Goal: Find specific page/section: Find specific page/section

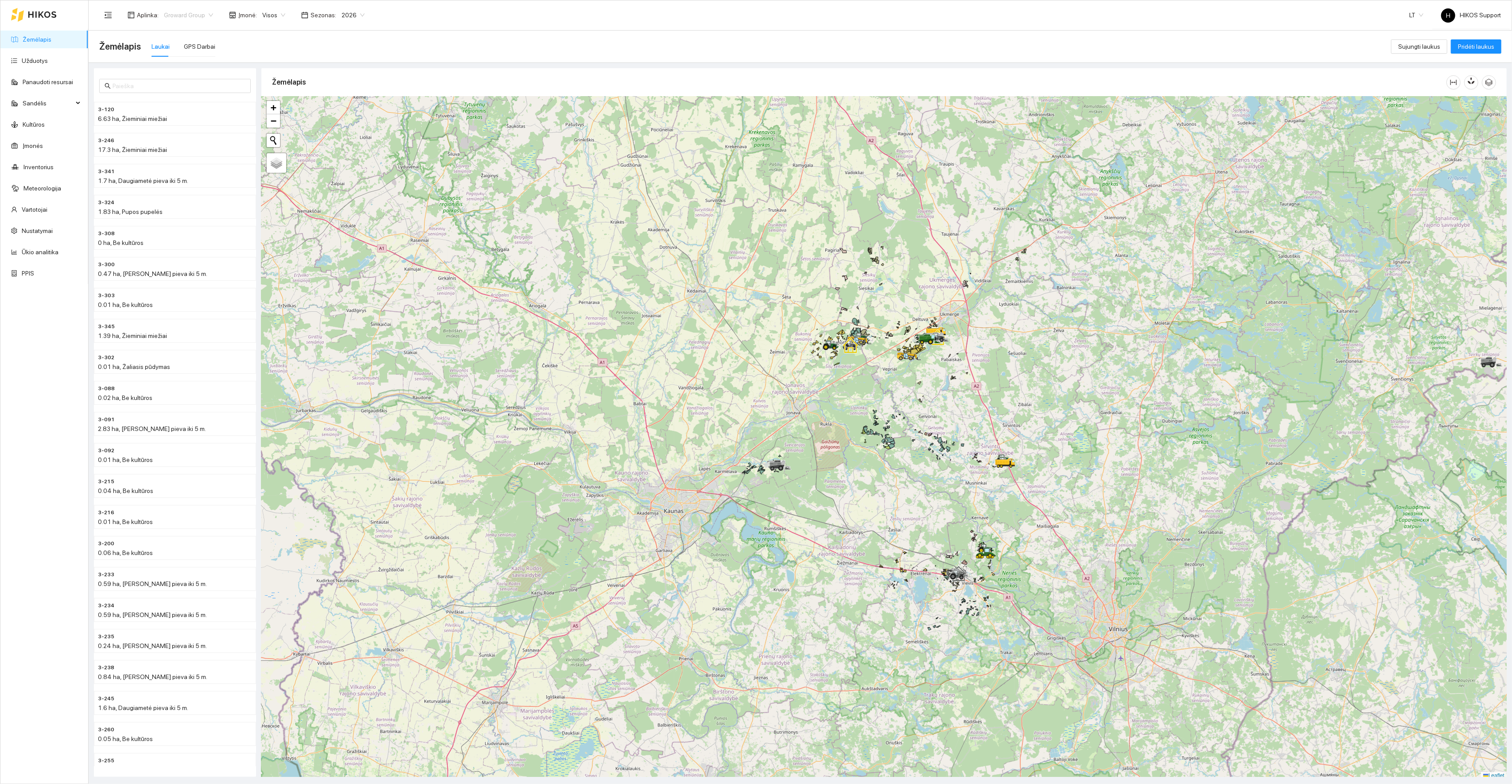
click at [185, 17] on span "Groward Group" at bounding box center [188, 15] width 49 height 13
click at [171, 84] on div "[PERSON_NAME]" at bounding box center [206, 91] width 97 height 14
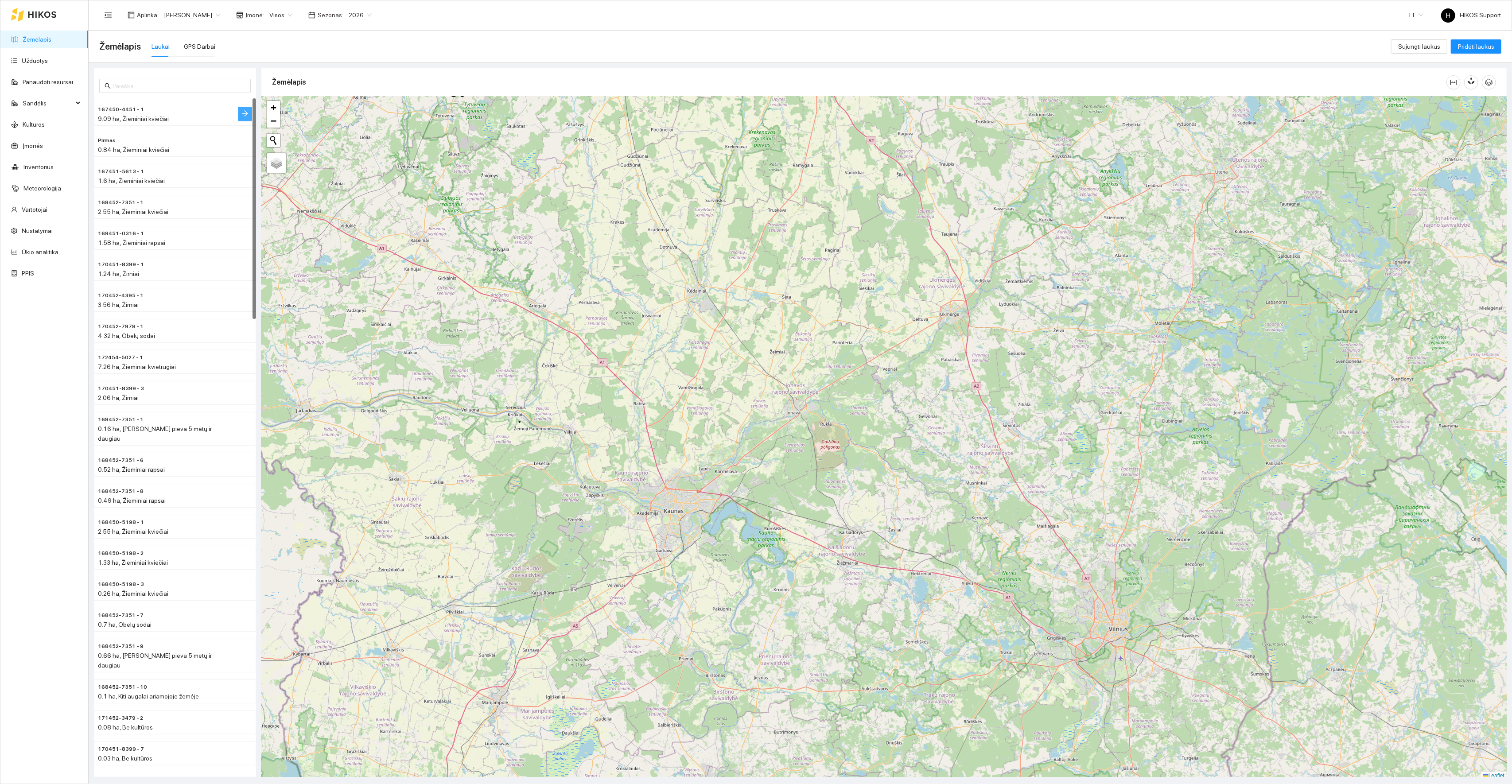
click at [243, 115] on icon "arrow-right" at bounding box center [245, 113] width 7 height 7
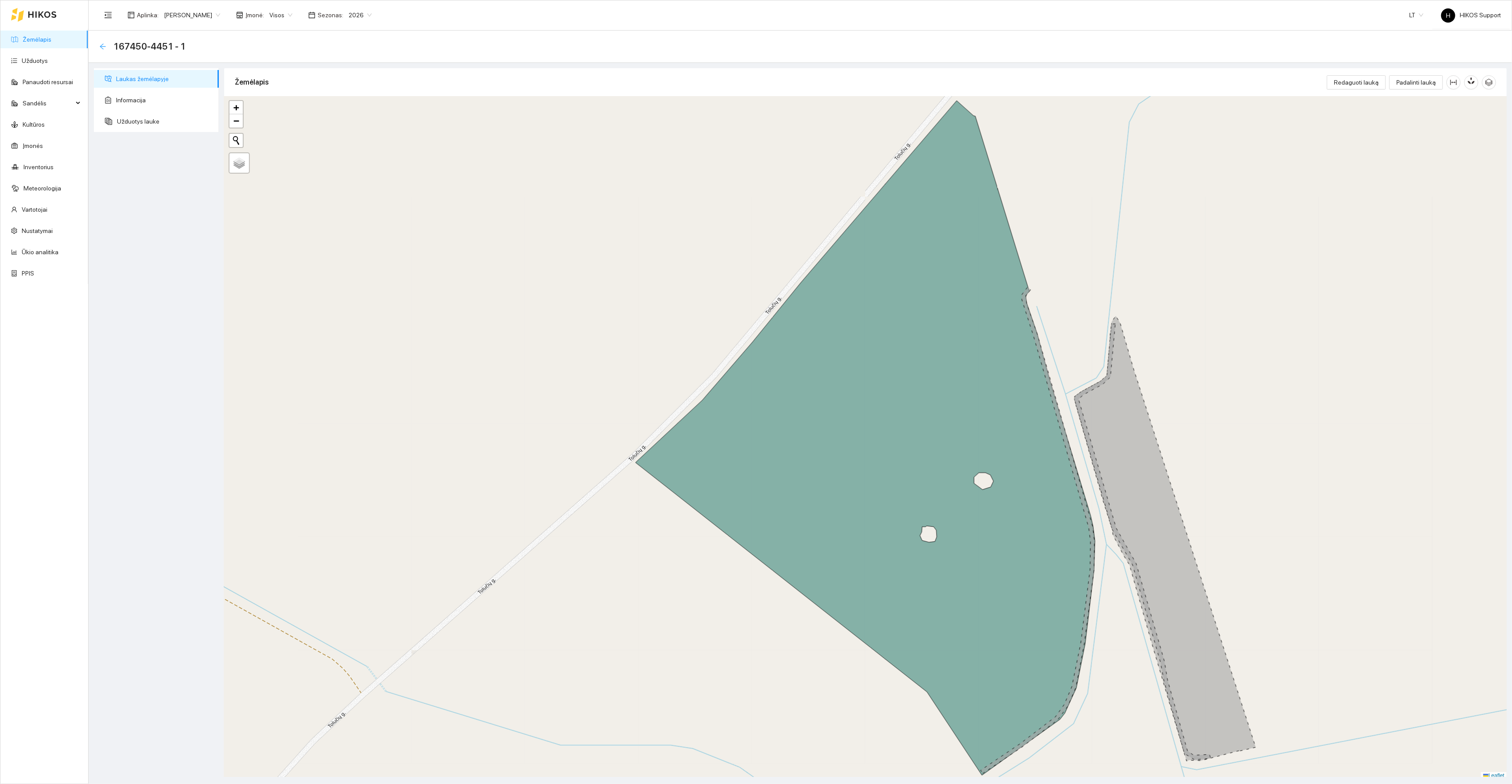
click at [104, 45] on icon "arrow-left" at bounding box center [103, 46] width 7 height 7
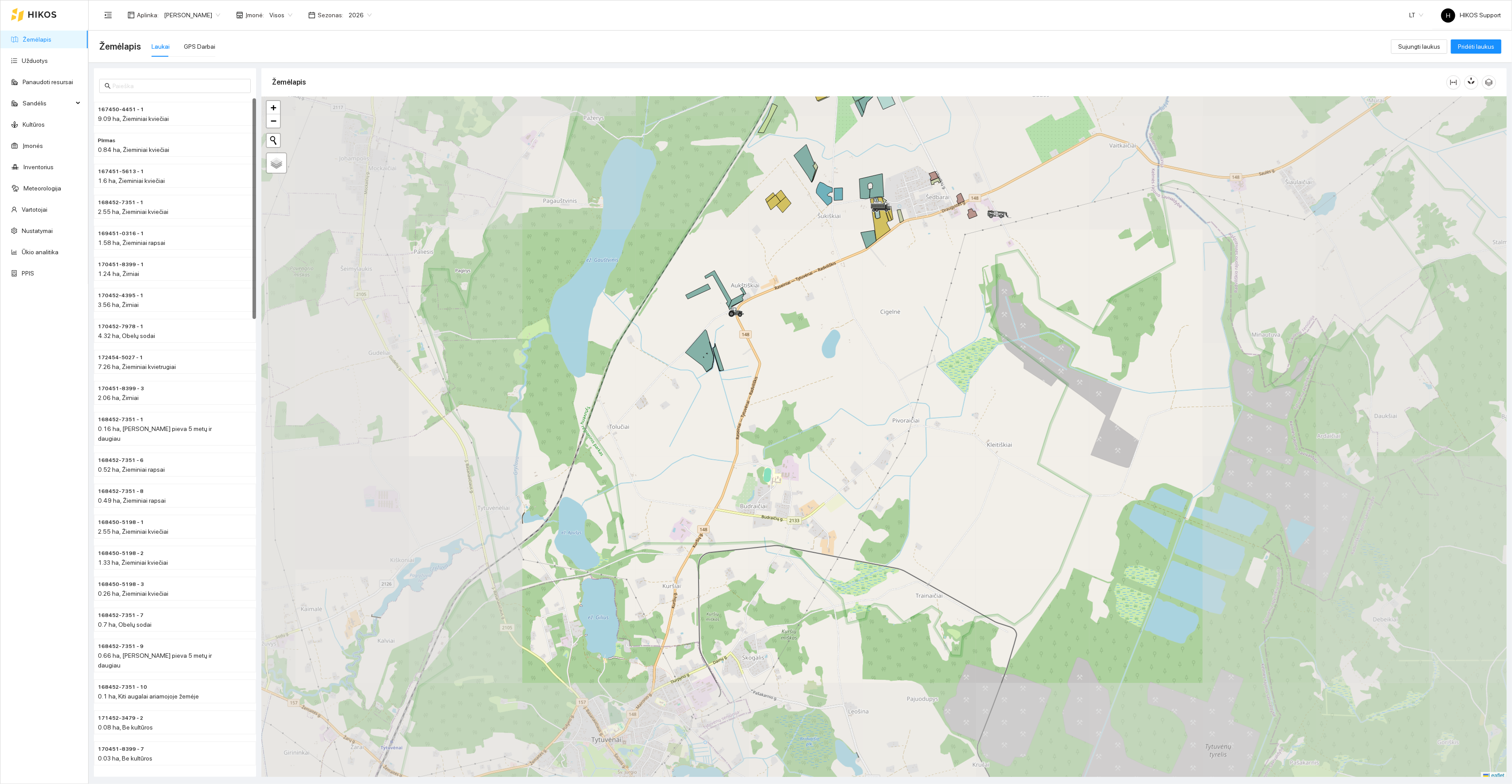
scroll to position [2, 0]
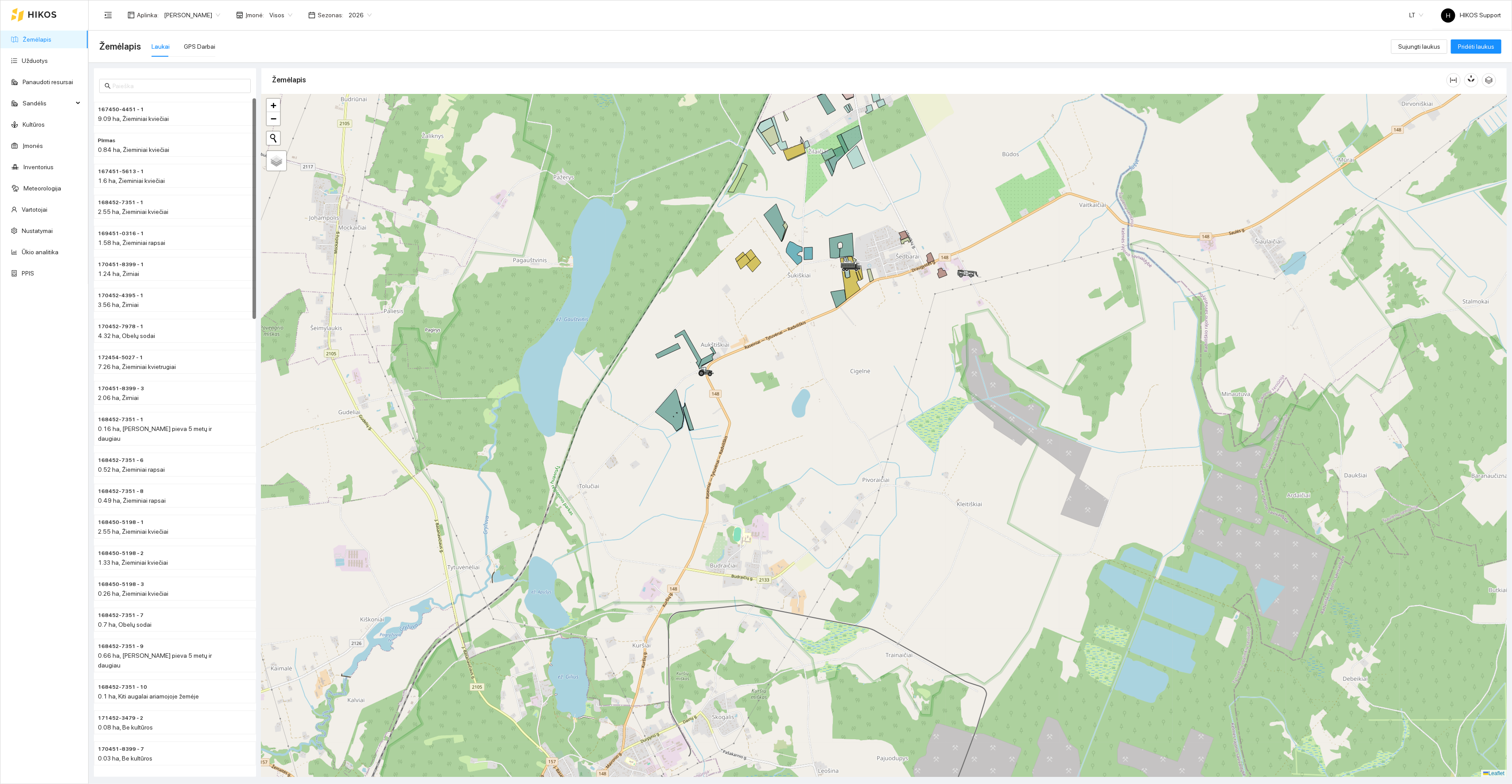
drag, startPoint x: 867, startPoint y: 337, endPoint x: 814, endPoint y: 432, distance: 108.8
click at [814, 432] on div at bounding box center [884, 436] width 1246 height 683
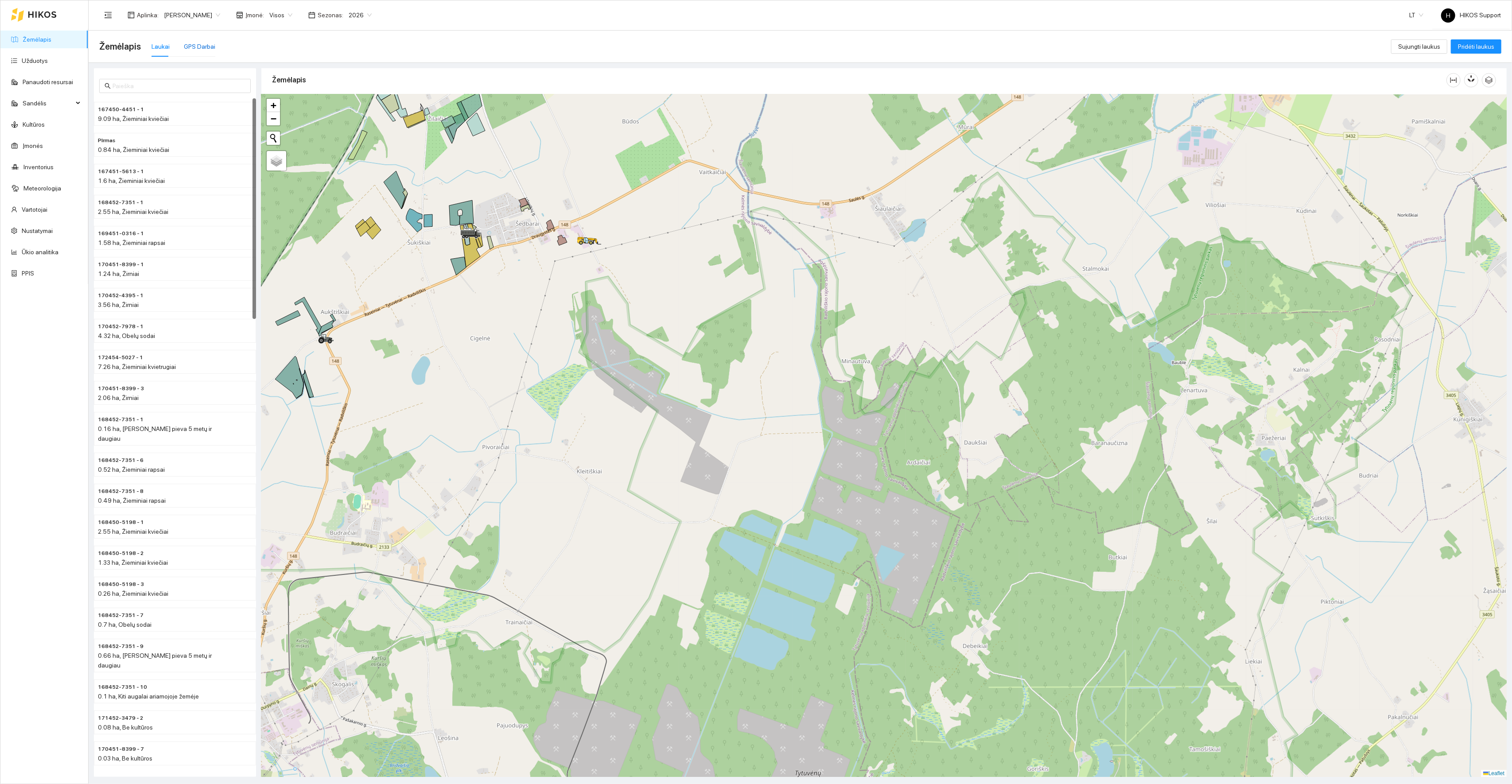
click at [203, 47] on div "GPS Darbai" at bounding box center [200, 46] width 32 height 10
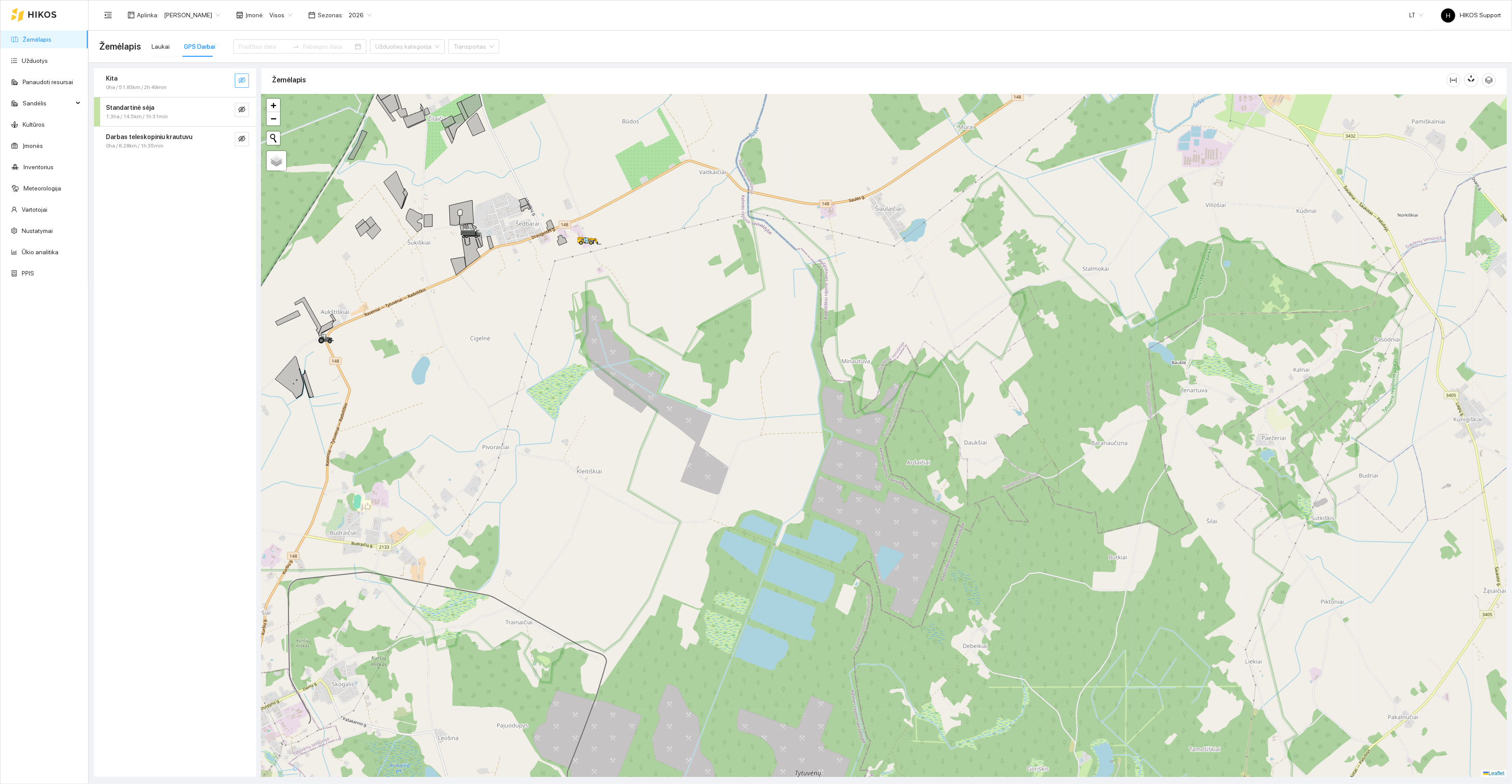
click at [240, 79] on icon "eye-invisible" at bounding box center [242, 80] width 7 height 7
click at [386, 340] on div at bounding box center [884, 436] width 1246 height 683
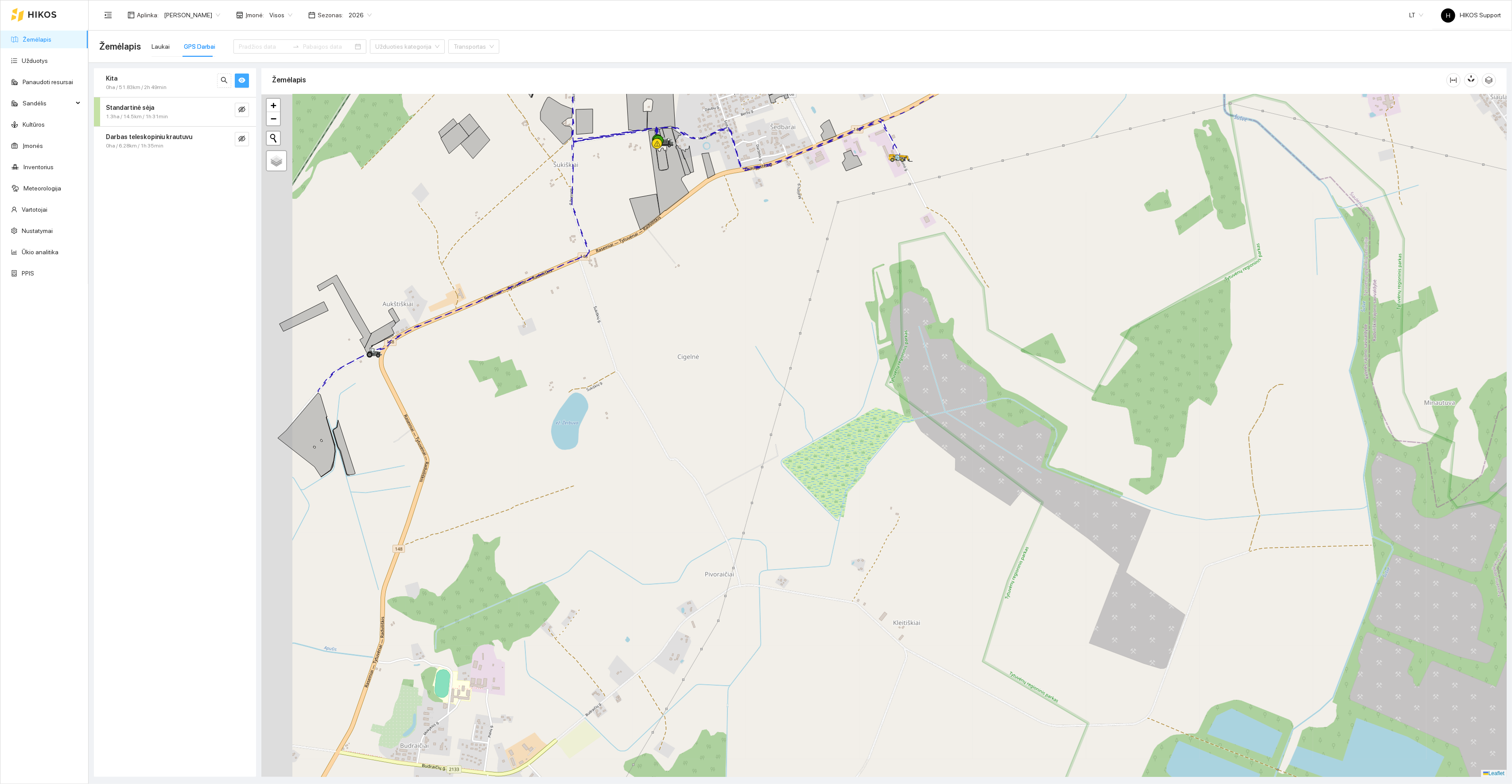
drag, startPoint x: 366, startPoint y: 346, endPoint x: 480, endPoint y: 366, distance: 115.7
click at [480, 366] on div at bounding box center [884, 436] width 1246 height 683
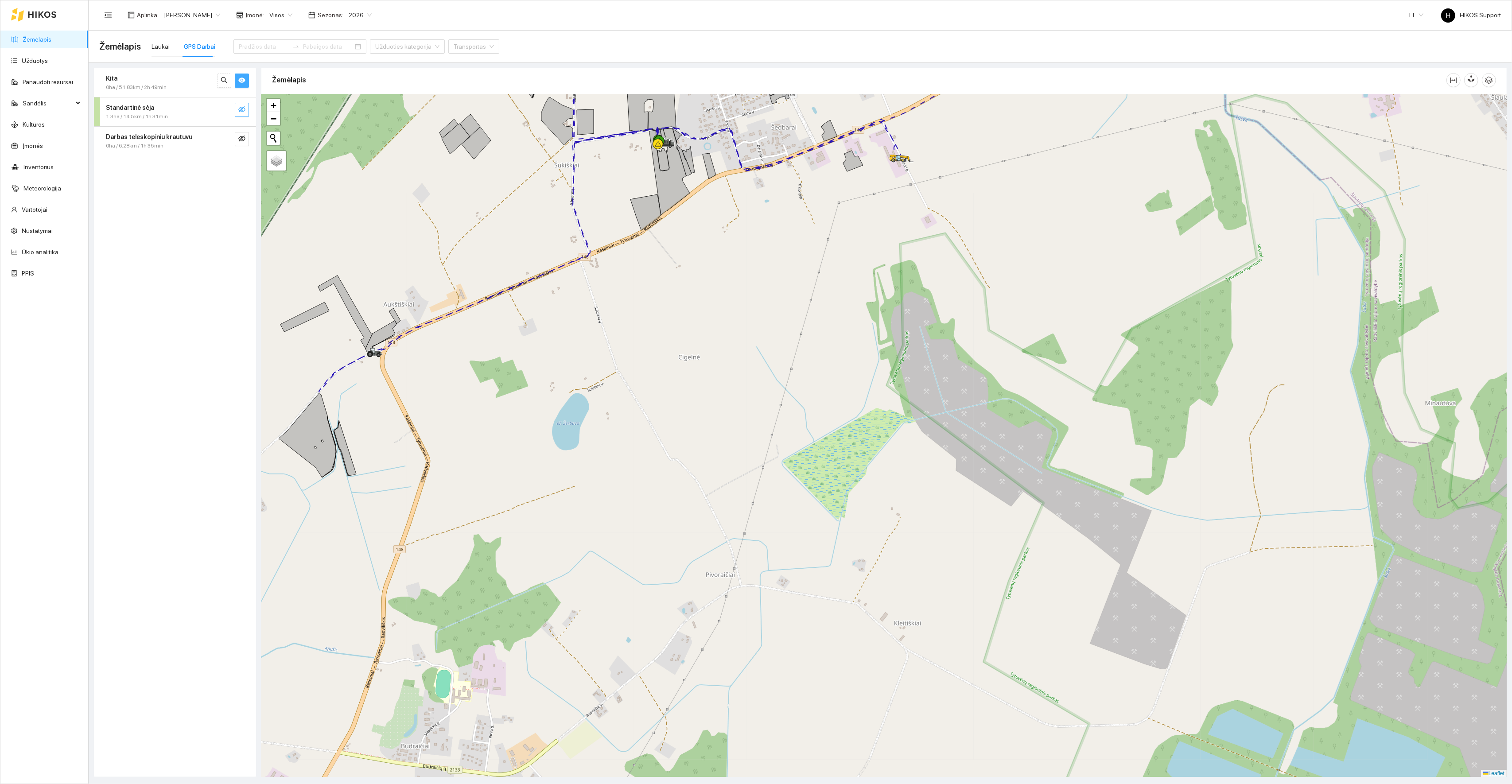
click at [246, 111] on button "button" at bounding box center [242, 110] width 14 height 14
click at [240, 80] on icon "eye" at bounding box center [242, 80] width 7 height 5
click at [240, 80] on icon "eye-invisible" at bounding box center [242, 80] width 7 height 7
click at [240, 80] on icon "eye" at bounding box center [242, 80] width 7 height 5
click at [347, 367] on div at bounding box center [884, 436] width 1246 height 683
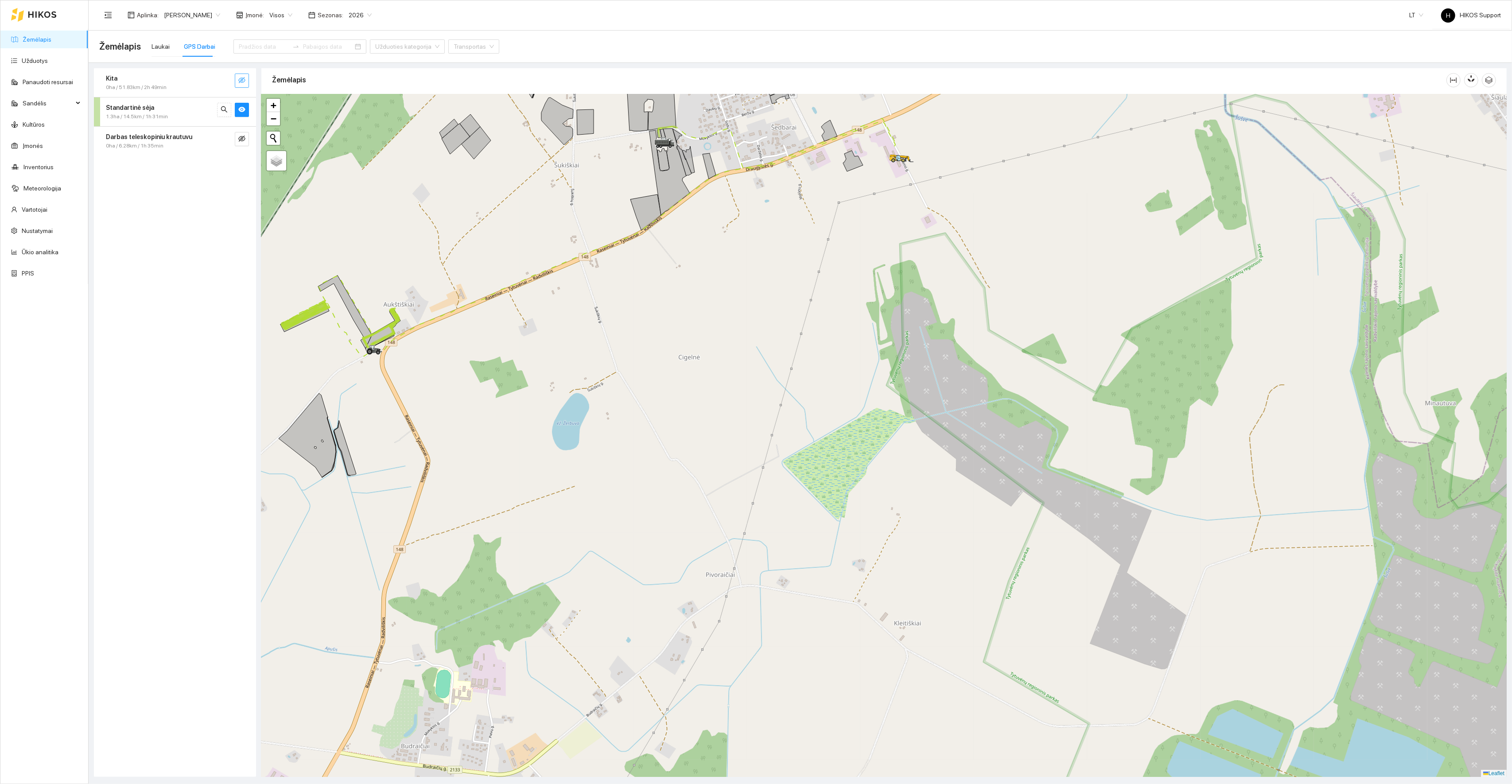
click at [347, 367] on div at bounding box center [884, 436] width 1246 height 683
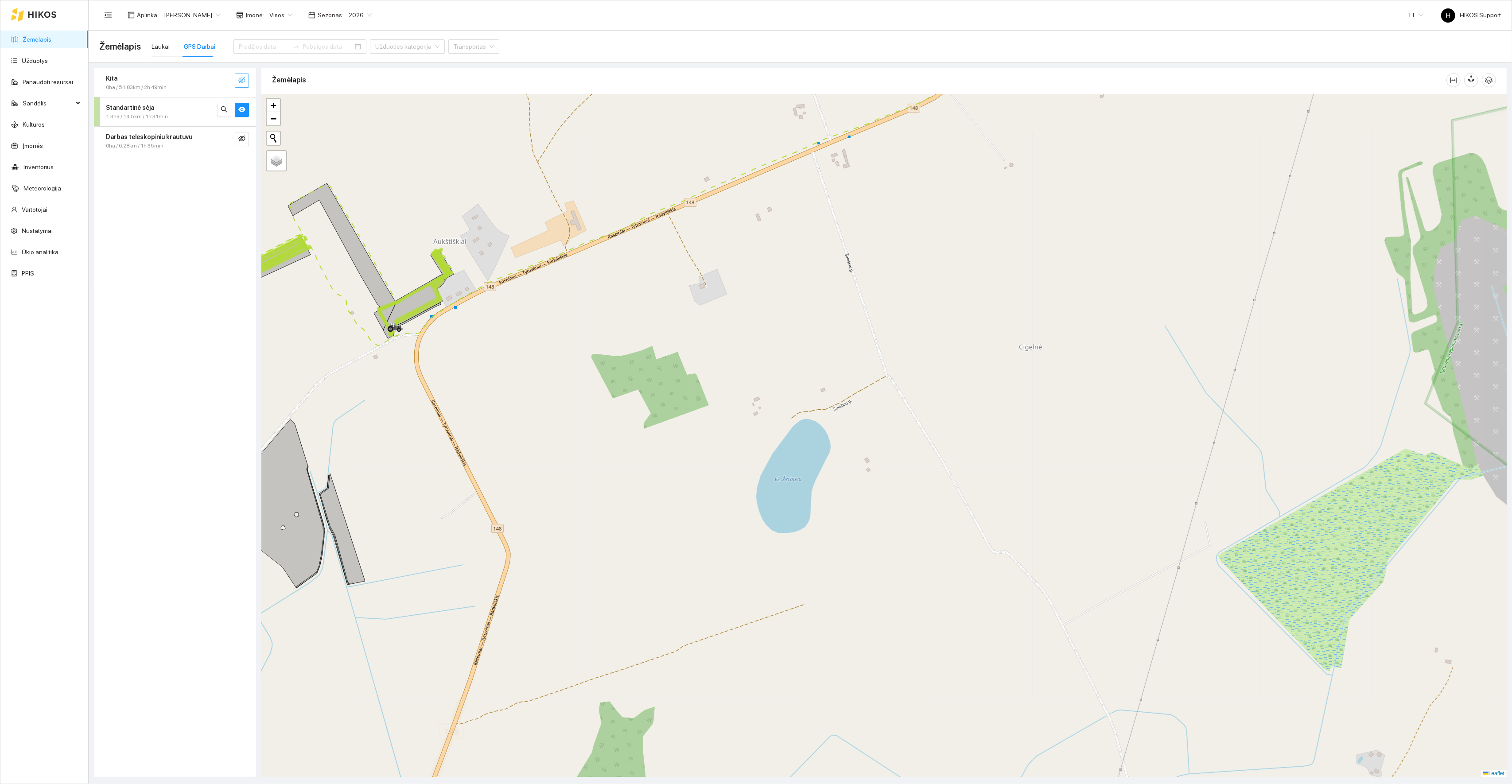
click at [348, 348] on div at bounding box center [884, 436] width 1246 height 683
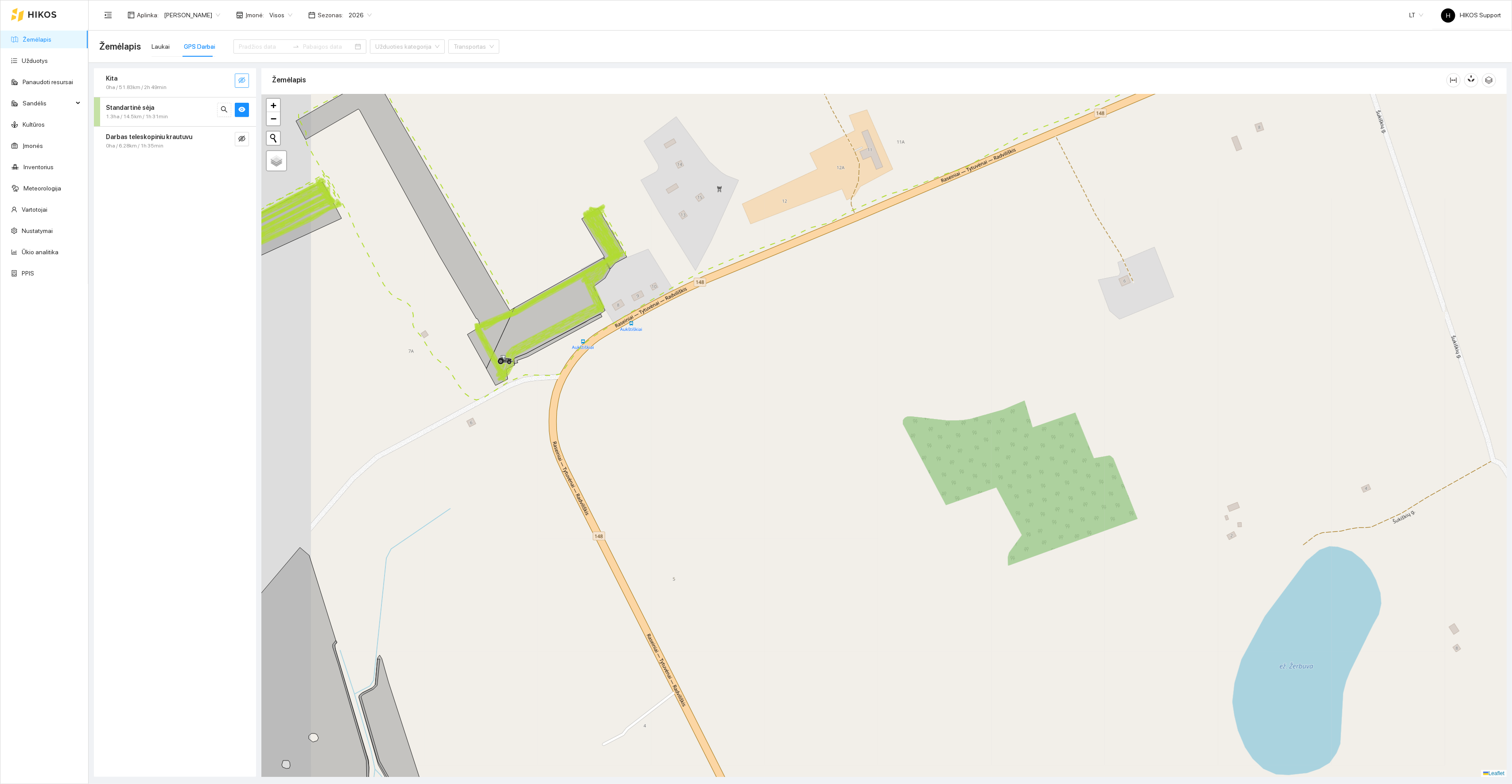
drag, startPoint x: 348, startPoint y: 348, endPoint x: 483, endPoint y: 475, distance: 185.3
click at [483, 475] on div at bounding box center [884, 436] width 1246 height 683
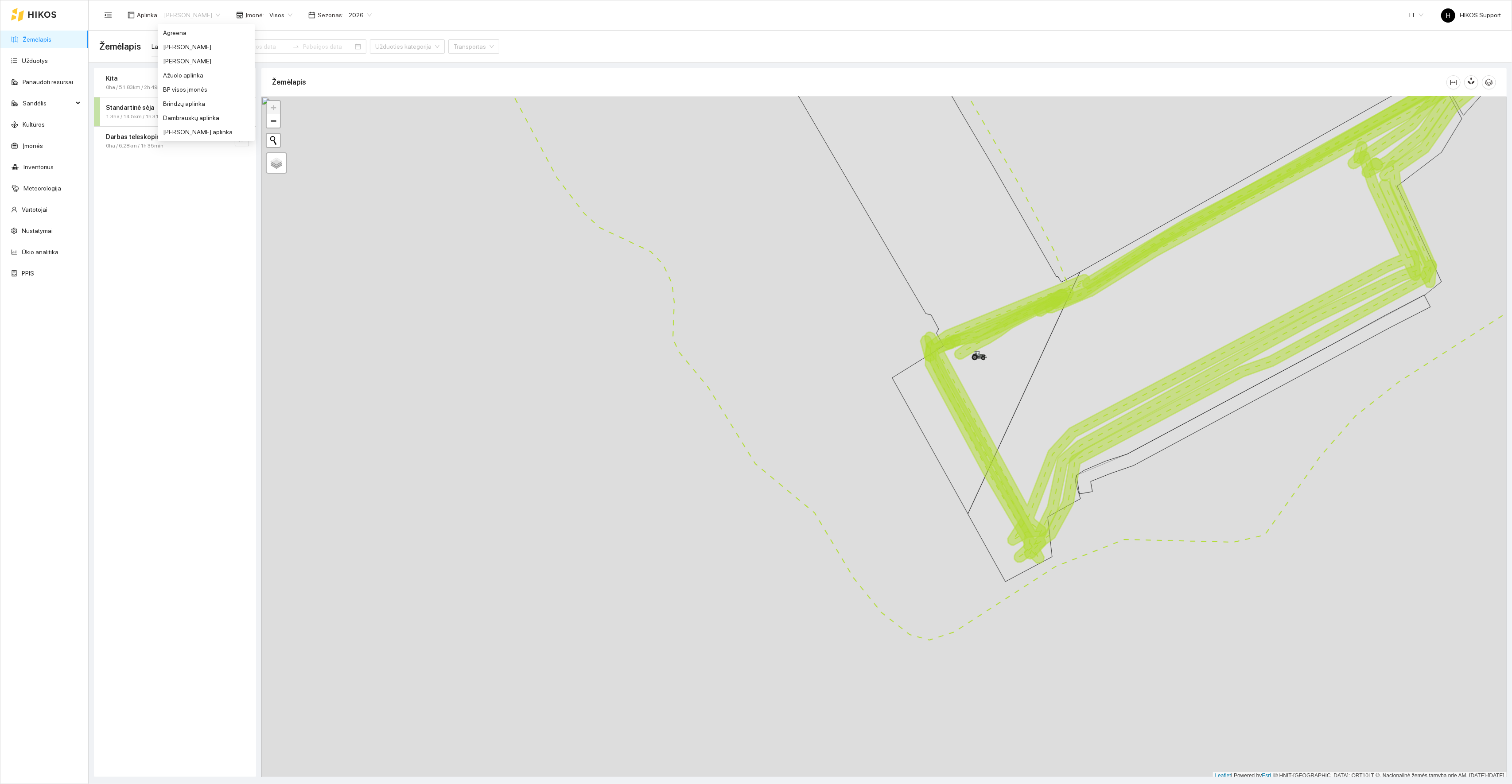
click at [194, 283] on div "[GEOGRAPHIC_DATA] dvaras" at bounding box center [206, 288] width 86 height 10
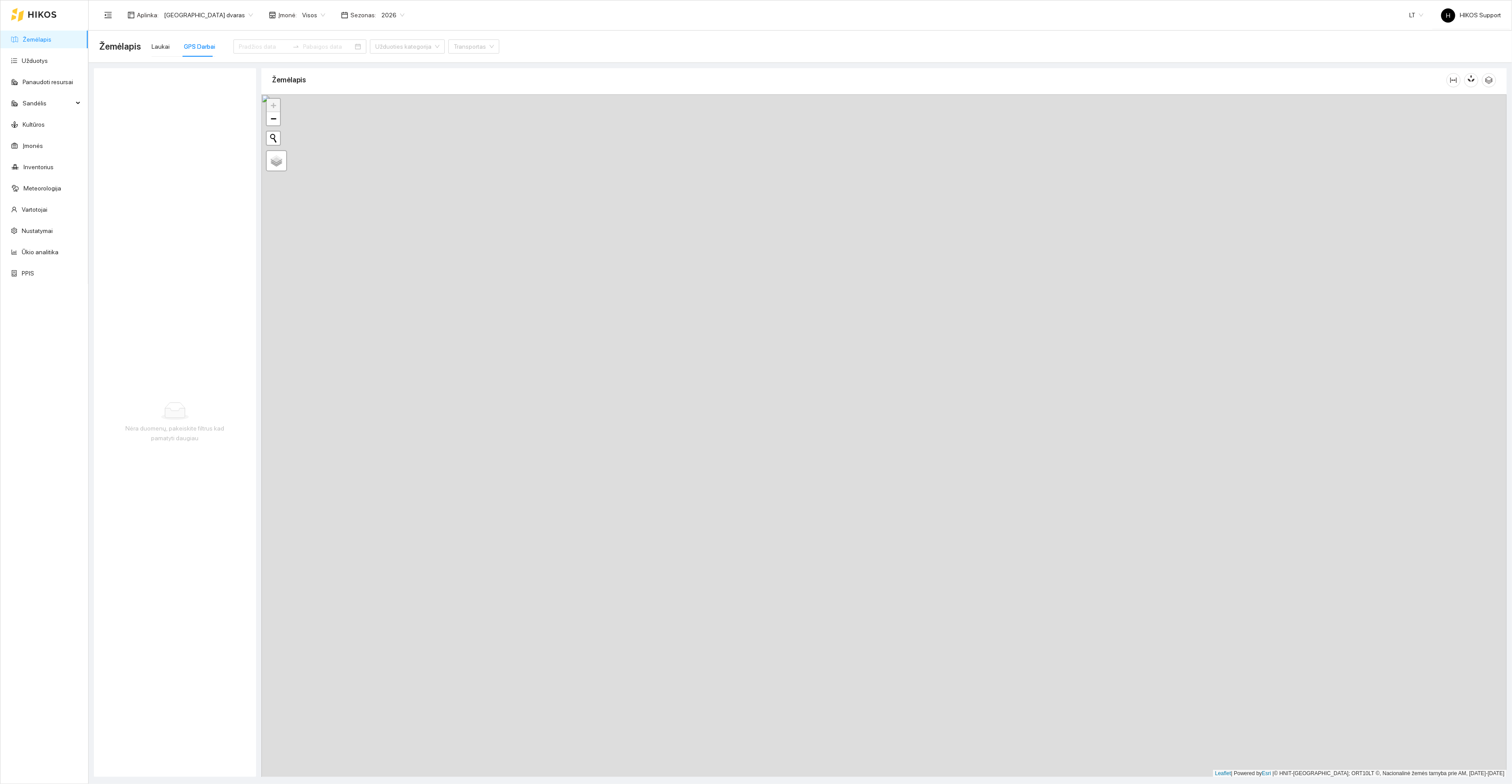
click at [382, 17] on span "2026" at bounding box center [393, 15] width 23 height 13
click at [354, 104] on div "2025" at bounding box center [353, 103] width 23 height 10
click at [382, 12] on span "2025" at bounding box center [393, 15] width 23 height 13
click at [353, 90] on div "2024" at bounding box center [353, 89] width 23 height 10
click at [159, 40] on div "Laukai" at bounding box center [160, 46] width 18 height 21
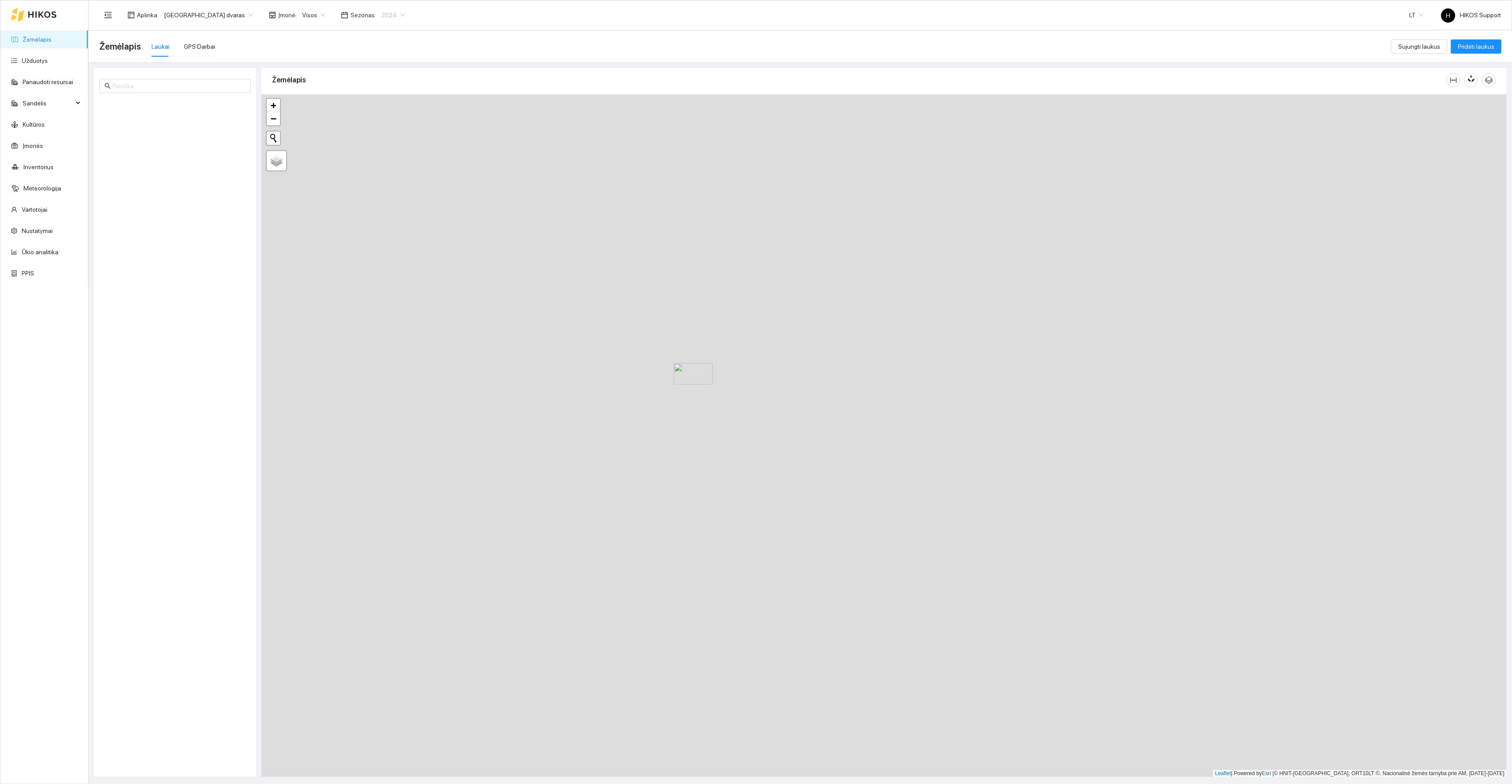
click at [382, 12] on span "2024" at bounding box center [393, 15] width 23 height 13
click at [352, 78] on div "2023" at bounding box center [353, 75] width 23 height 10
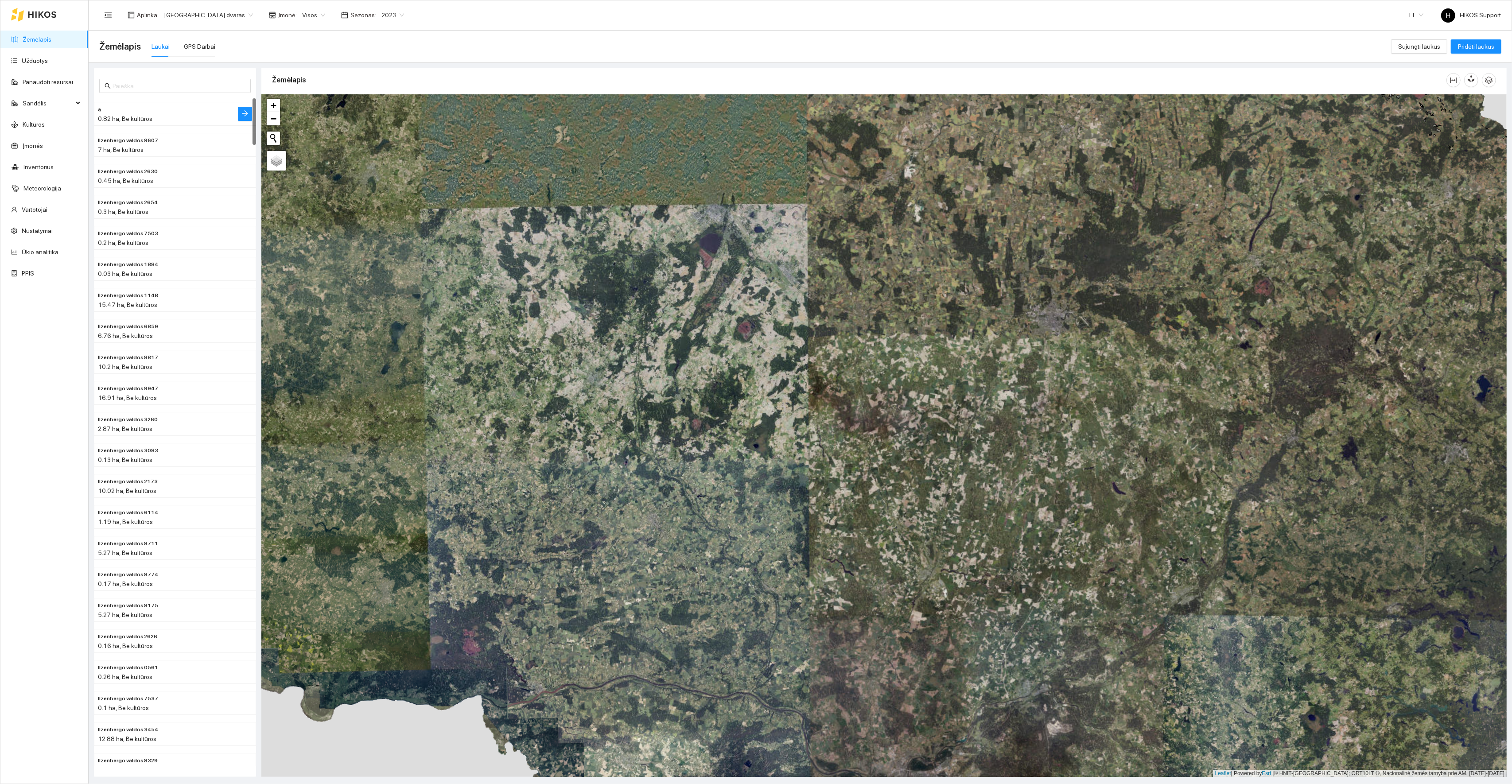
click at [181, 114] on div "0.82 ha, Be kultūros" at bounding box center [157, 119] width 119 height 10
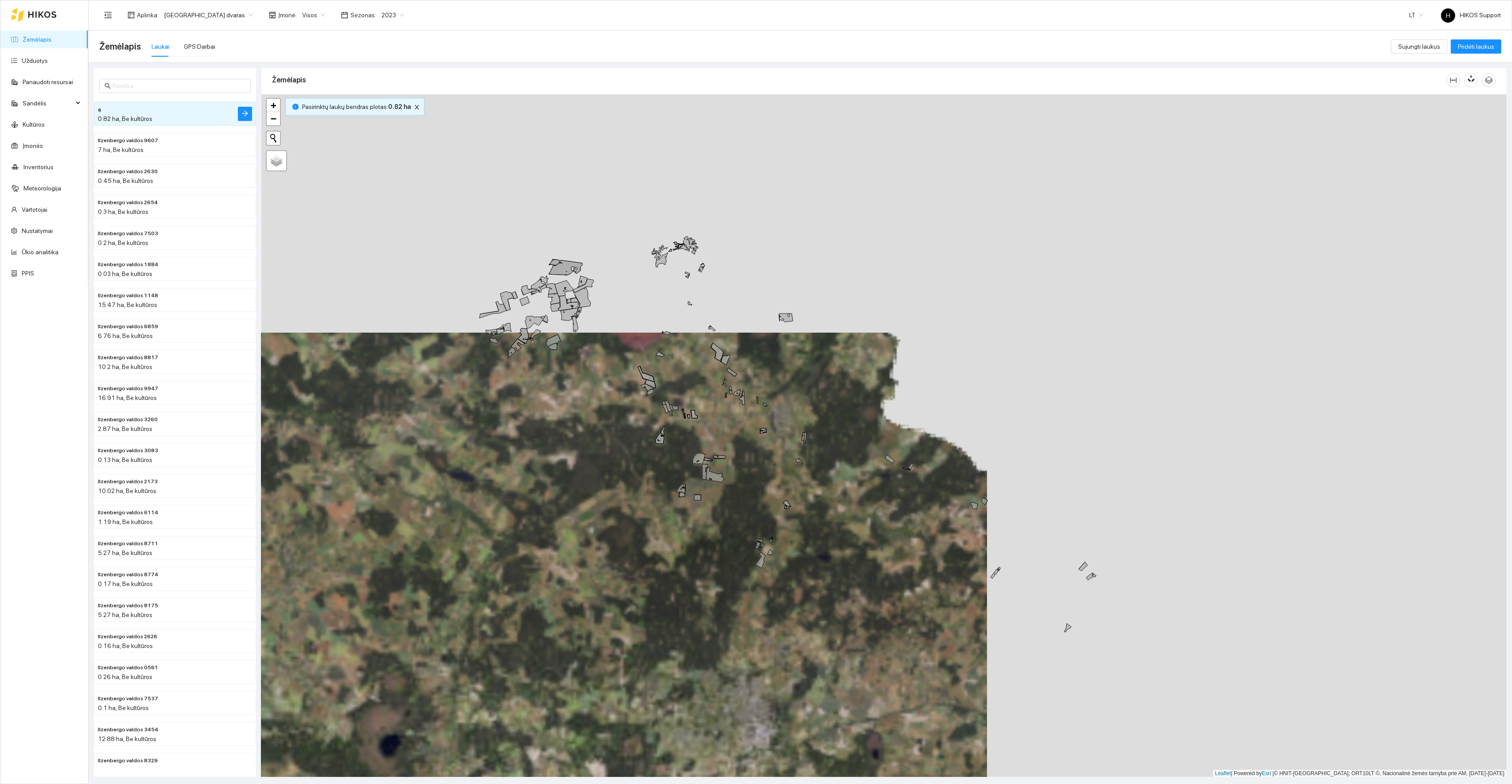
drag, startPoint x: 1114, startPoint y: 433, endPoint x: 792, endPoint y: 394, distance: 324.4
click at [792, 397] on div "+ − Nieko nerasta. Bandykite dar kartą. Žemėlapis Palydovas Leaflet | Powered b…" at bounding box center [884, 436] width 1246 height 683
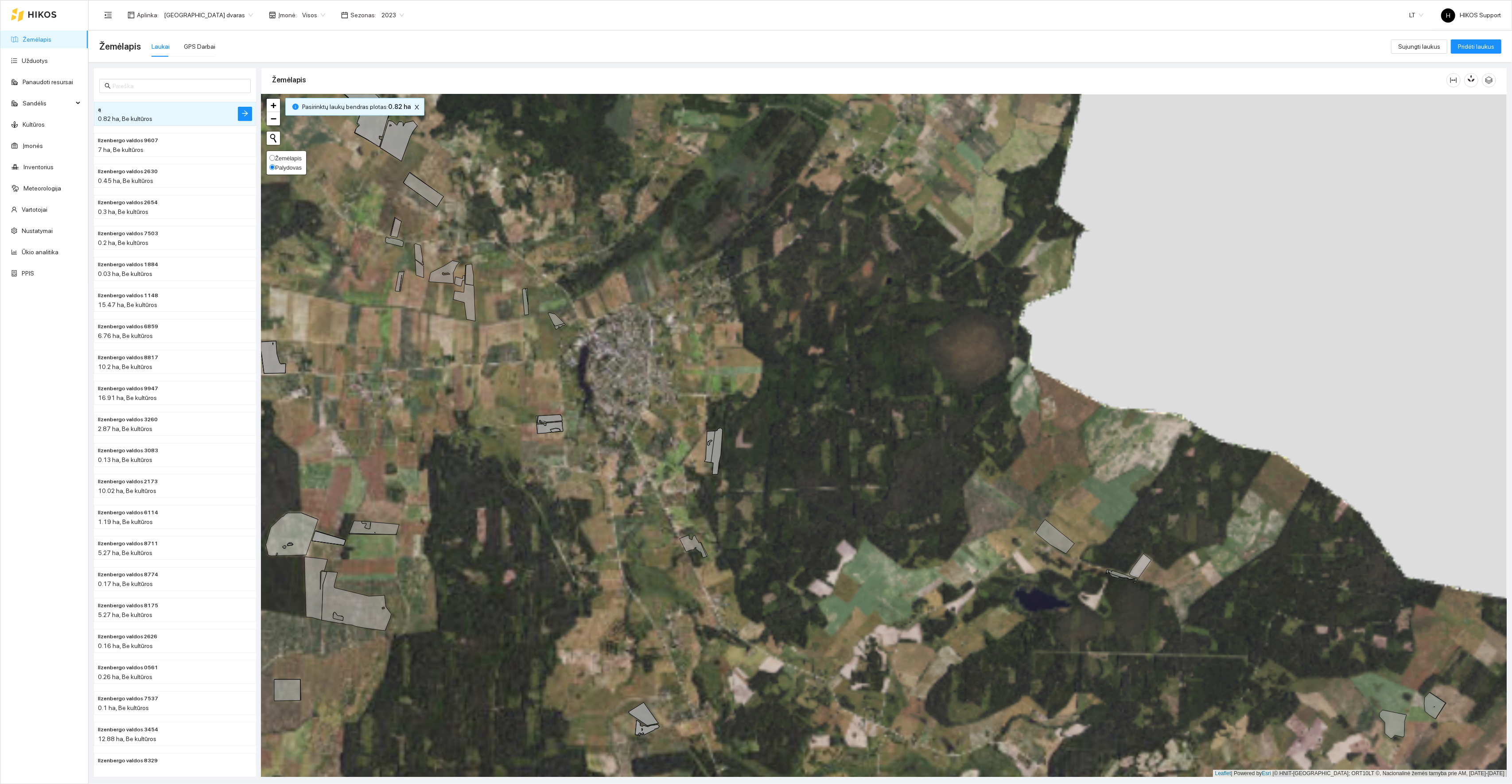
click at [292, 158] on span "Žemėlapis" at bounding box center [288, 158] width 26 height 6
click at [275, 158] on input "Žemėlapis" at bounding box center [272, 158] width 6 height 6
radio input "true"
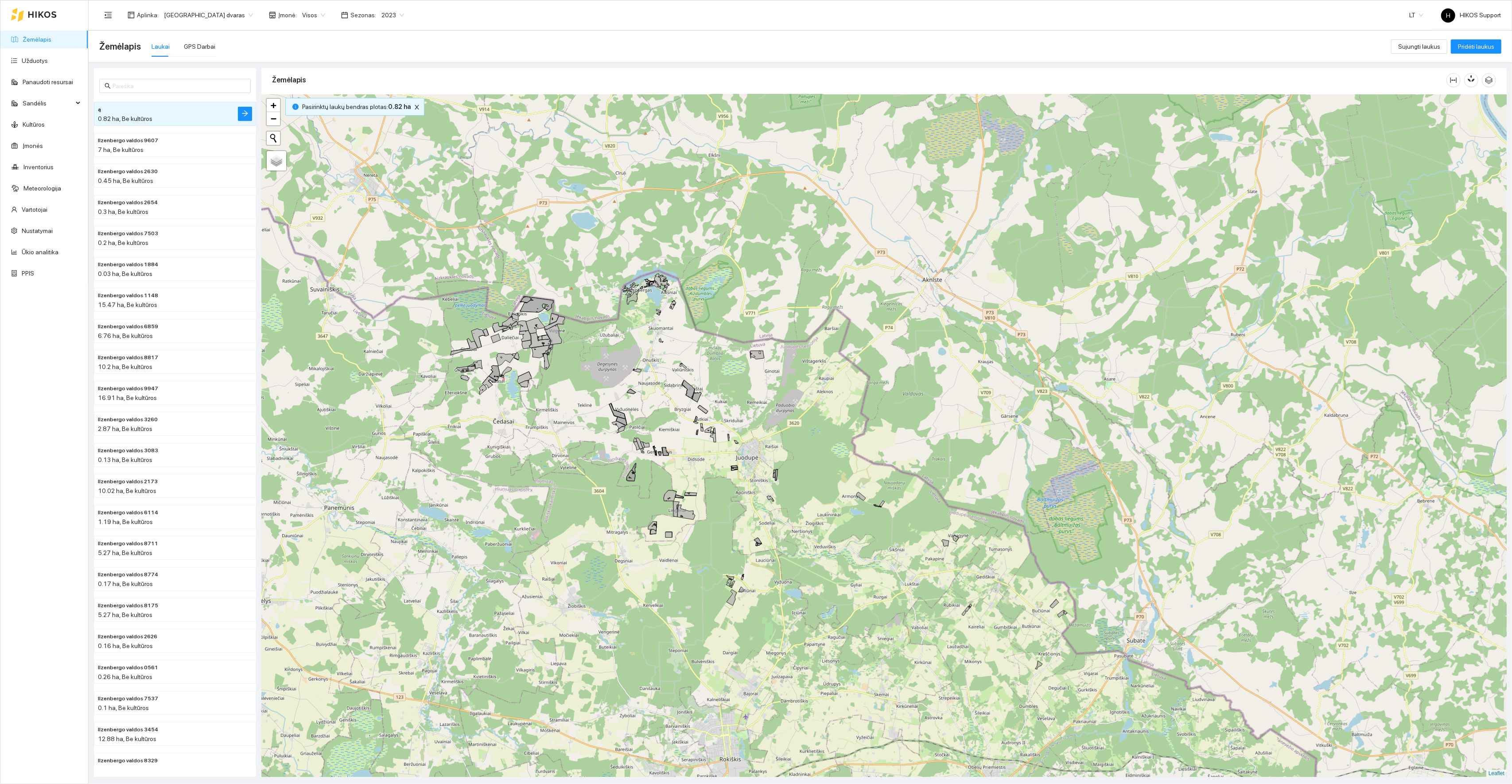
drag, startPoint x: 653, startPoint y: 518, endPoint x: 735, endPoint y: 516, distance: 82.0
click at [735, 516] on div "+ − Nieko nerasta. Bandykite dar kartą. Žemėlapis Palydovas Leaflet" at bounding box center [884, 436] width 1246 height 683
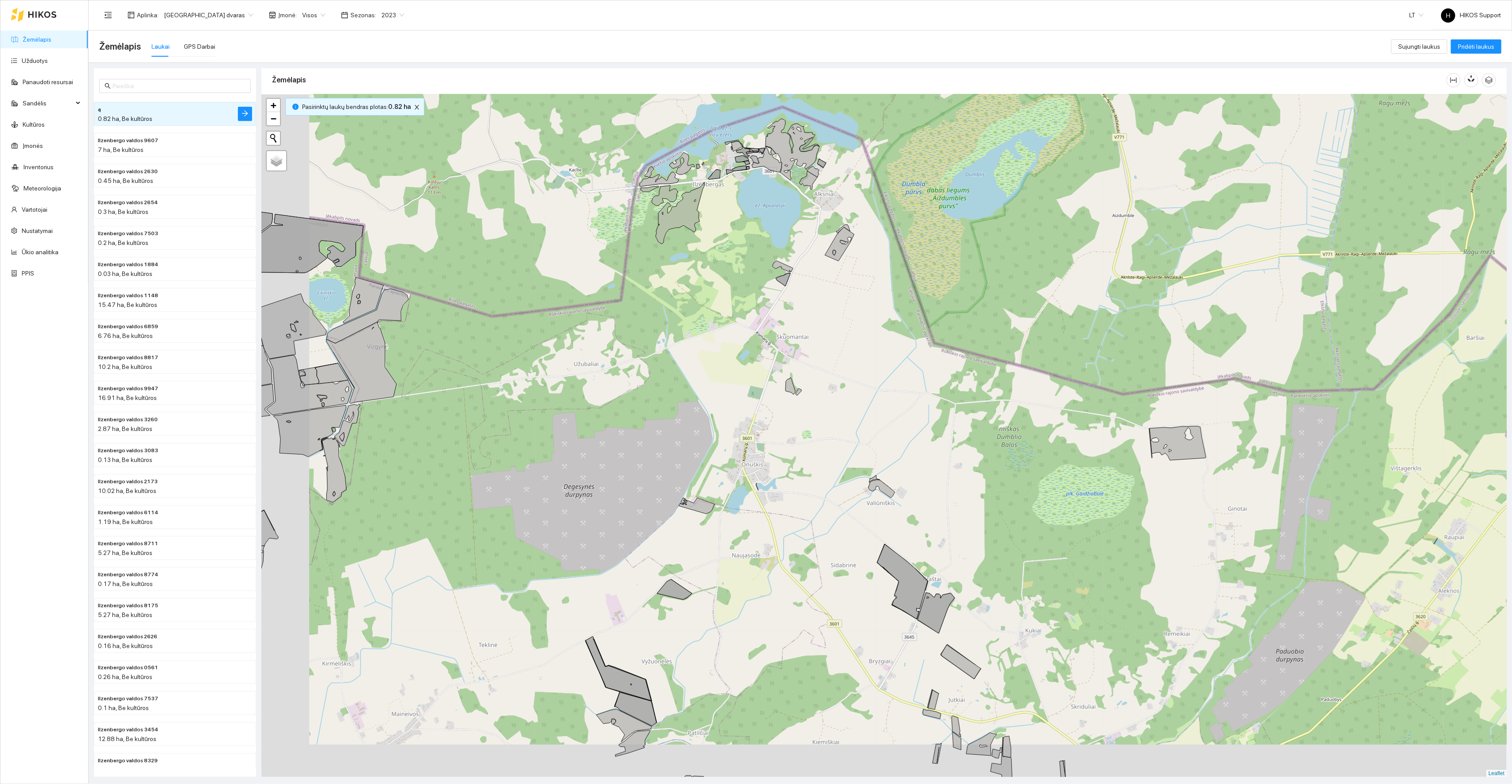
drag, startPoint x: 583, startPoint y: 423, endPoint x: 663, endPoint y: 367, distance: 97.7
click at [663, 367] on div "+ − Nieko nerasta. Bandykite dar kartą. Žemėlapis Palydovas Leaflet" at bounding box center [884, 436] width 1246 height 683
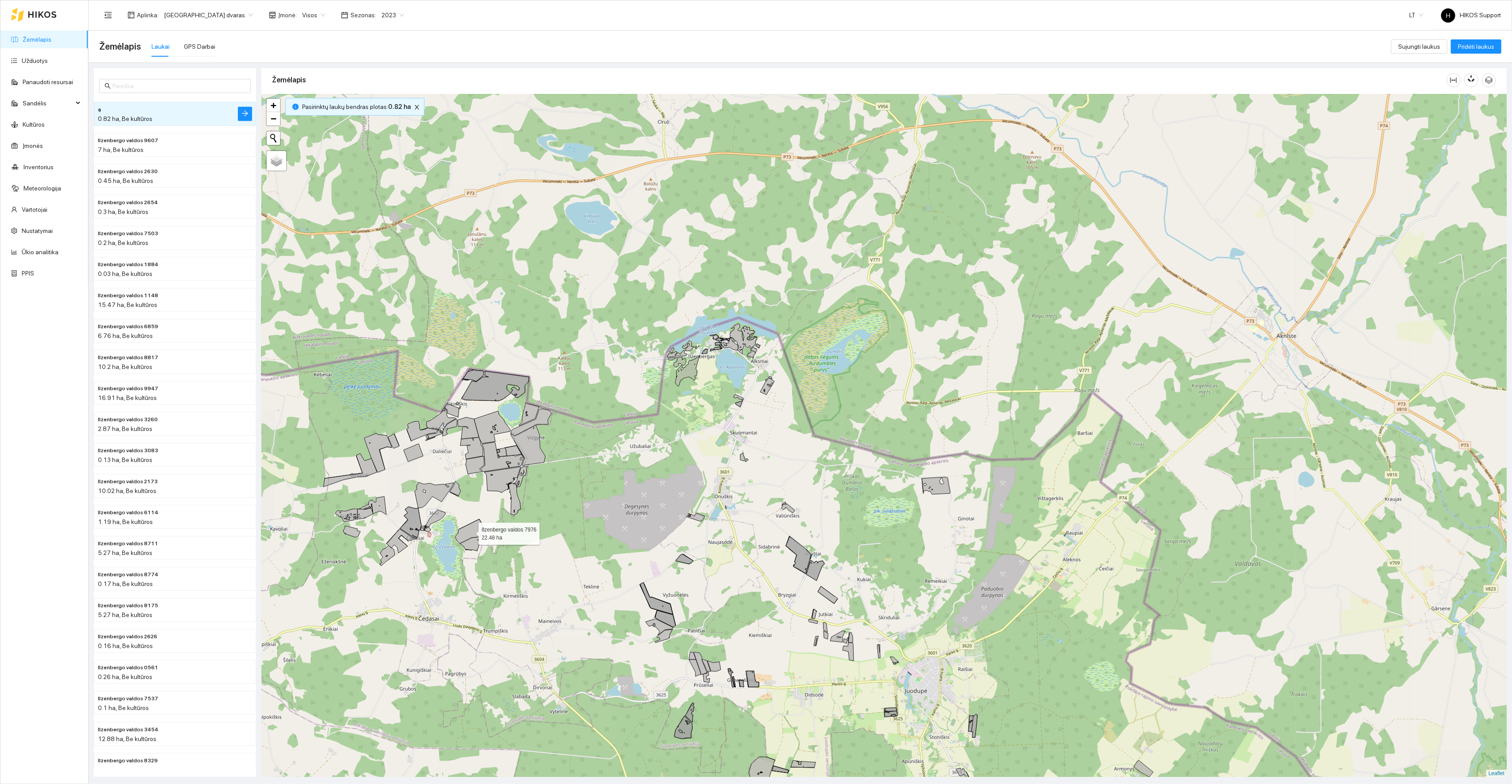
drag, startPoint x: 480, startPoint y: 528, endPoint x: 533, endPoint y: 506, distance: 57.4
click at [487, 519] on icon at bounding box center [471, 532] width 31 height 25
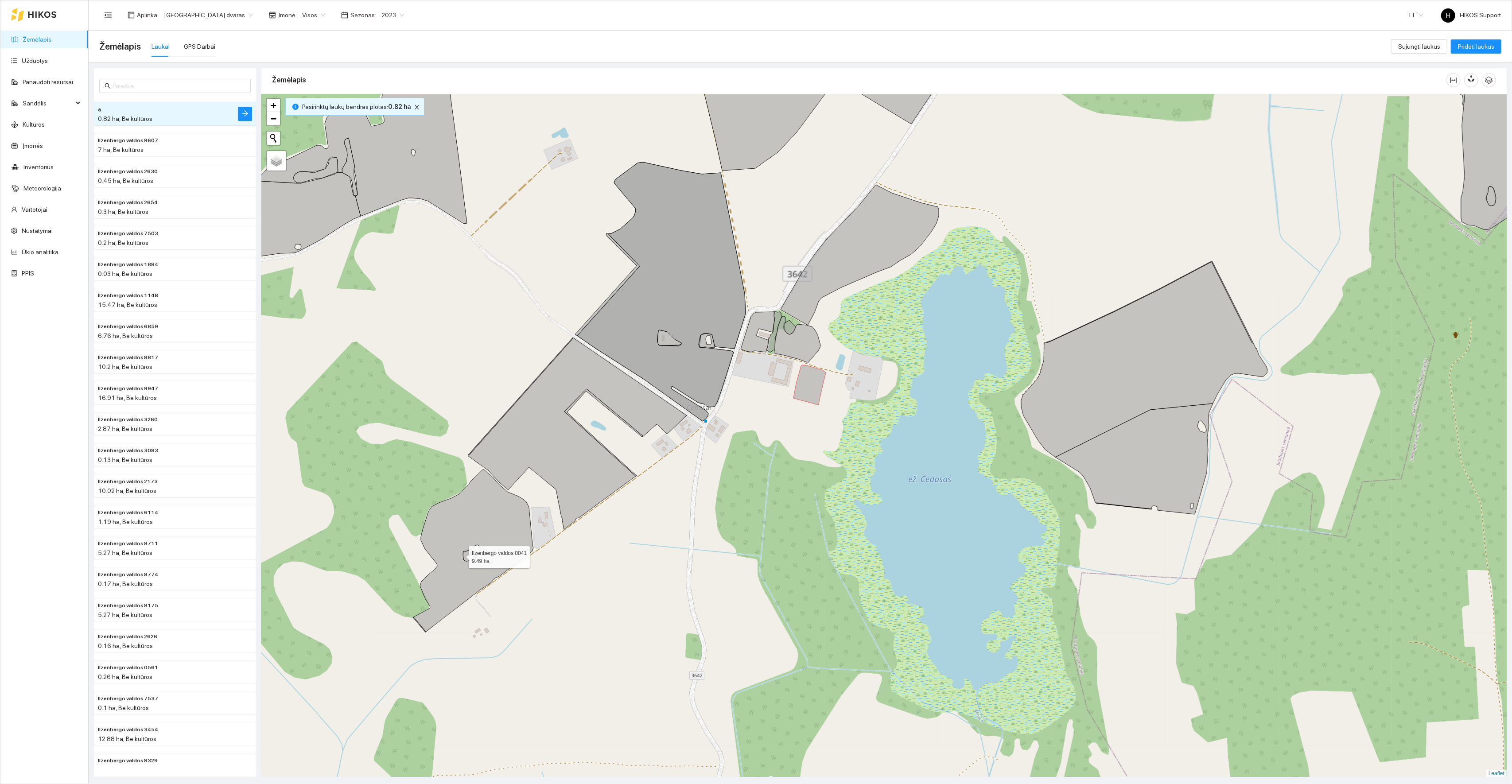
click at [458, 556] on icon at bounding box center [473, 550] width 120 height 163
click at [568, 465] on icon at bounding box center [577, 433] width 219 height 192
click at [650, 350] on icon at bounding box center [661, 292] width 168 height 259
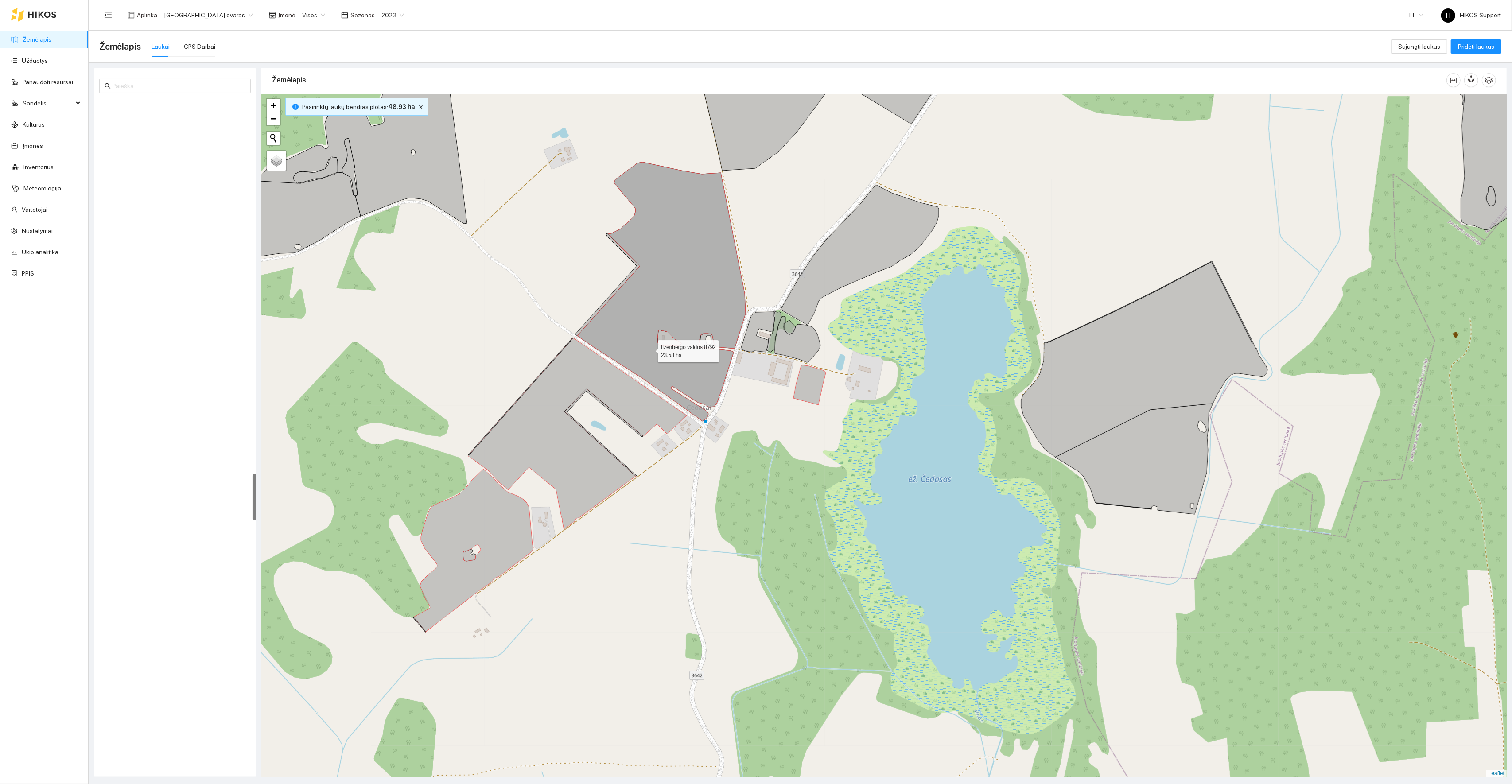
scroll to position [5379, 0]
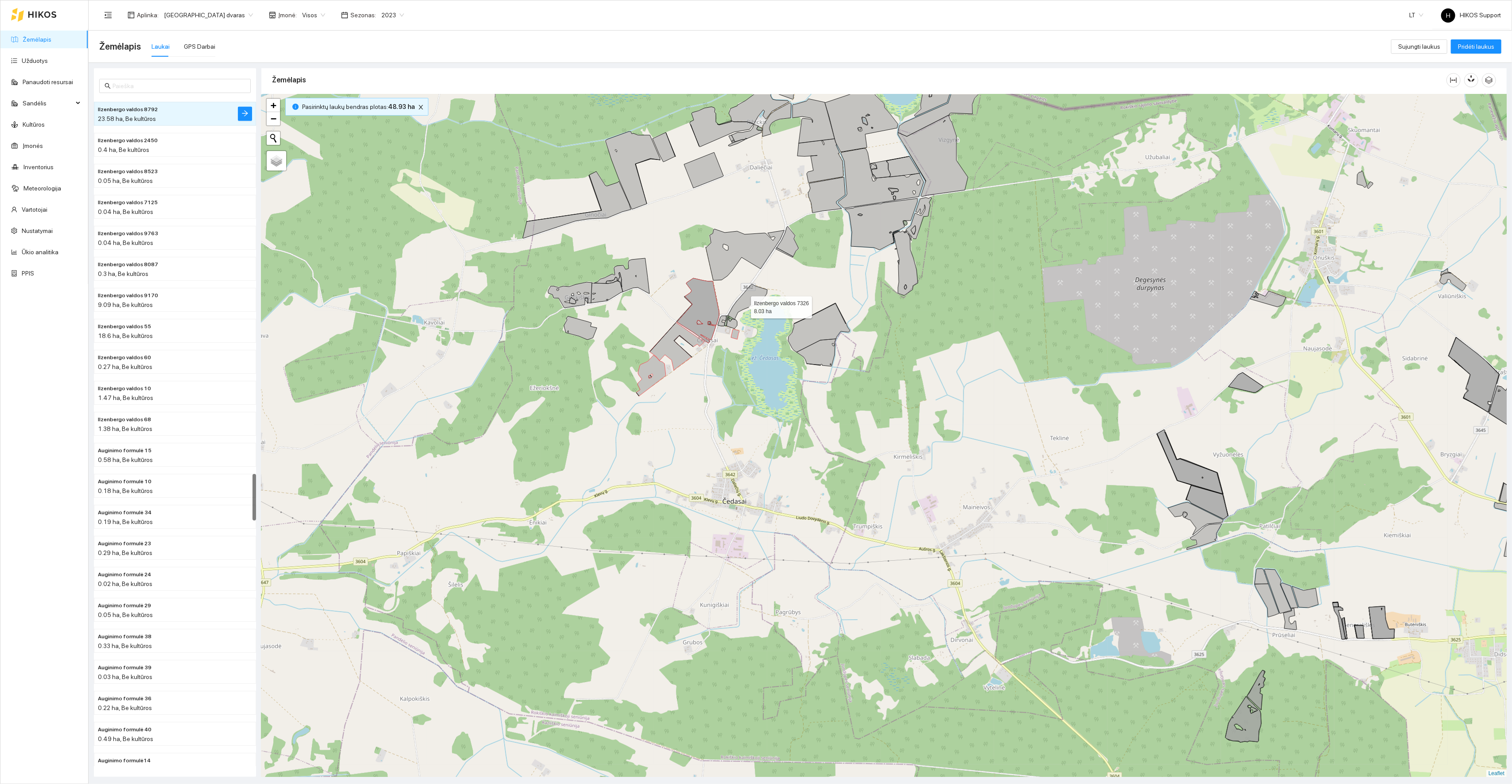
click at [743, 306] on icon at bounding box center [747, 302] width 39 height 35
click at [801, 334] on icon at bounding box center [819, 327] width 62 height 49
click at [818, 357] on icon at bounding box center [816, 352] width 39 height 28
click at [909, 266] on icon at bounding box center [906, 263] width 25 height 65
click at [879, 219] on icon at bounding box center [881, 224] width 73 height 52
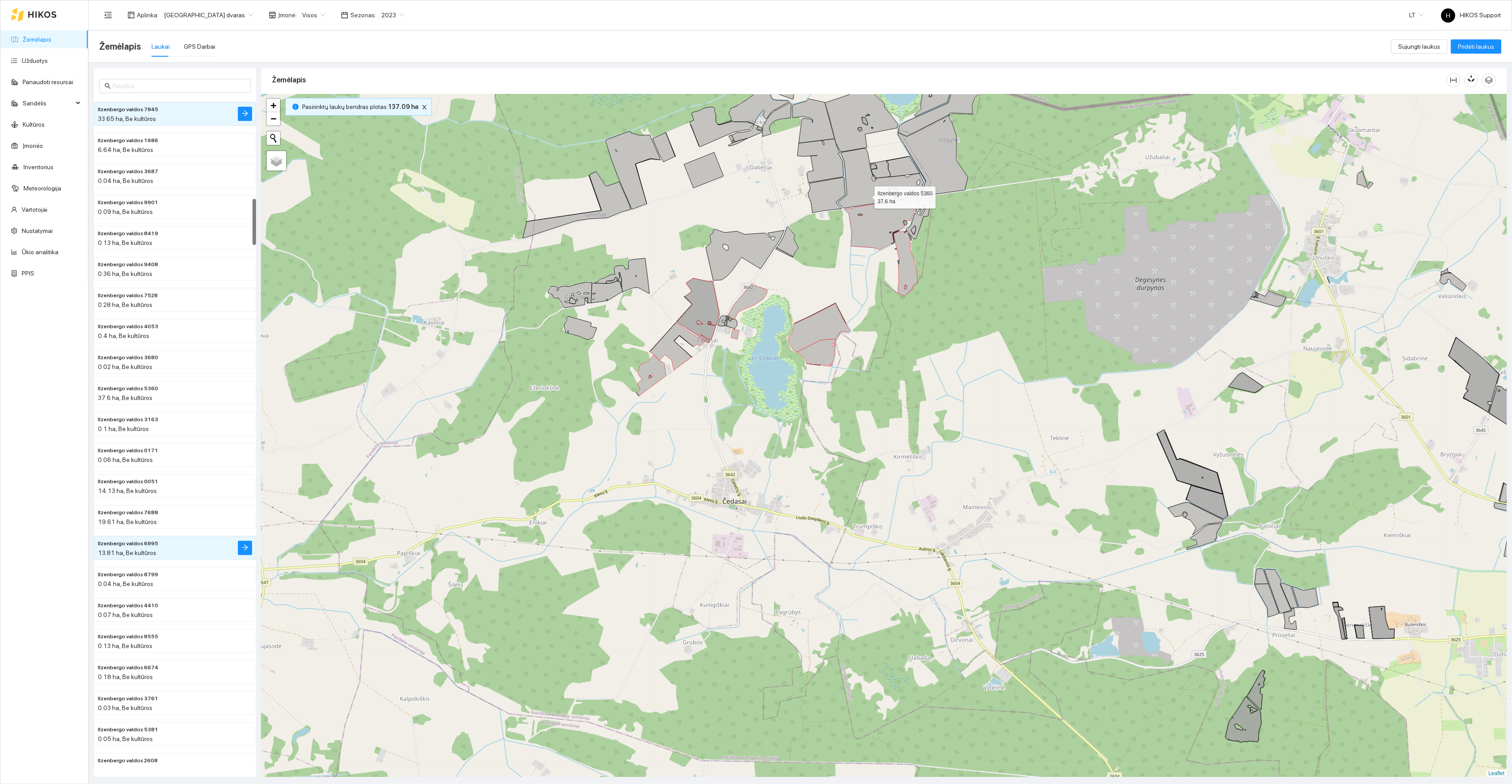
click at [866, 194] on icon at bounding box center [881, 178] width 86 height 60
click at [904, 168] on icon at bounding box center [903, 166] width 33 height 21
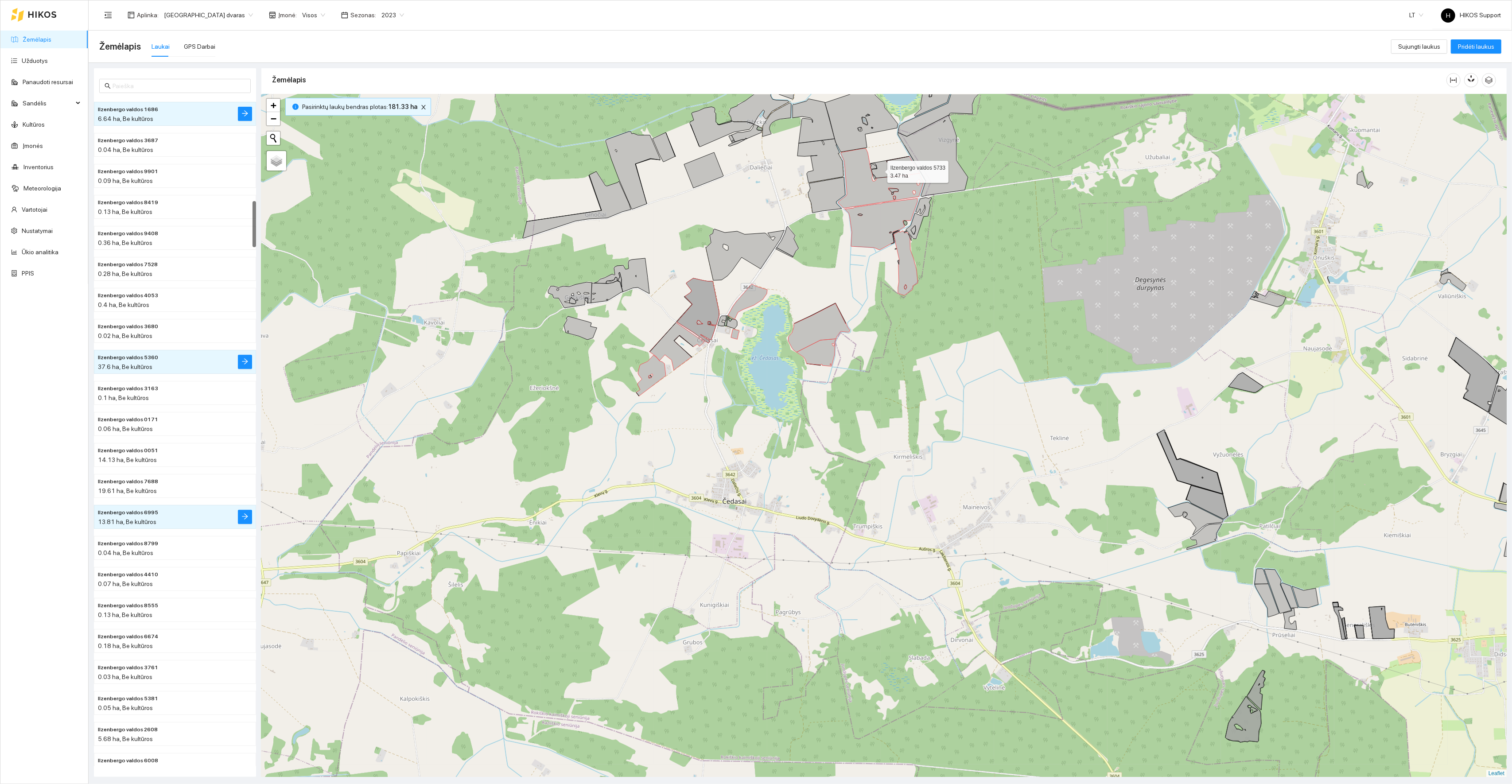
click at [879, 170] on icon at bounding box center [890, 167] width 39 height 22
click at [933, 161] on icon at bounding box center [933, 156] width 70 height 82
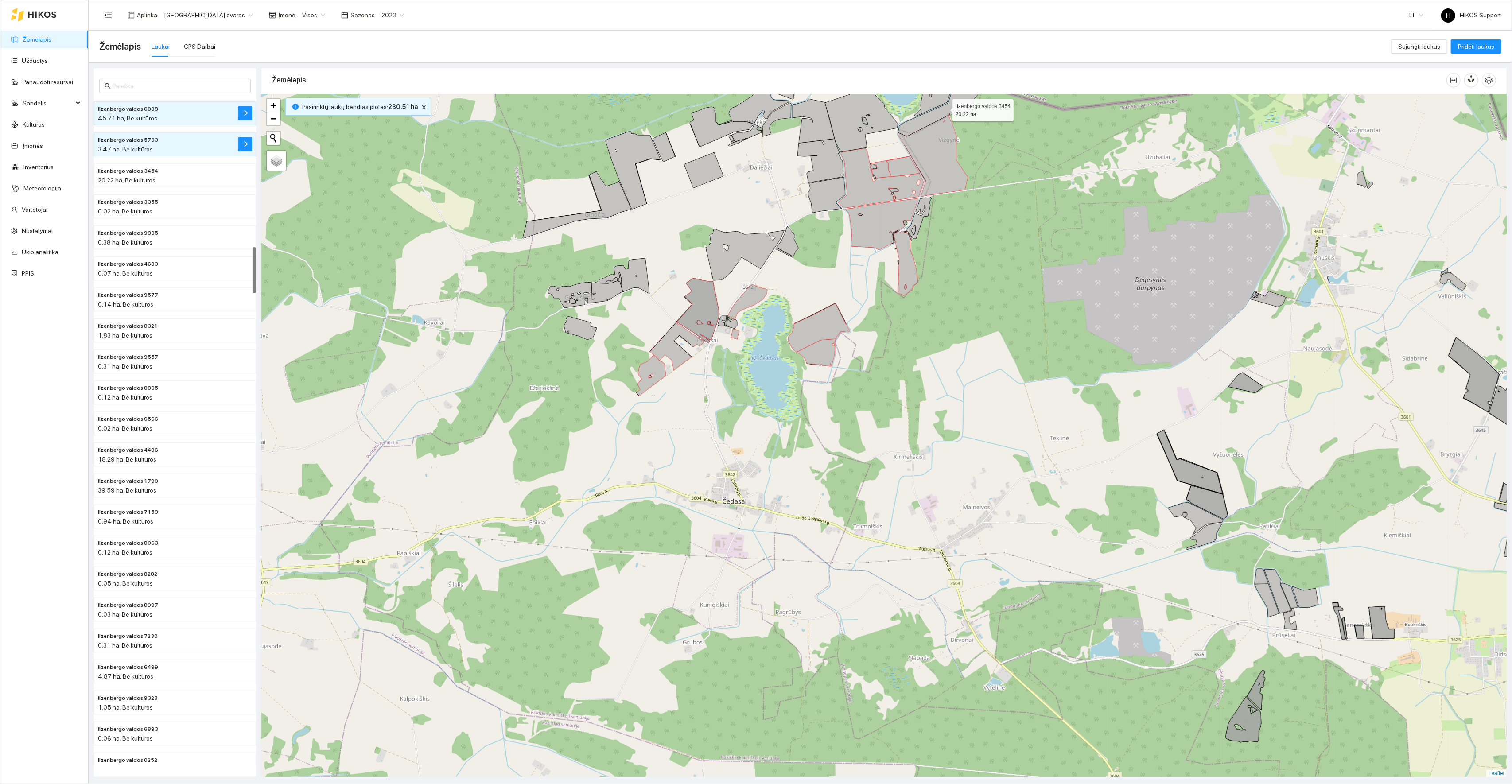
click at [916, 123] on icon at bounding box center [939, 109] width 82 height 55
click at [856, 121] on icon at bounding box center [861, 119] width 73 height 65
click at [822, 124] on icon at bounding box center [814, 120] width 42 height 44
click at [823, 148] on icon at bounding box center [821, 160] width 46 height 44
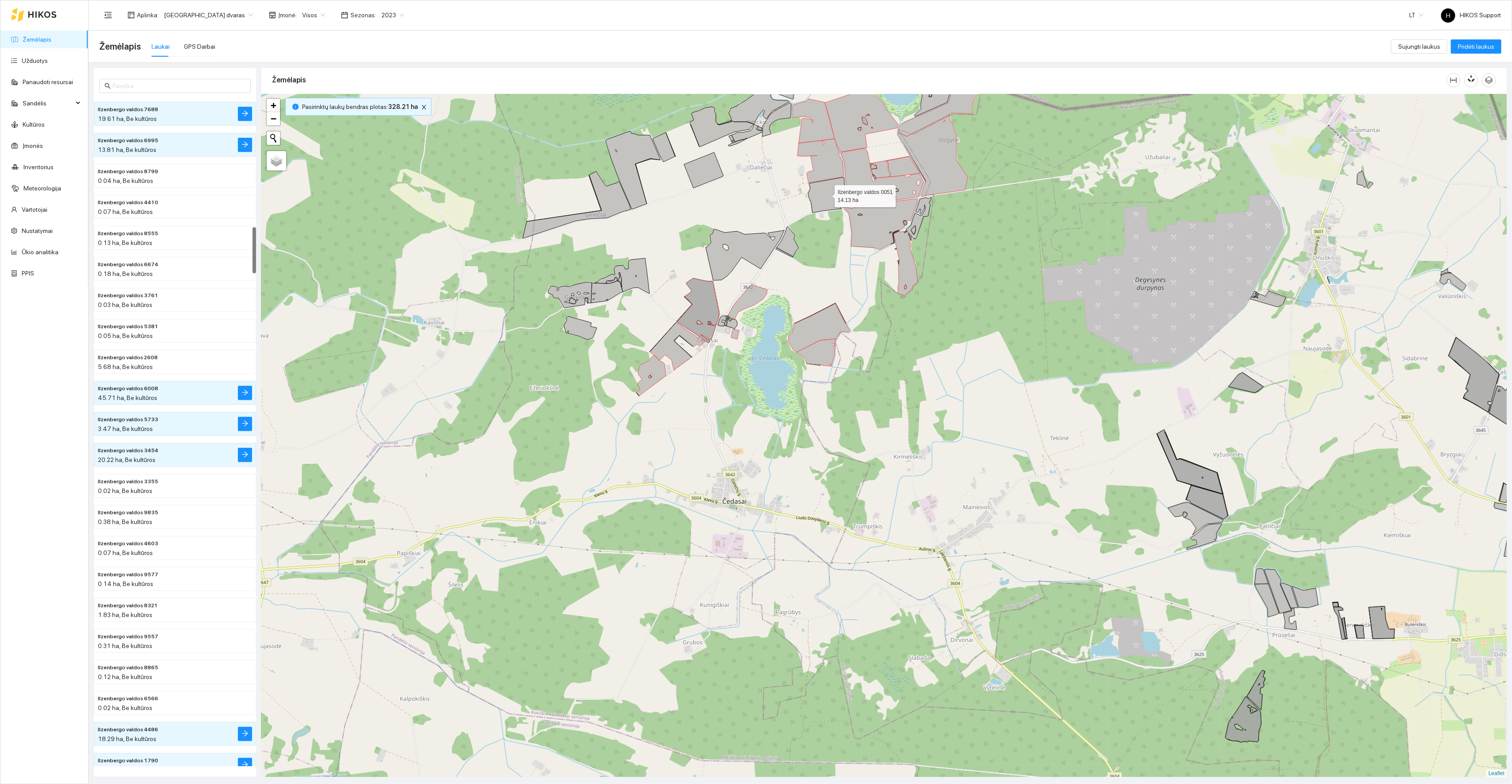
click at [823, 198] on icon at bounding box center [826, 195] width 37 height 35
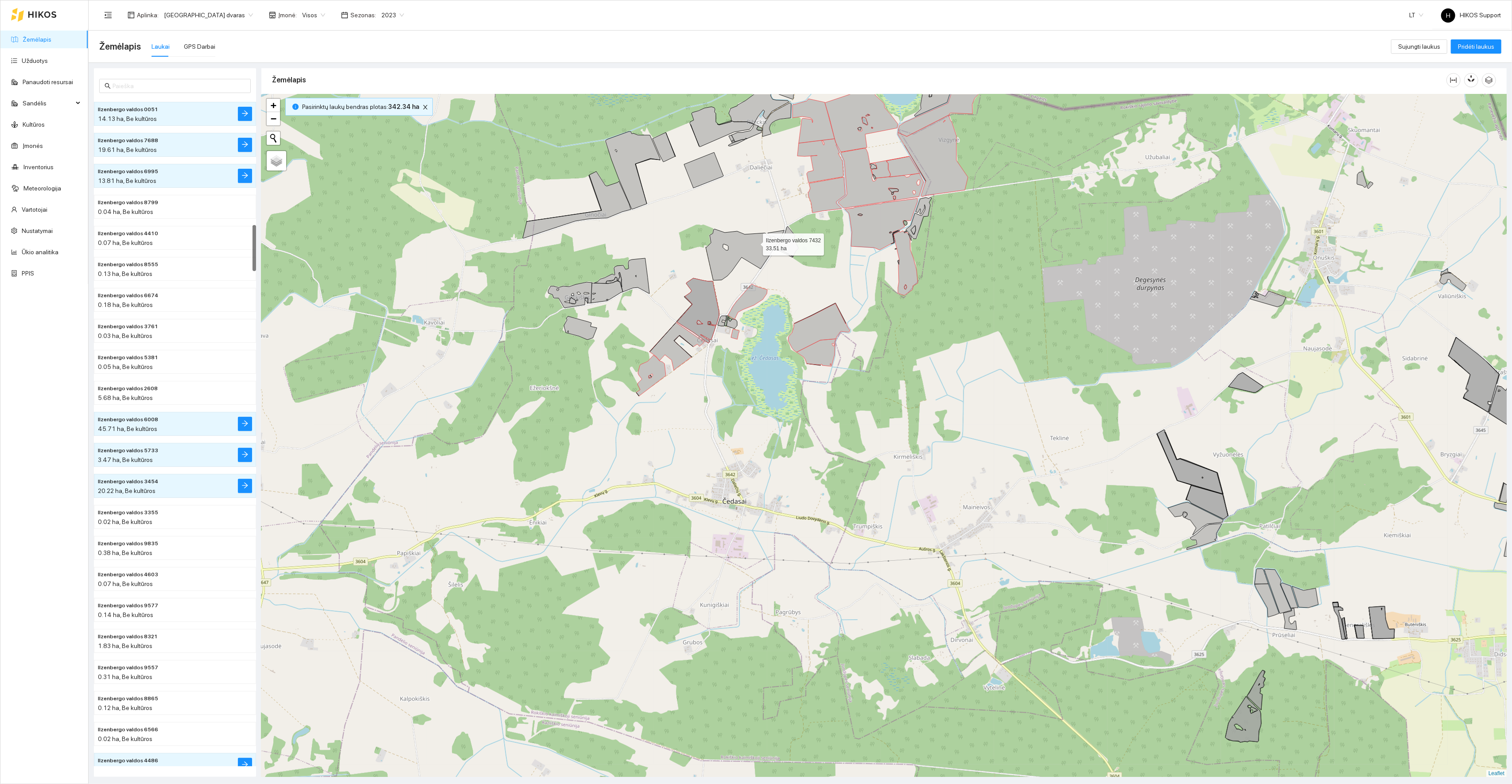
click at [755, 243] on icon at bounding box center [745, 255] width 79 height 52
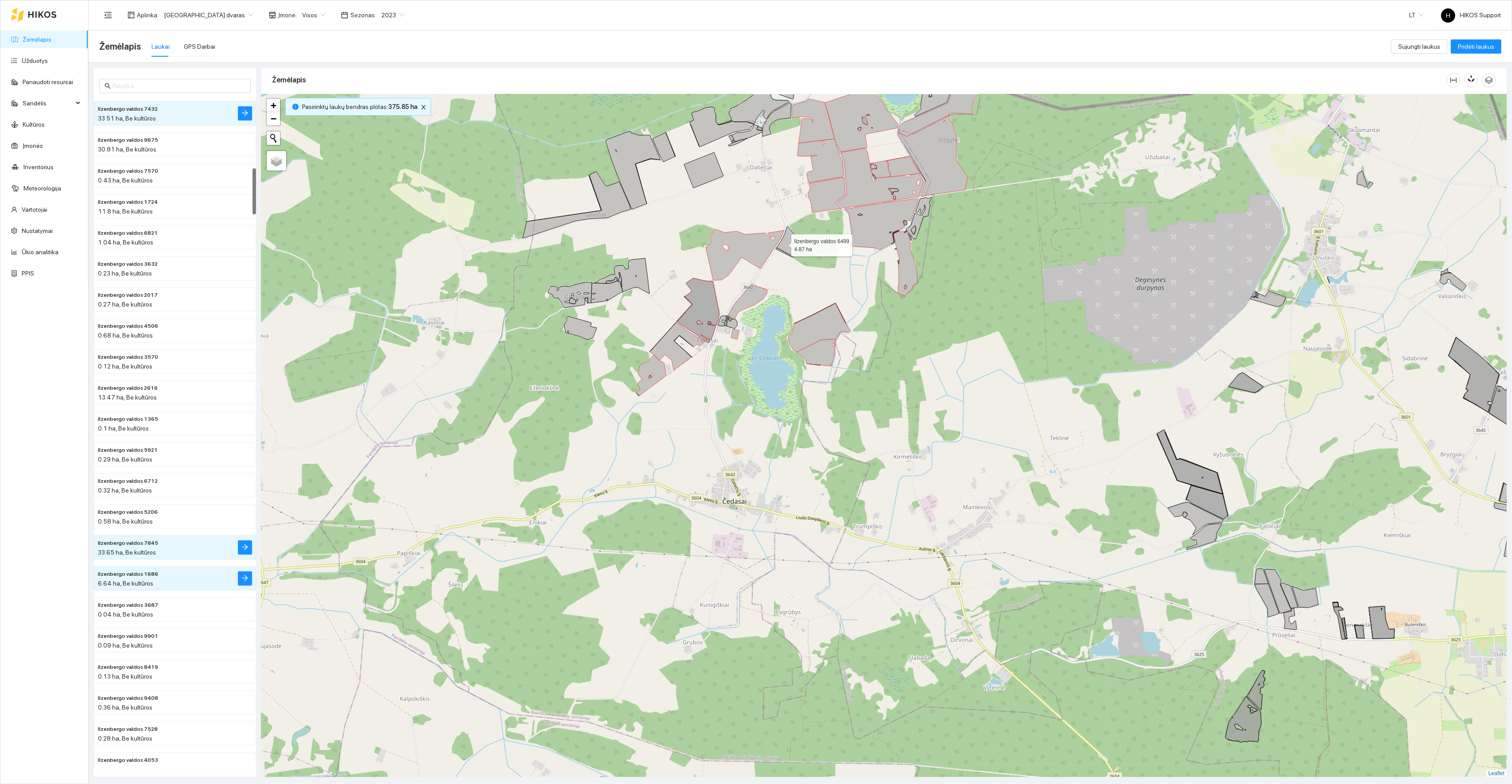
click at [784, 244] on icon at bounding box center [787, 241] width 22 height 30
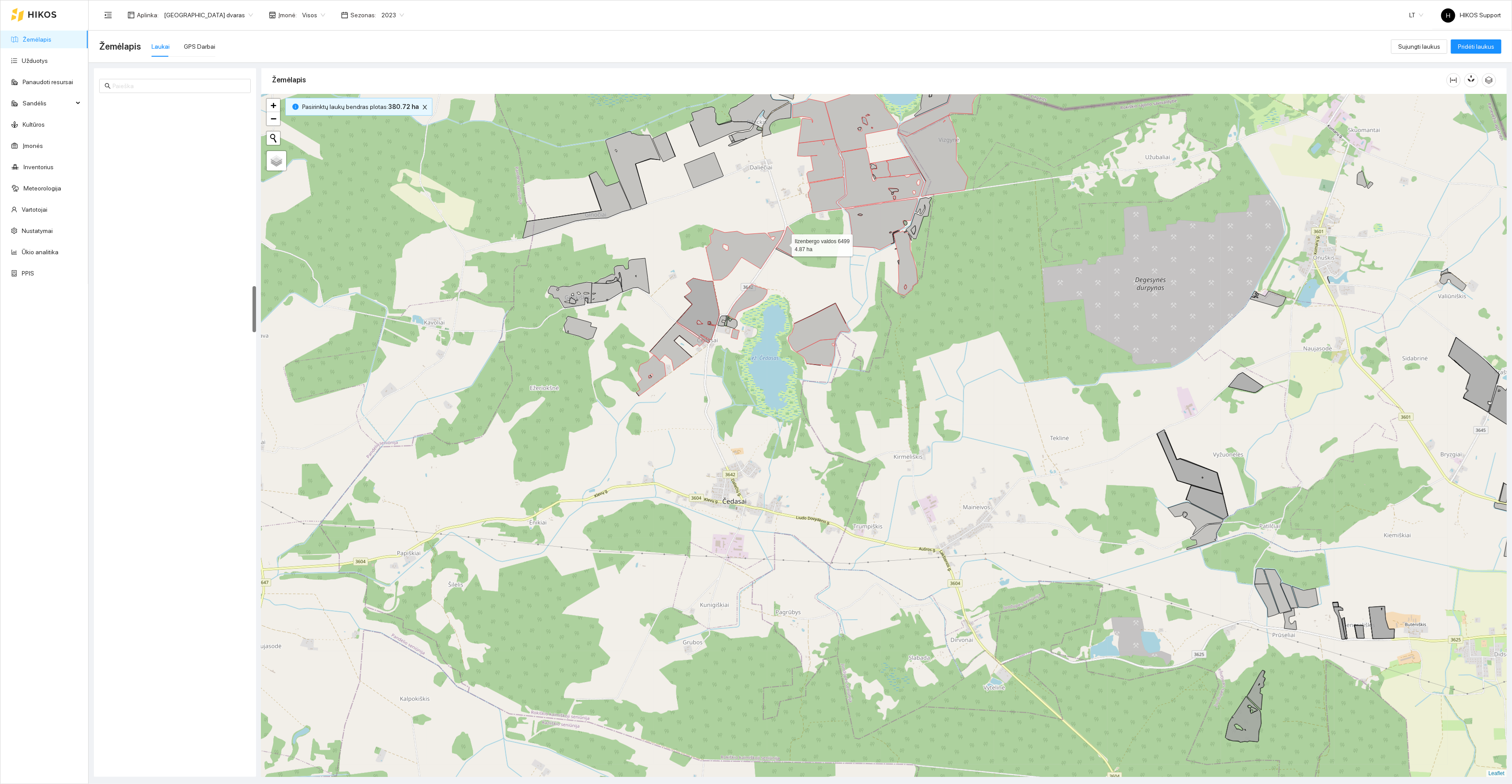
scroll to position [2705, 0]
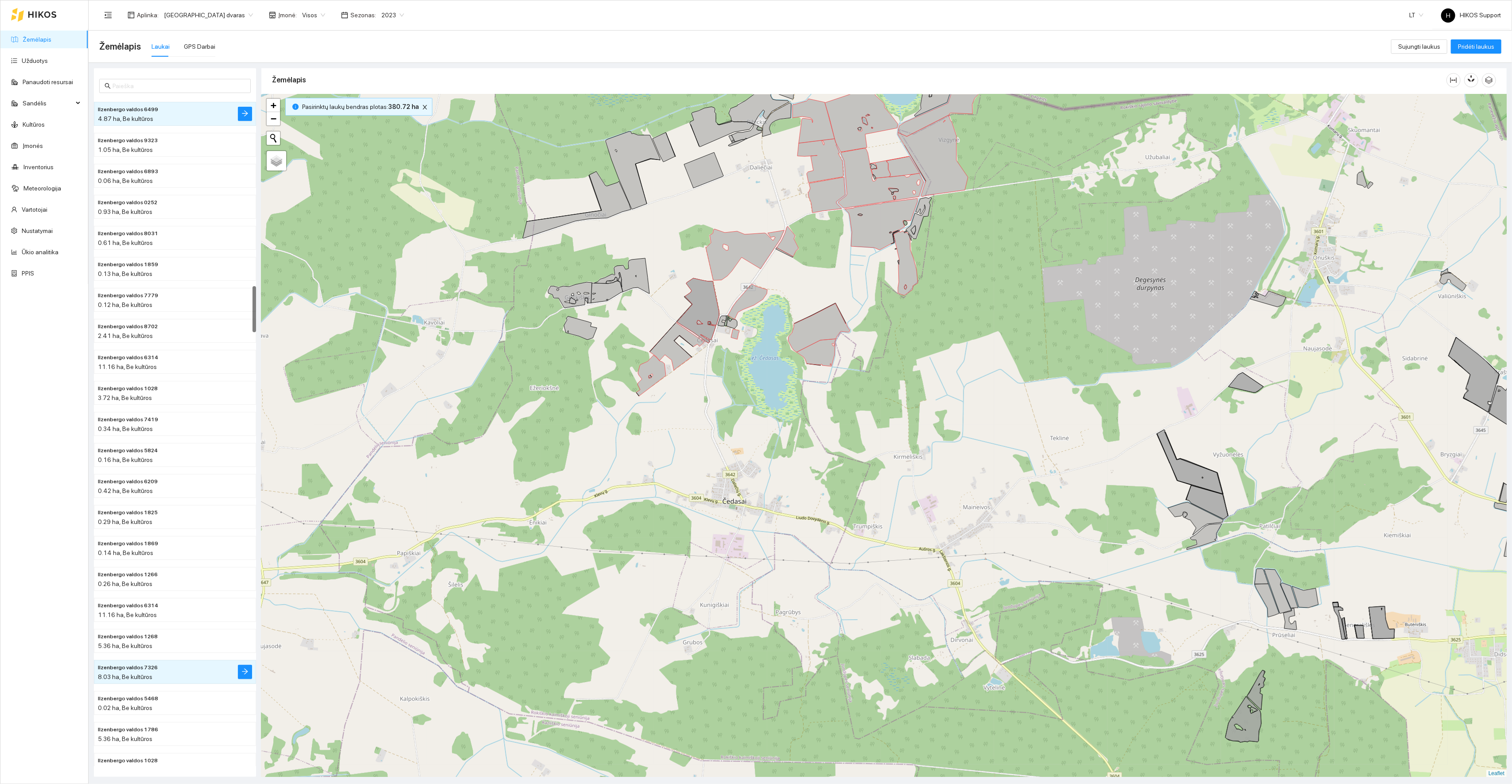
click at [690, 160] on div "Ilzenbergo valdos 1724 11.8 ha + − Nieko nerasta. Bandykite dar kartą. Žemėlapi…" at bounding box center [884, 436] width 1246 height 683
click at [699, 170] on icon at bounding box center [703, 170] width 39 height 35
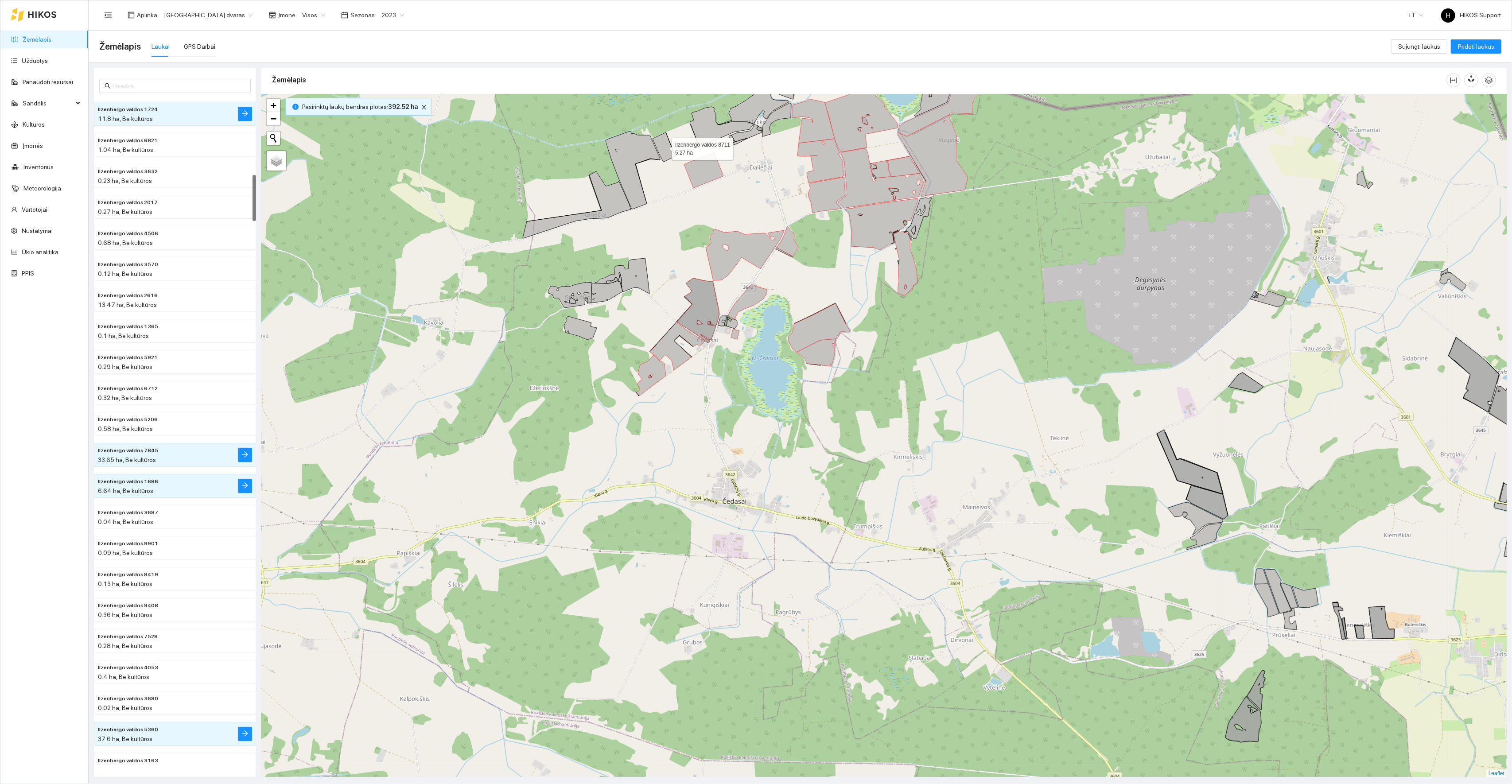
click at [670, 151] on icon at bounding box center [664, 147] width 22 height 29
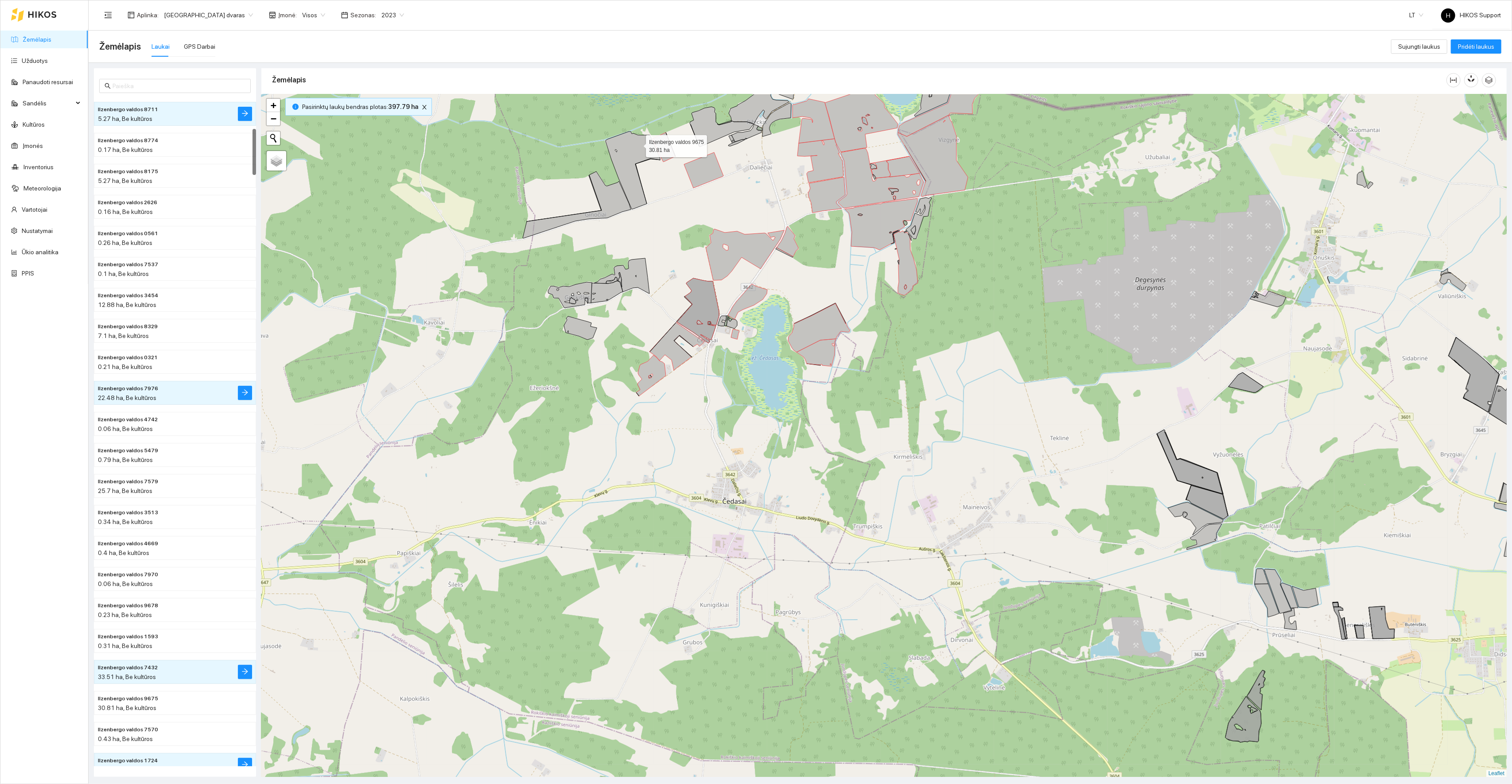
click at [638, 144] on icon at bounding box center [633, 170] width 55 height 77
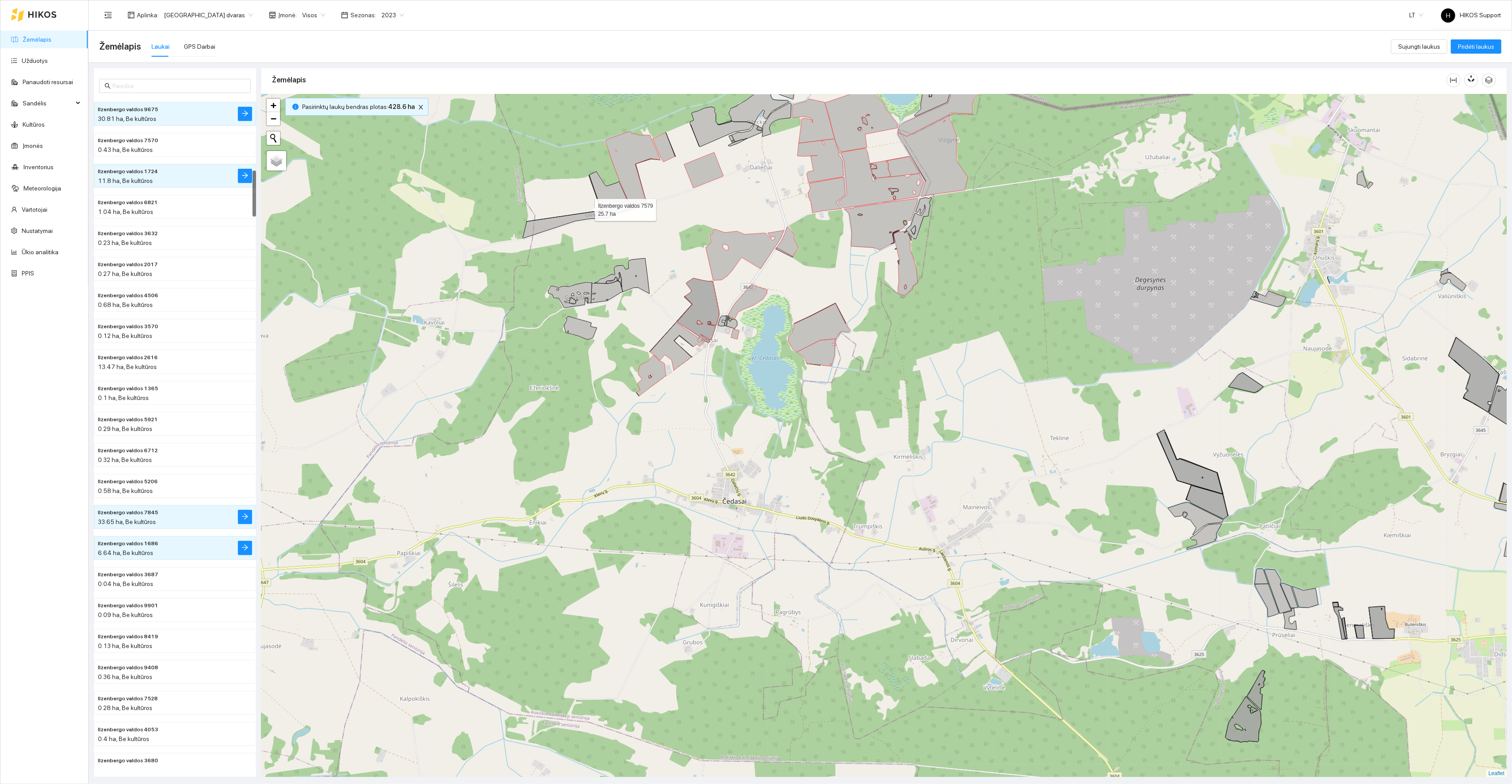
click at [617, 191] on icon at bounding box center [577, 205] width 108 height 67
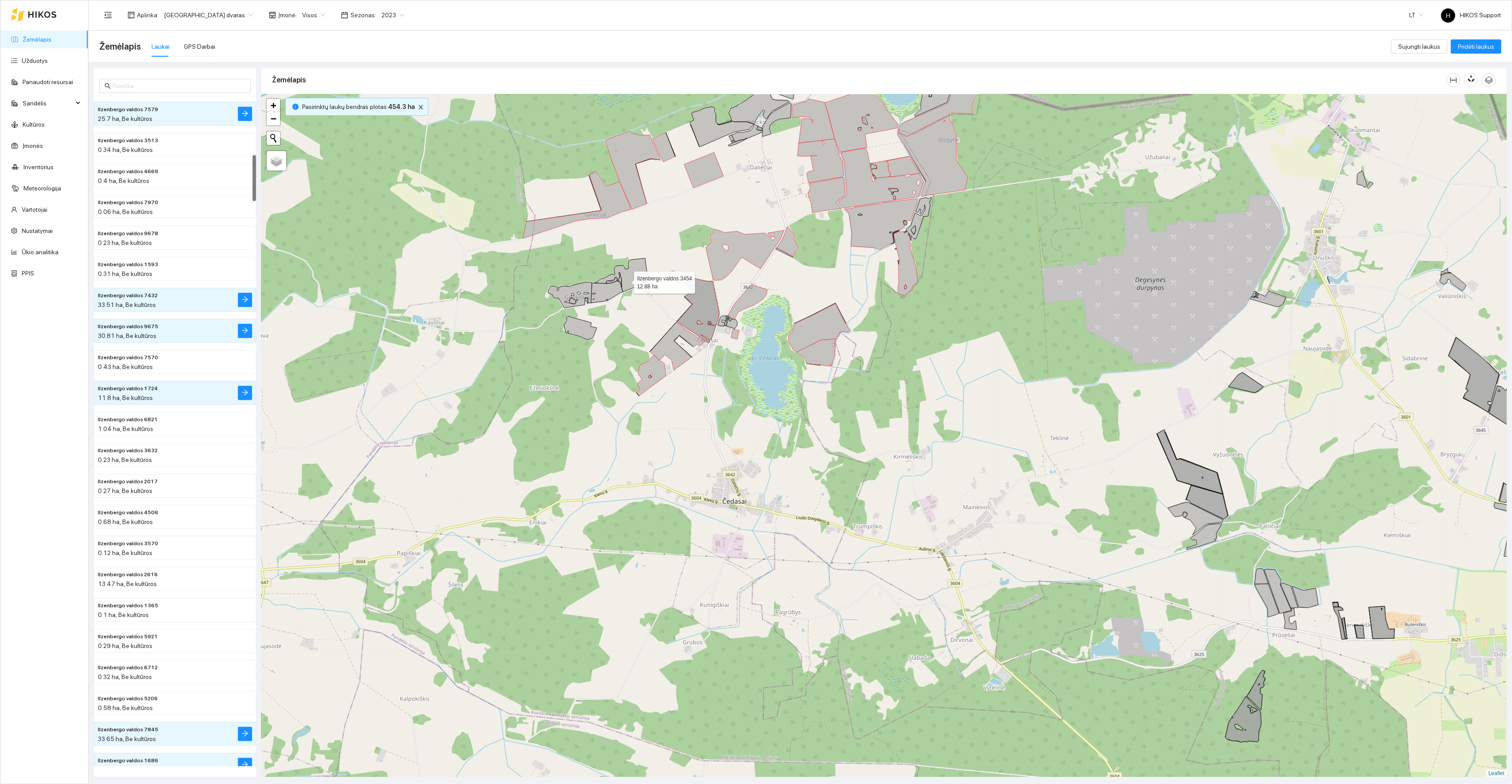
click at [625, 278] on icon at bounding box center [622, 276] width 55 height 35
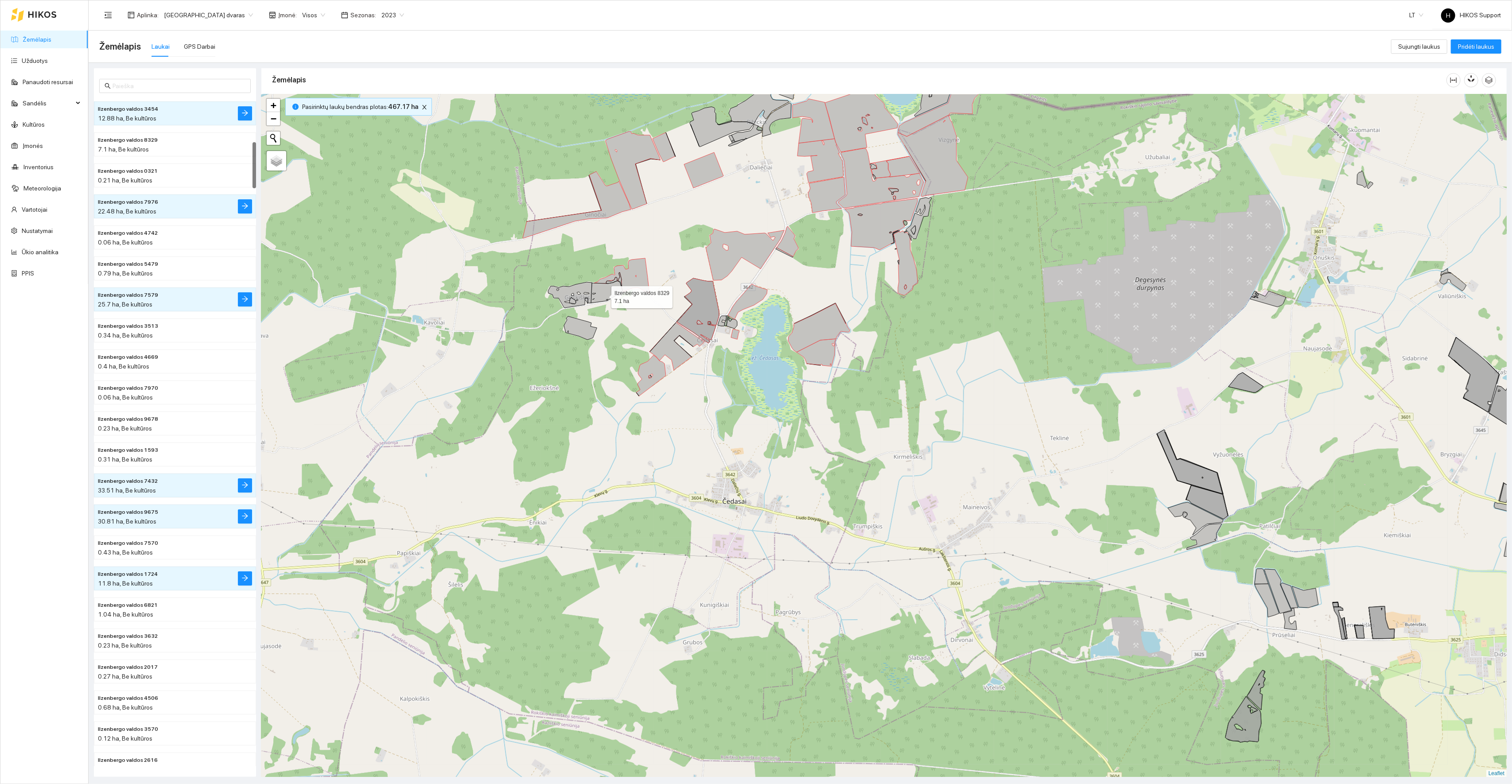
click at [603, 295] on icon at bounding box center [607, 292] width 32 height 22
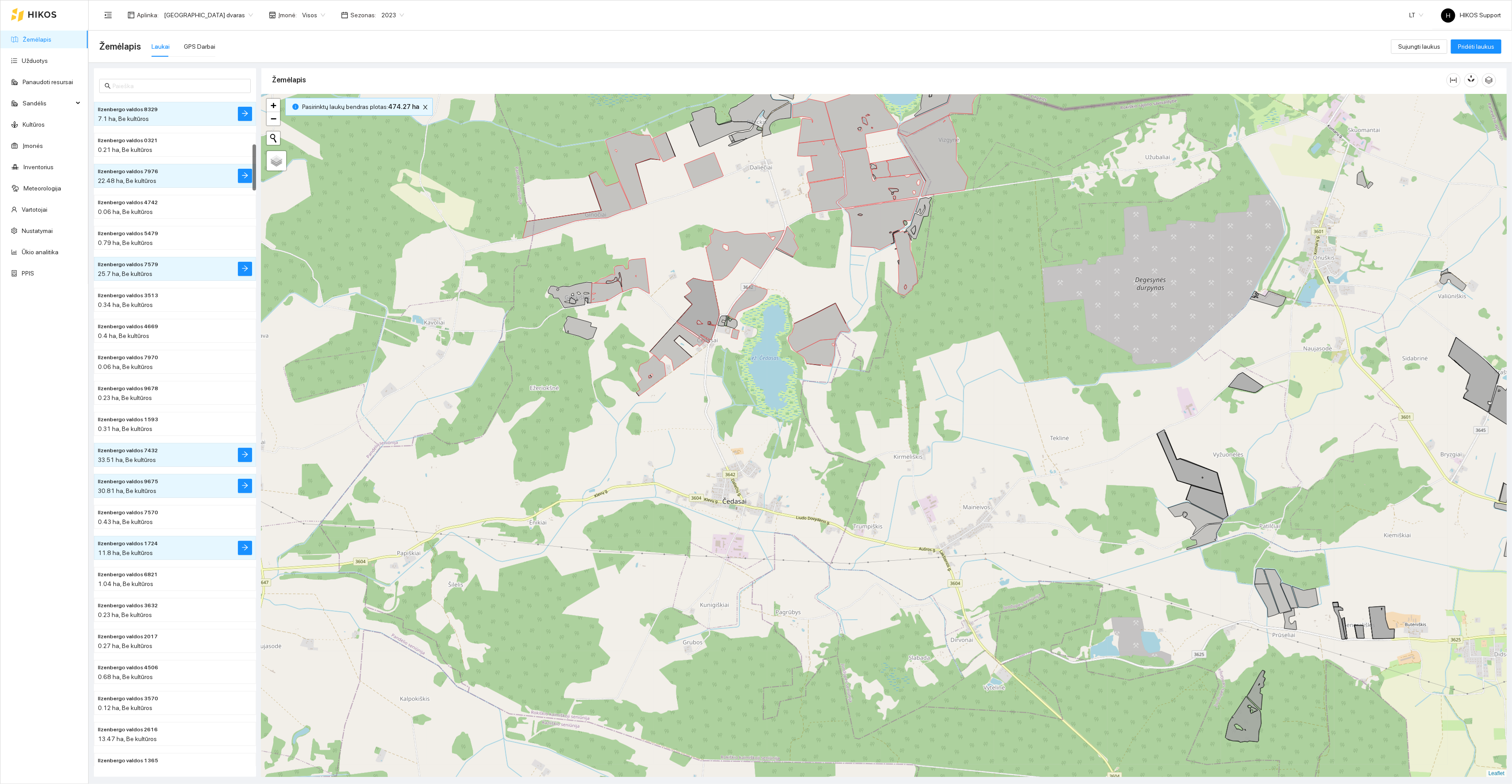
click at [579, 293] on div "Ilzenbergo valdos 8329 7.1 ha Ilzenbergo valdos 2173 10.02 ha + − Nieko nerasta…" at bounding box center [884, 436] width 1246 height 683
click at [573, 293] on icon at bounding box center [570, 295] width 44 height 26
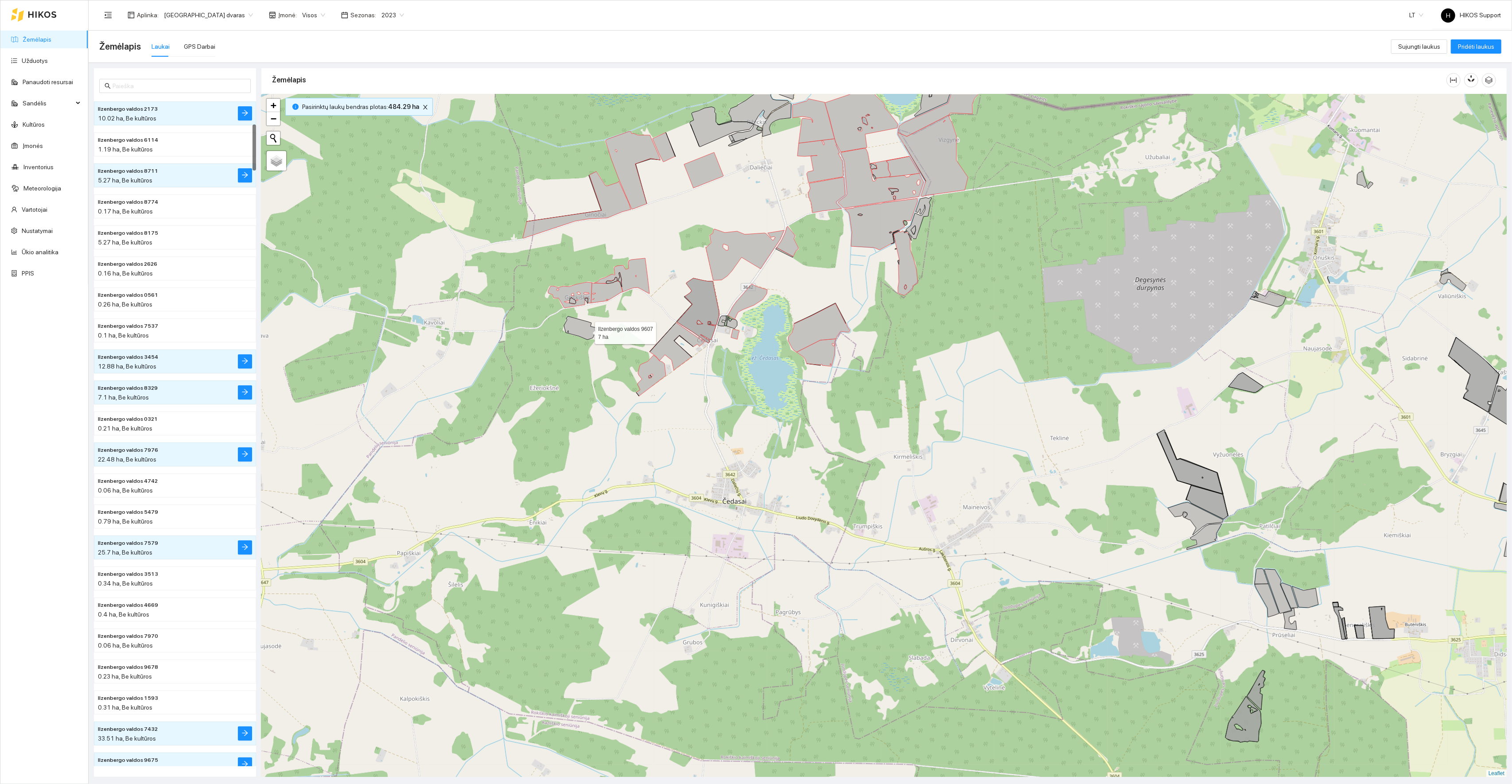
click at [587, 332] on icon at bounding box center [580, 328] width 33 height 23
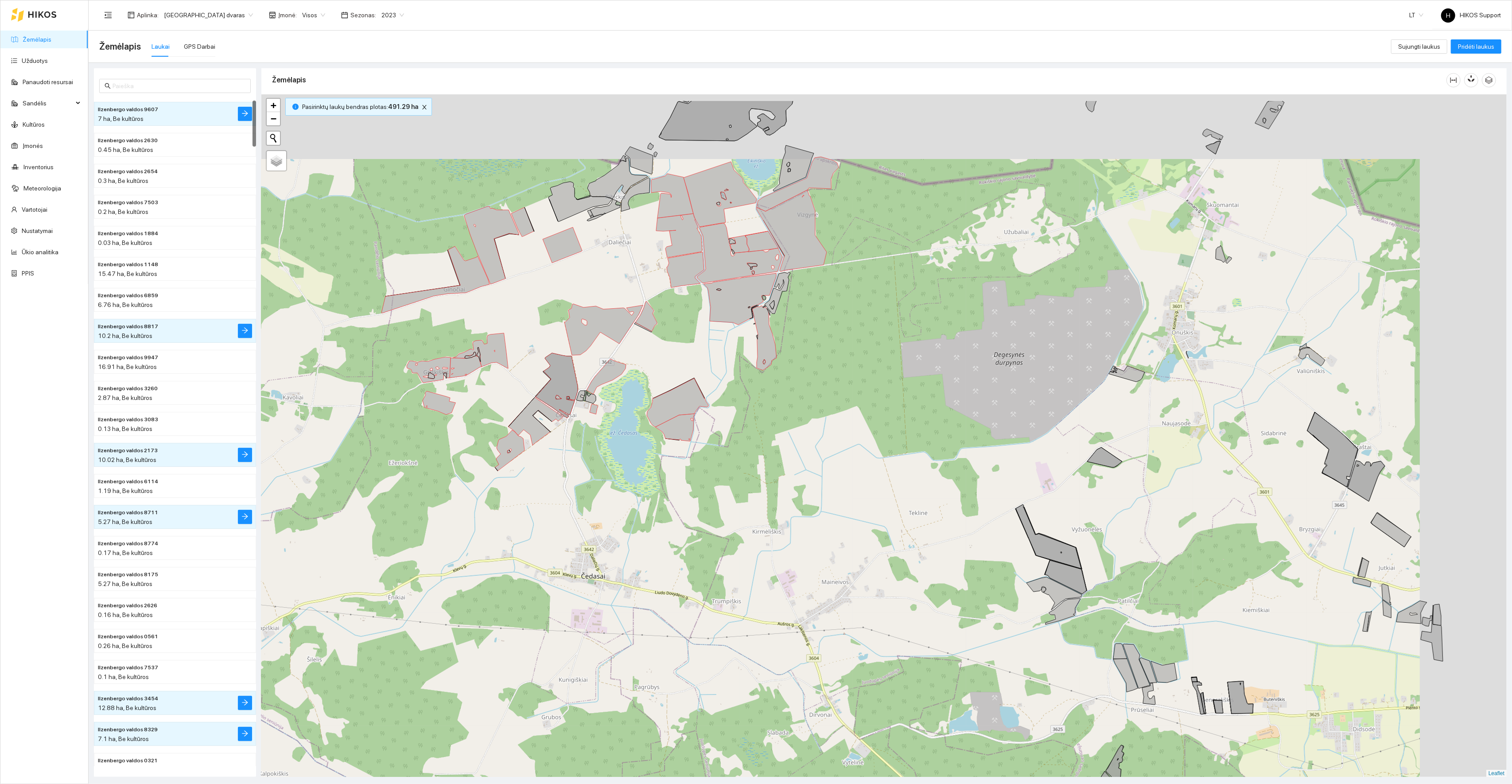
drag, startPoint x: 679, startPoint y: 305, endPoint x: 534, endPoint y: 382, distance: 164.2
click at [534, 382] on div "+ − Nieko nerasta. Bandykite dar kartą. Žemėlapis Palydovas Leaflet" at bounding box center [884, 436] width 1246 height 683
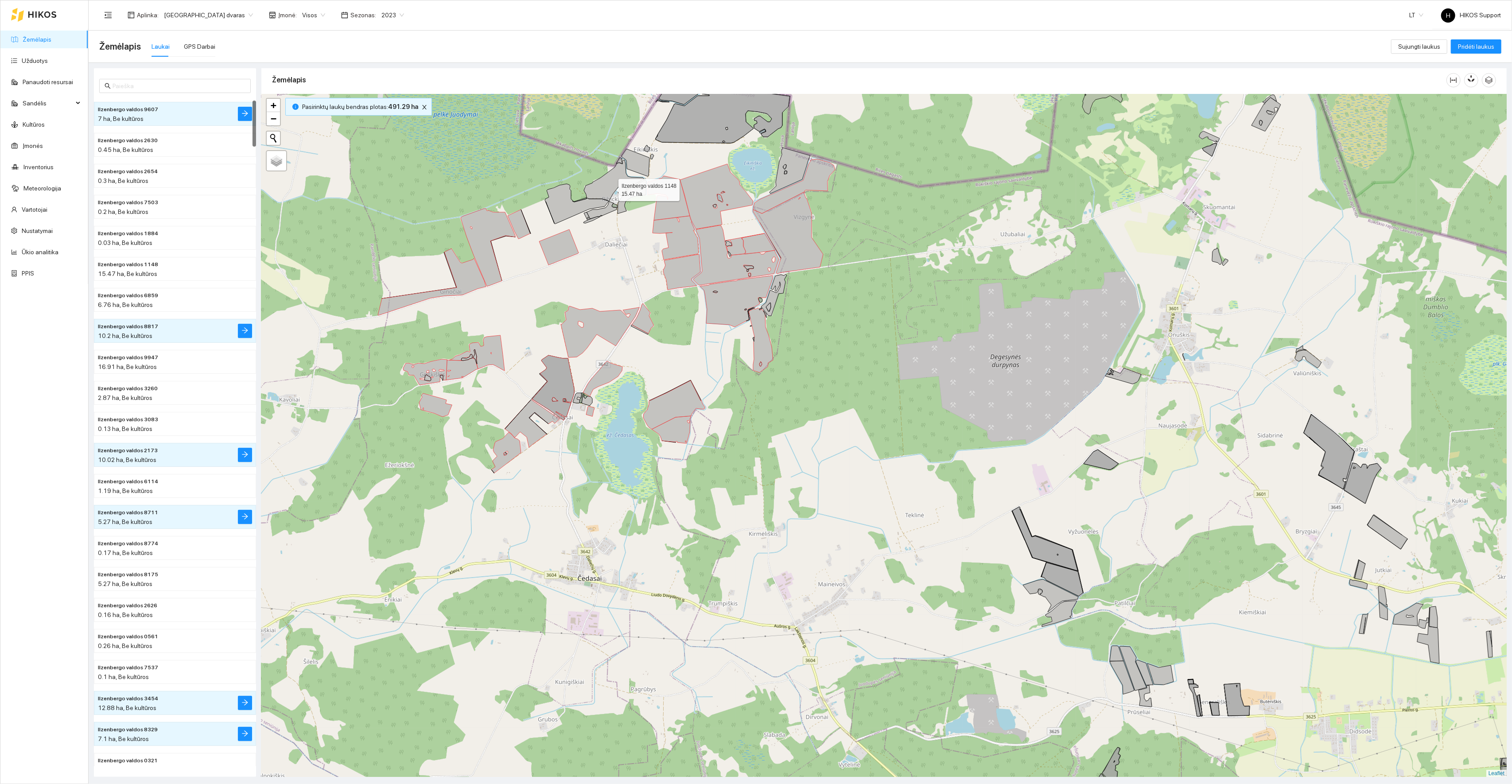
click at [610, 188] on icon at bounding box center [614, 180] width 60 height 42
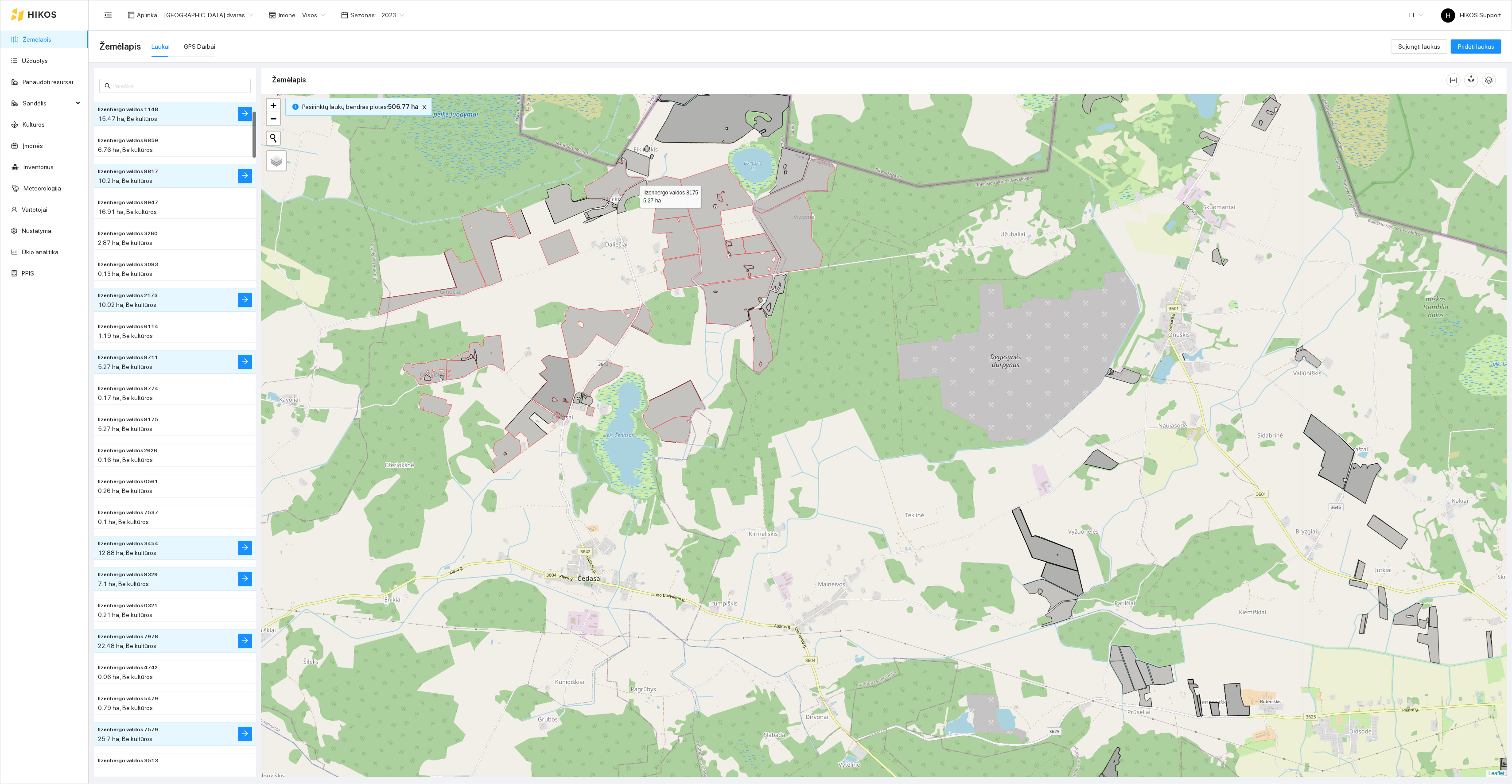
click at [626, 197] on icon at bounding box center [632, 196] width 29 height 33
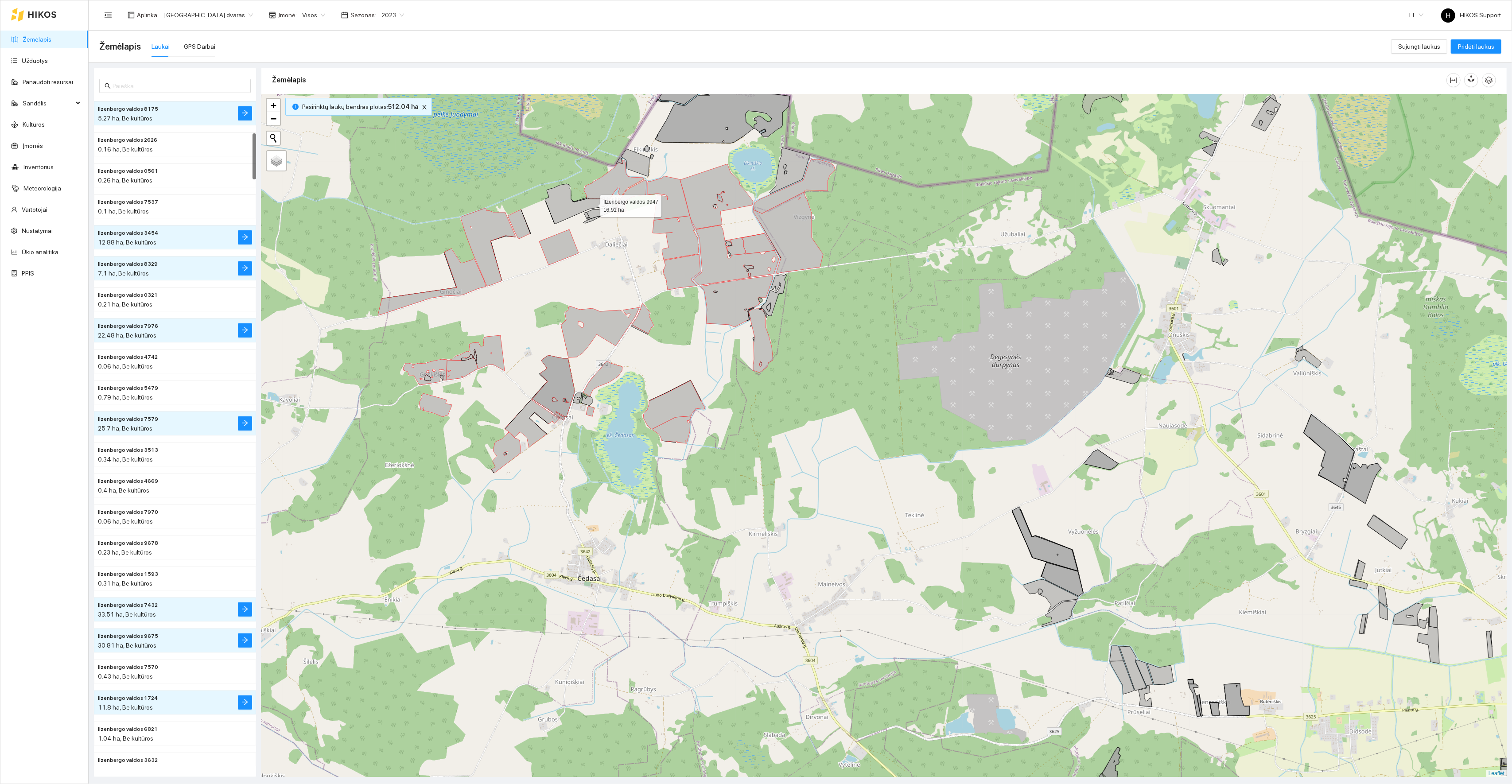
click at [592, 204] on icon at bounding box center [576, 204] width 64 height 40
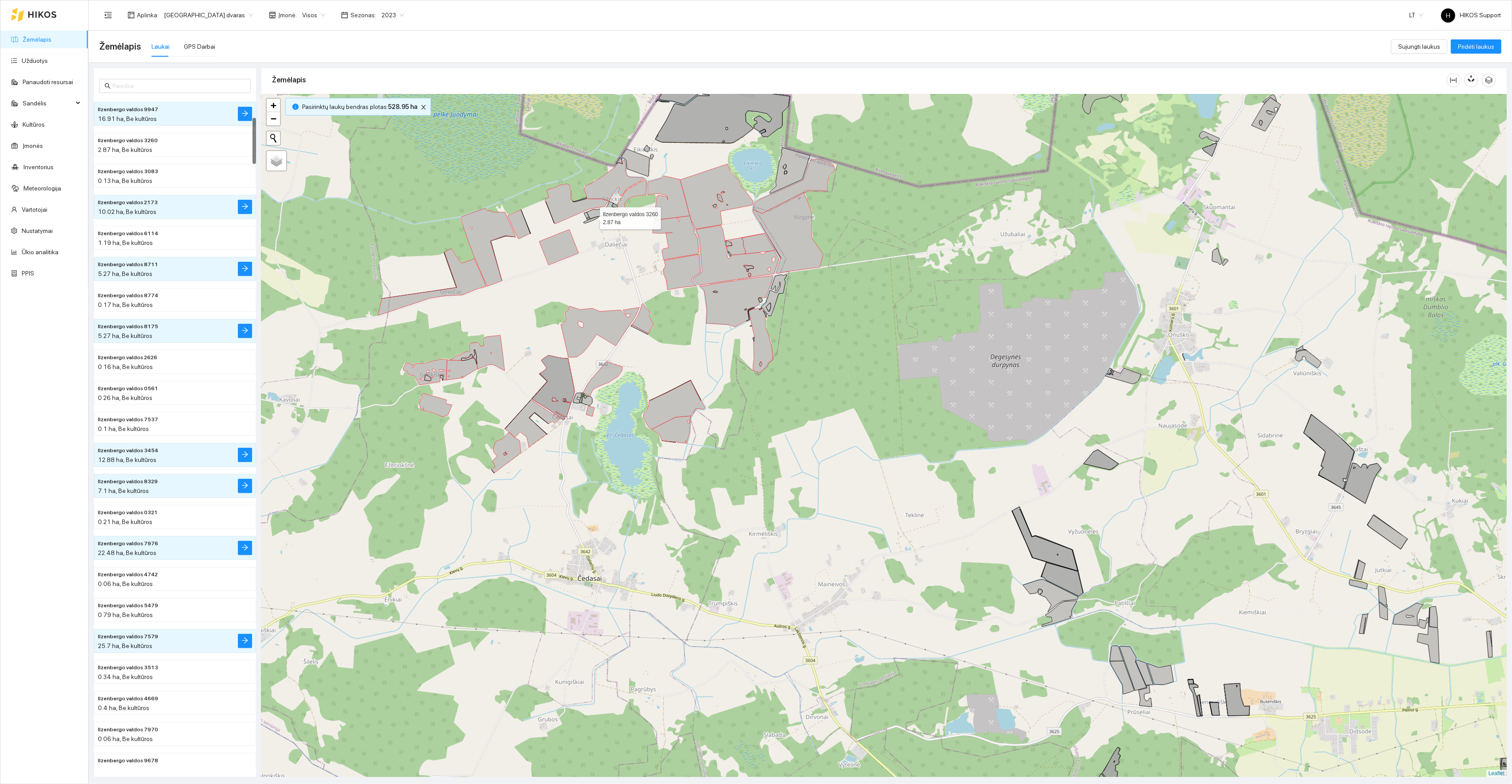
click at [592, 215] on icon at bounding box center [601, 209] width 30 height 17
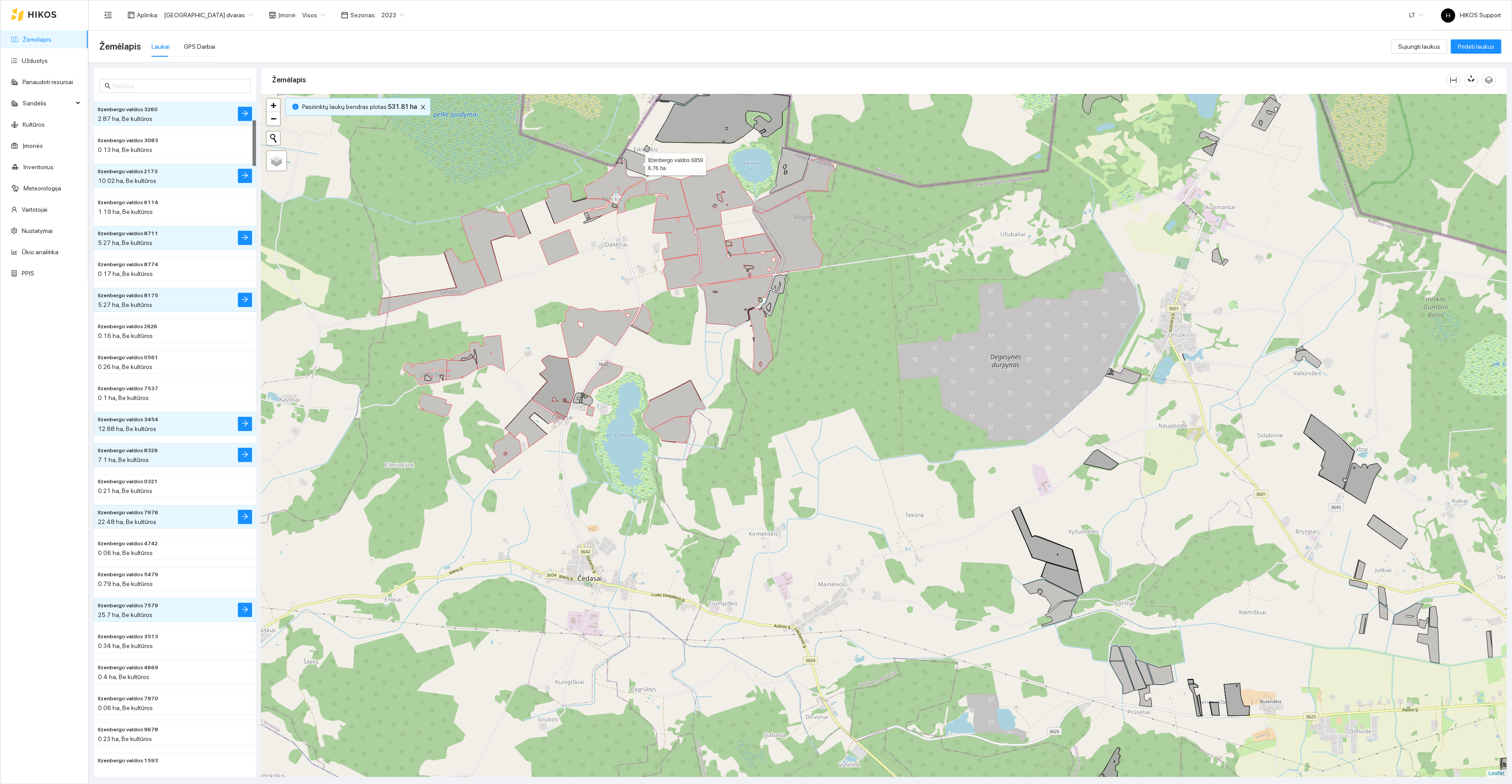
click at [640, 156] on icon at bounding box center [636, 163] width 28 height 28
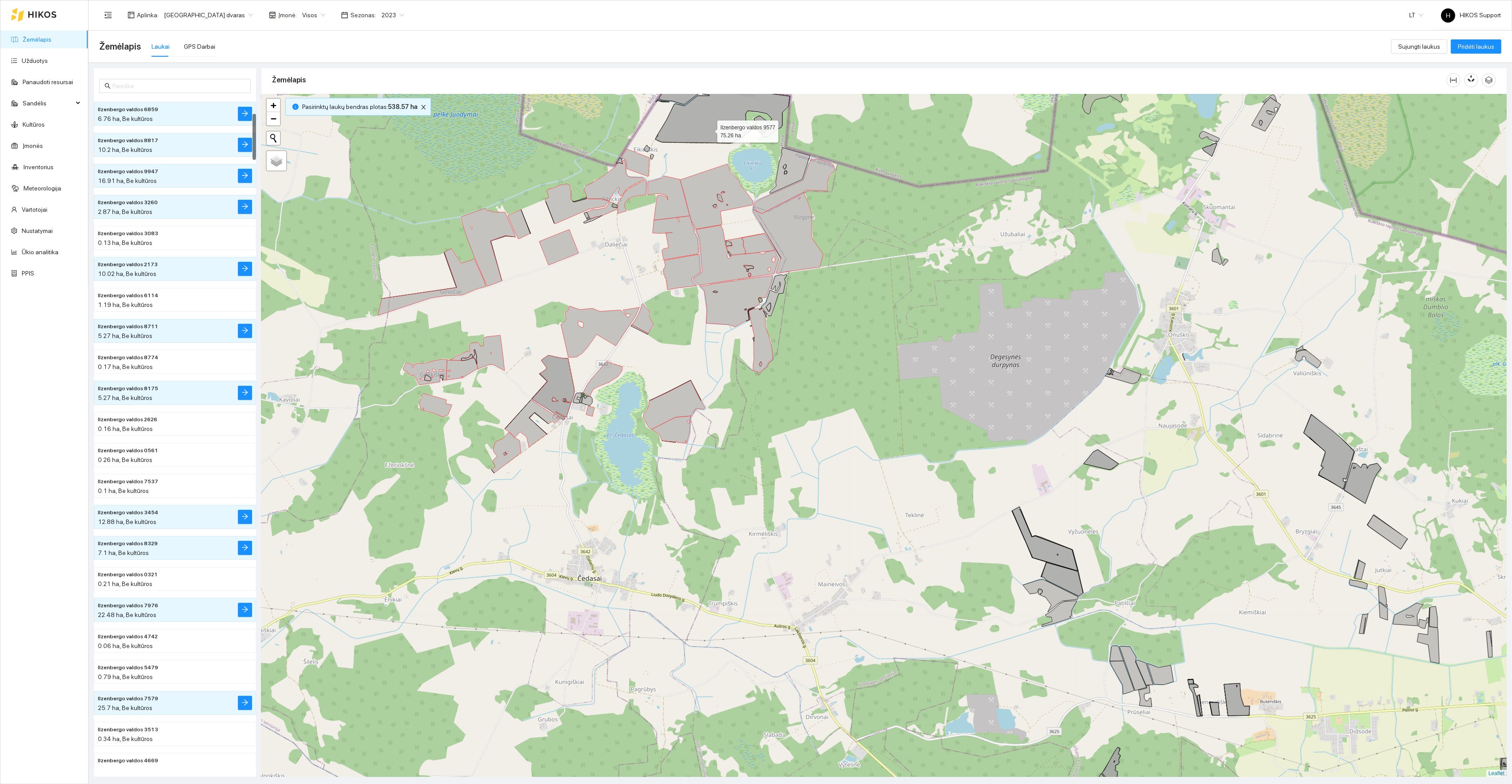
click at [709, 130] on icon at bounding box center [723, 114] width 134 height 59
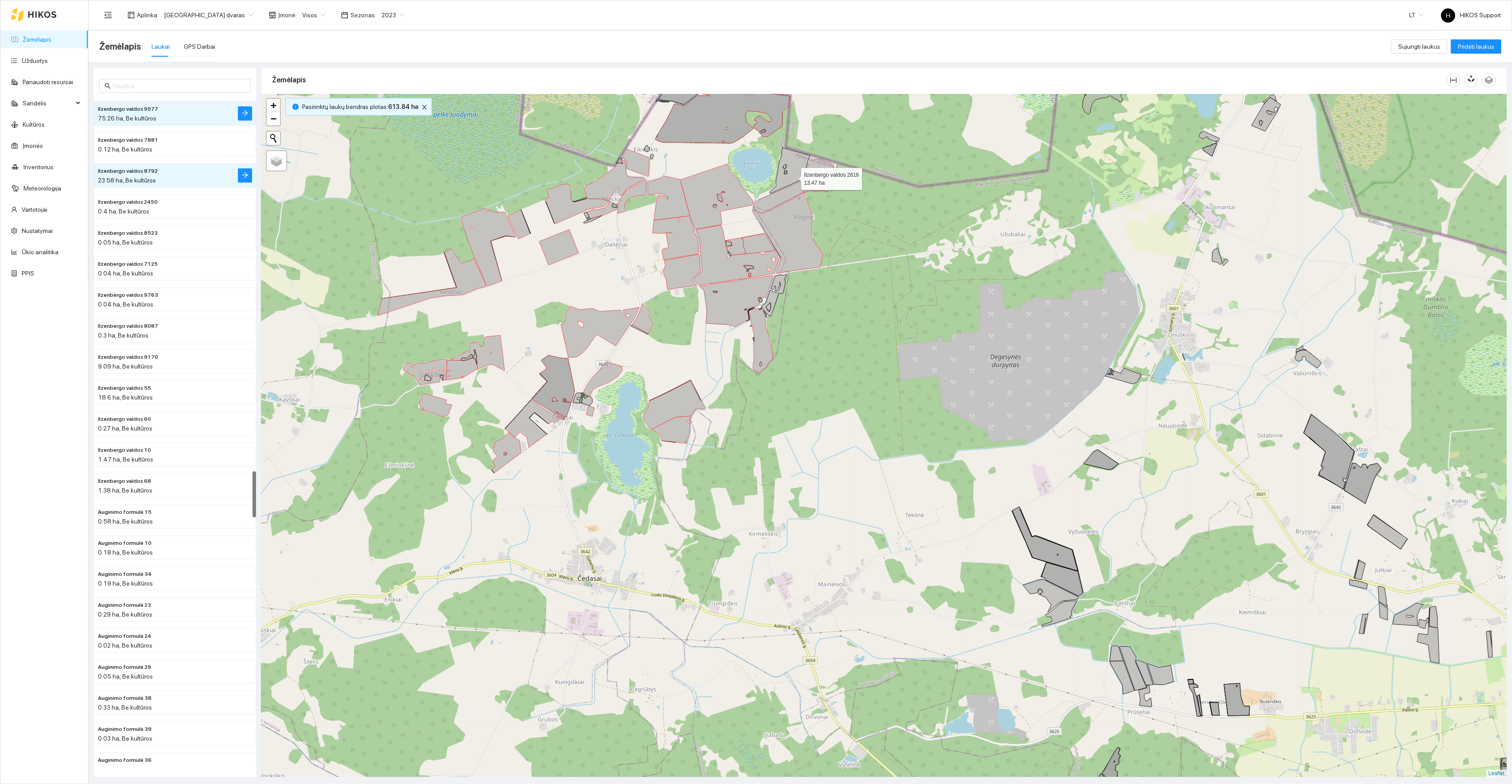
click at [794, 177] on icon at bounding box center [789, 170] width 41 height 46
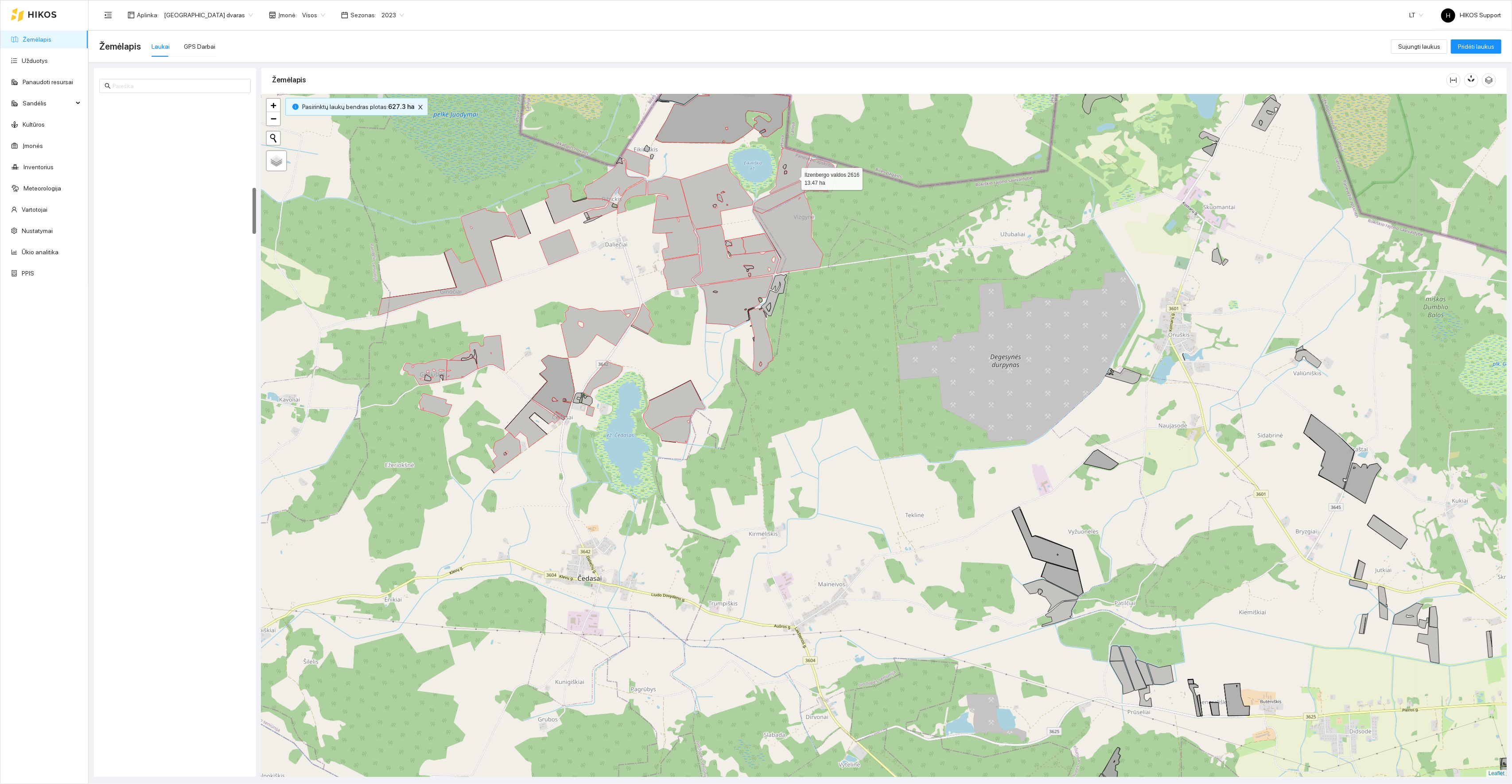
scroll to position [1289, 0]
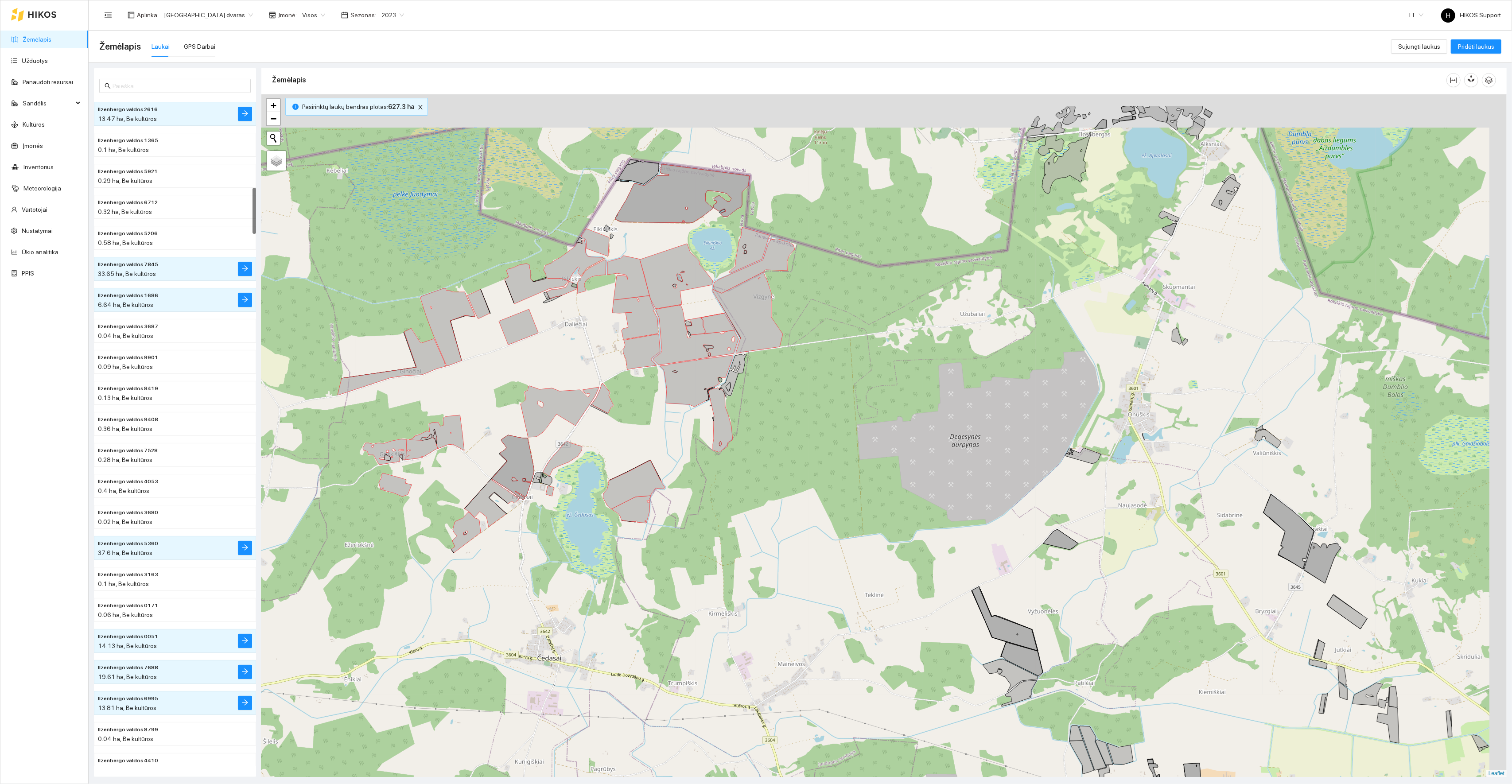
drag, startPoint x: 815, startPoint y: 136, endPoint x: 763, endPoint y: 228, distance: 105.7
click at [765, 228] on div "+ − Nieko nerasta. Bandykite dar kartą. Žemėlapis Palydovas Leaflet" at bounding box center [884, 436] width 1246 height 683
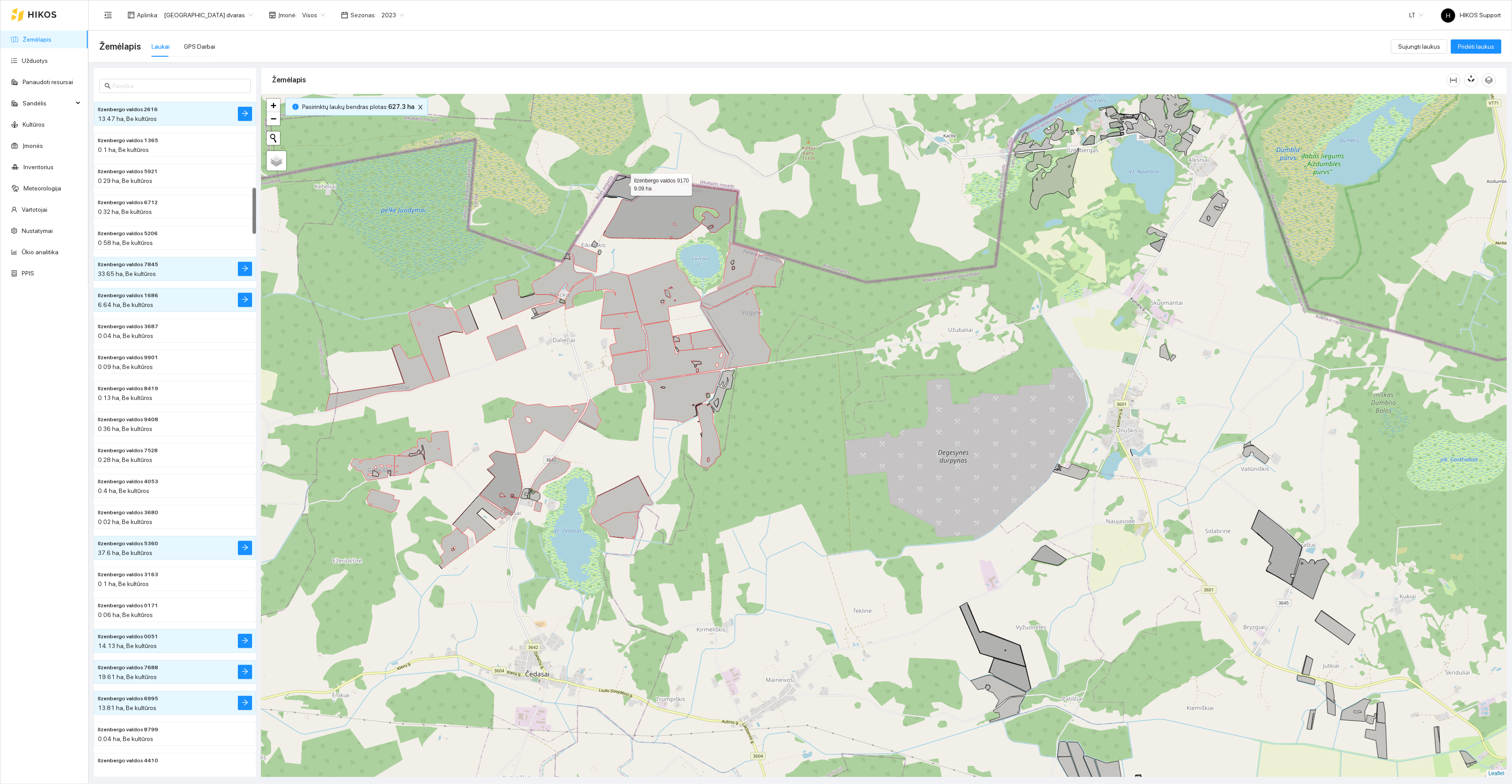
click at [623, 180] on icon at bounding box center [626, 188] width 41 height 23
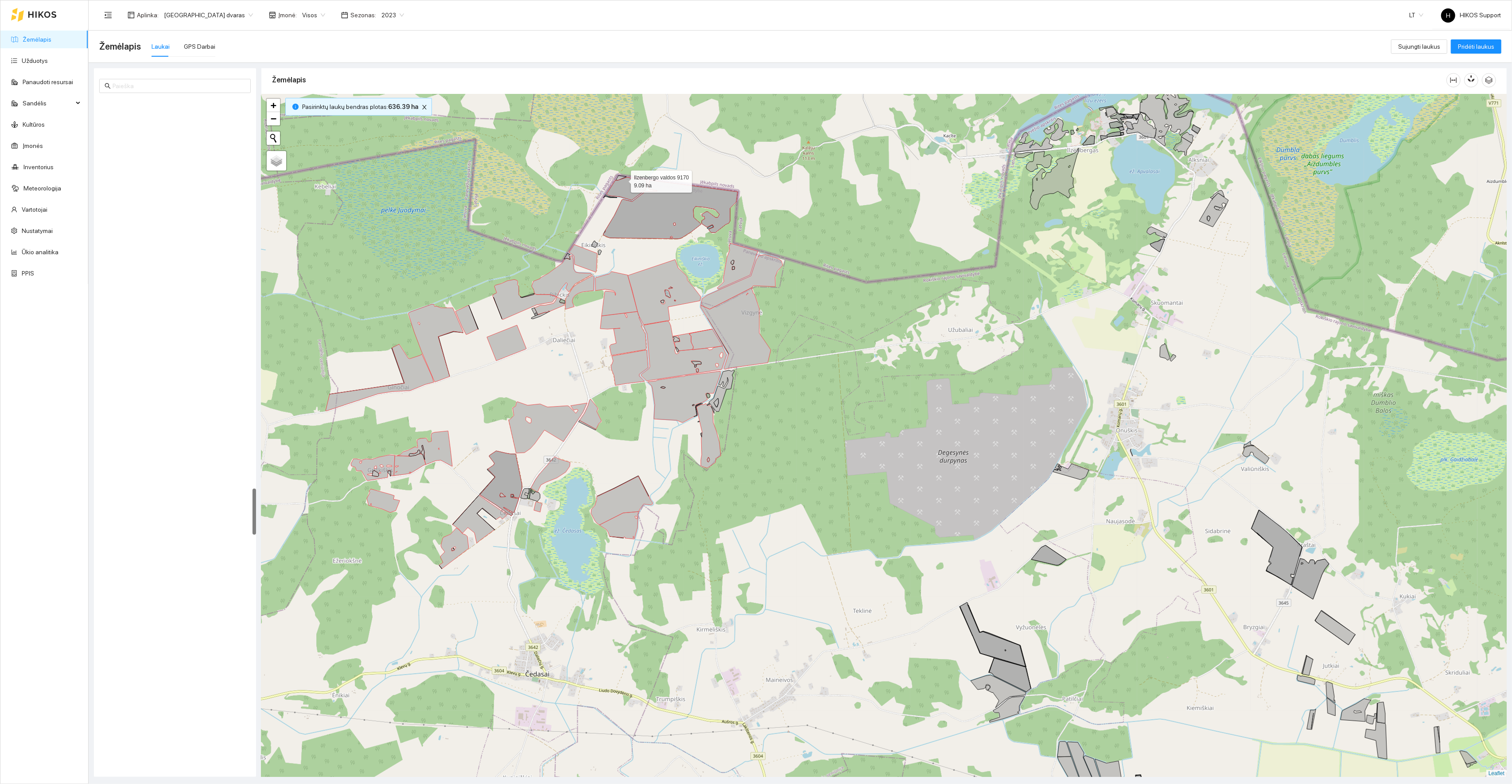
scroll to position [5621, 0]
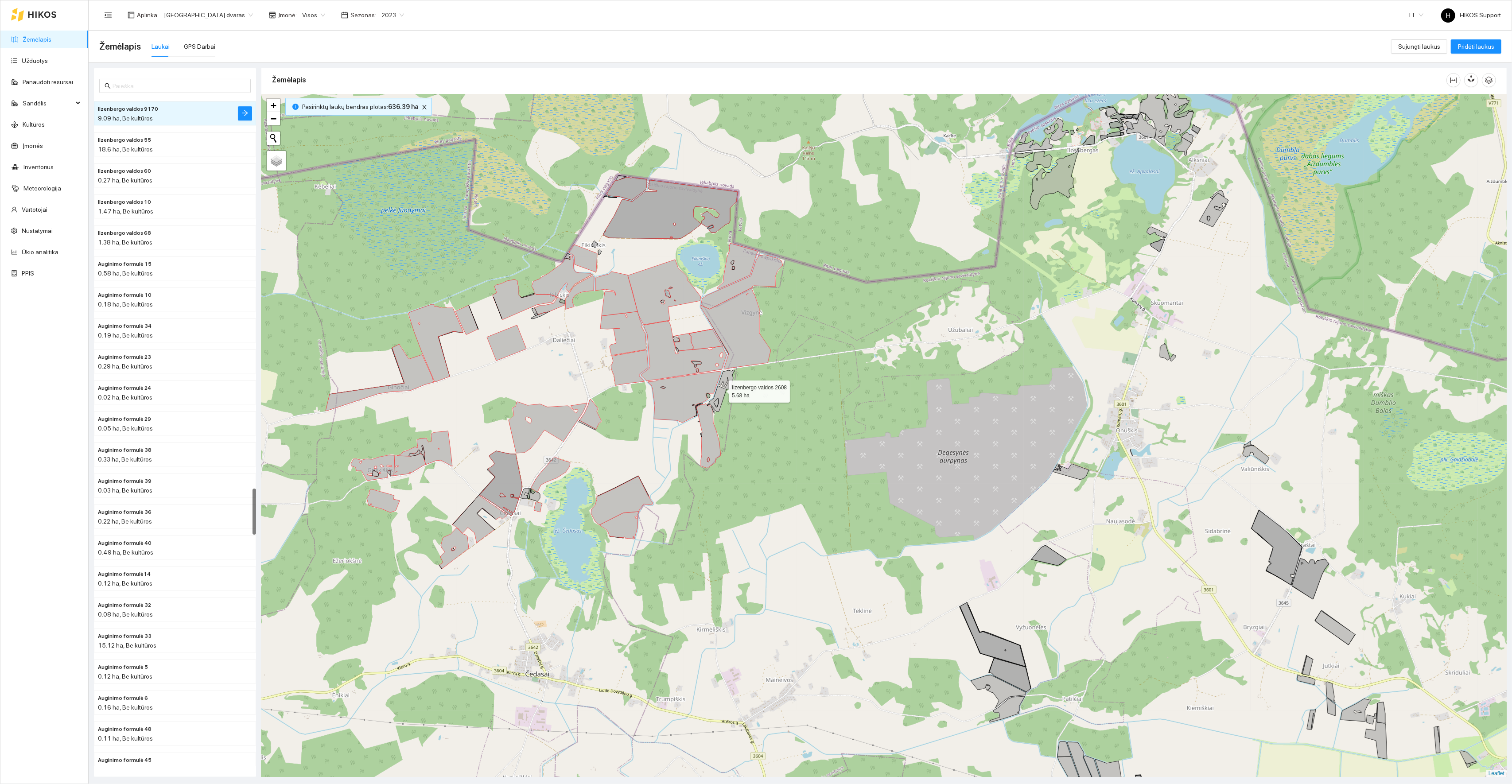
click at [721, 390] on icon at bounding box center [722, 390] width 26 height 42
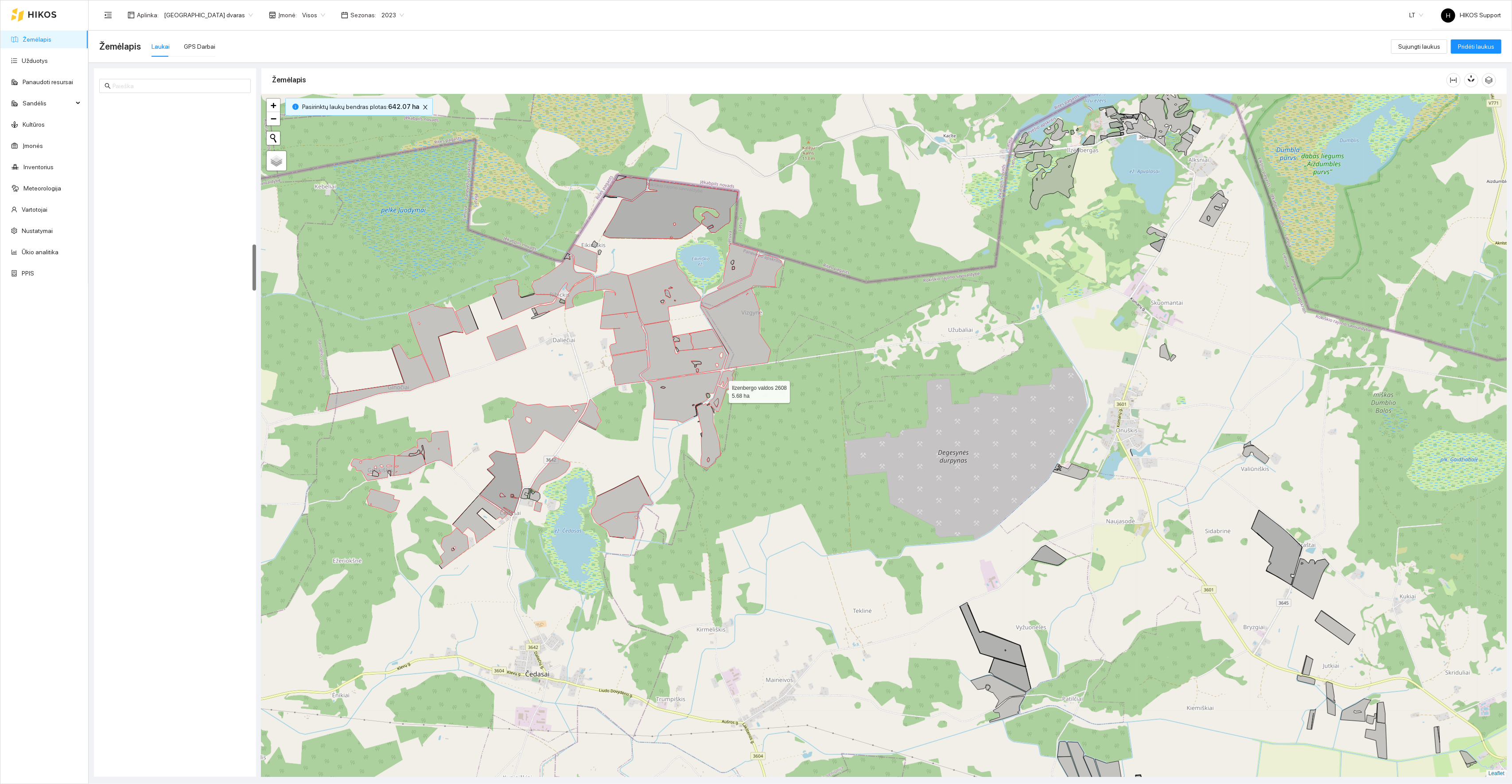
scroll to position [2107, 0]
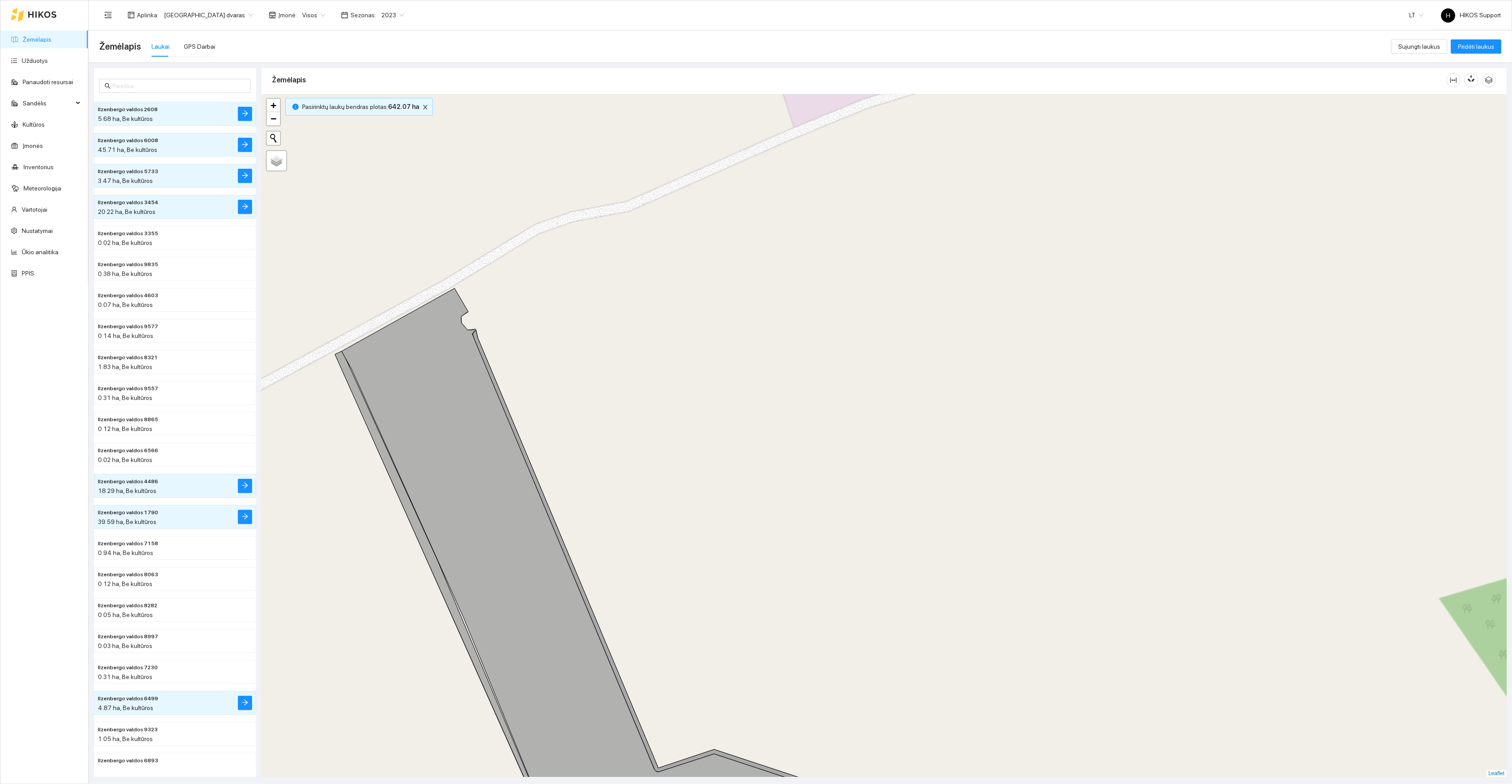
drag, startPoint x: 767, startPoint y: 627, endPoint x: 755, endPoint y: 330, distance: 297.2
click at [755, 330] on div "+ − Nieko nerasta. Bandykite dar kartą. Žemėlapis Palydovas Leaflet" at bounding box center [884, 436] width 1246 height 683
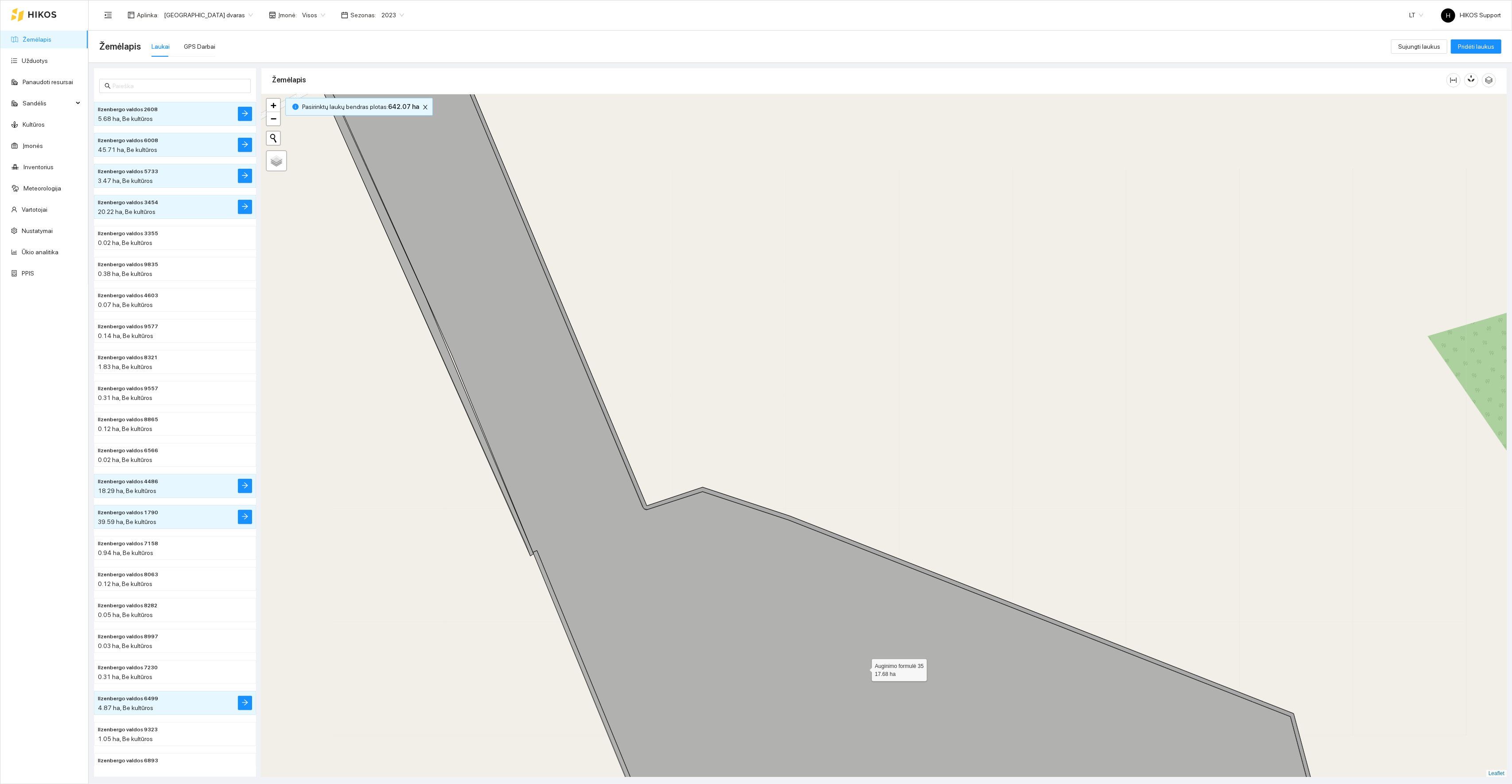
click at [673, 593] on icon at bounding box center [827, 437] width 995 height 821
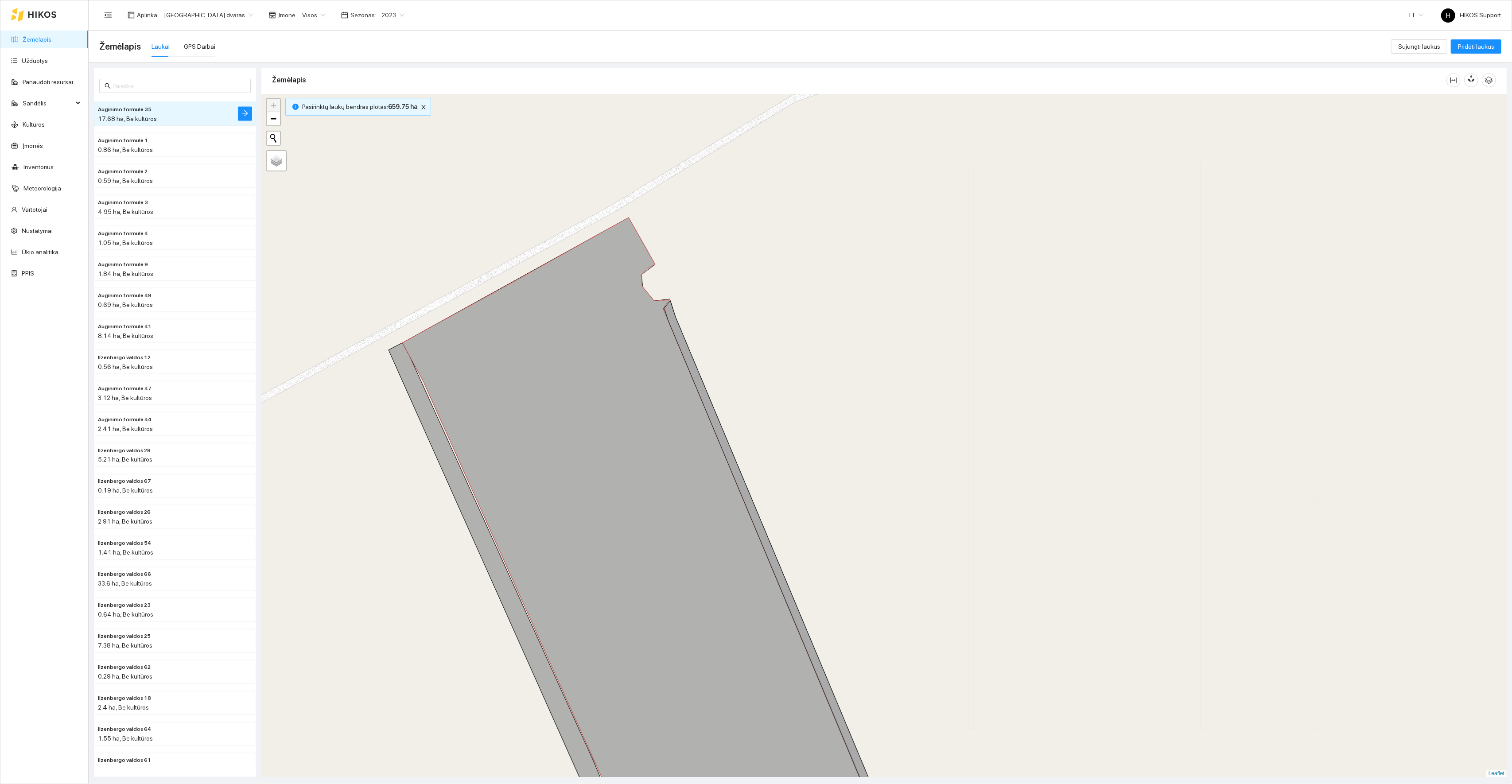
click at [696, 275] on div "+ − Nieko nerasta. Bandykite dar kartą. Žemėlapis Palydovas Leaflet" at bounding box center [884, 436] width 1246 height 683
click at [666, 285] on div "+ − Nieko nerasta. Bandykite dar kartą. Žemėlapis Palydovas Leaflet" at bounding box center [884, 436] width 1246 height 683
click at [650, 268] on icon at bounding box center [646, 532] width 487 height 630
click at [677, 289] on div "Ilzenbergo valdos 6985 17.68 ha + − Nieko nerasta. Bandykite dar kartą. Žemėlap…" at bounding box center [884, 436] width 1246 height 683
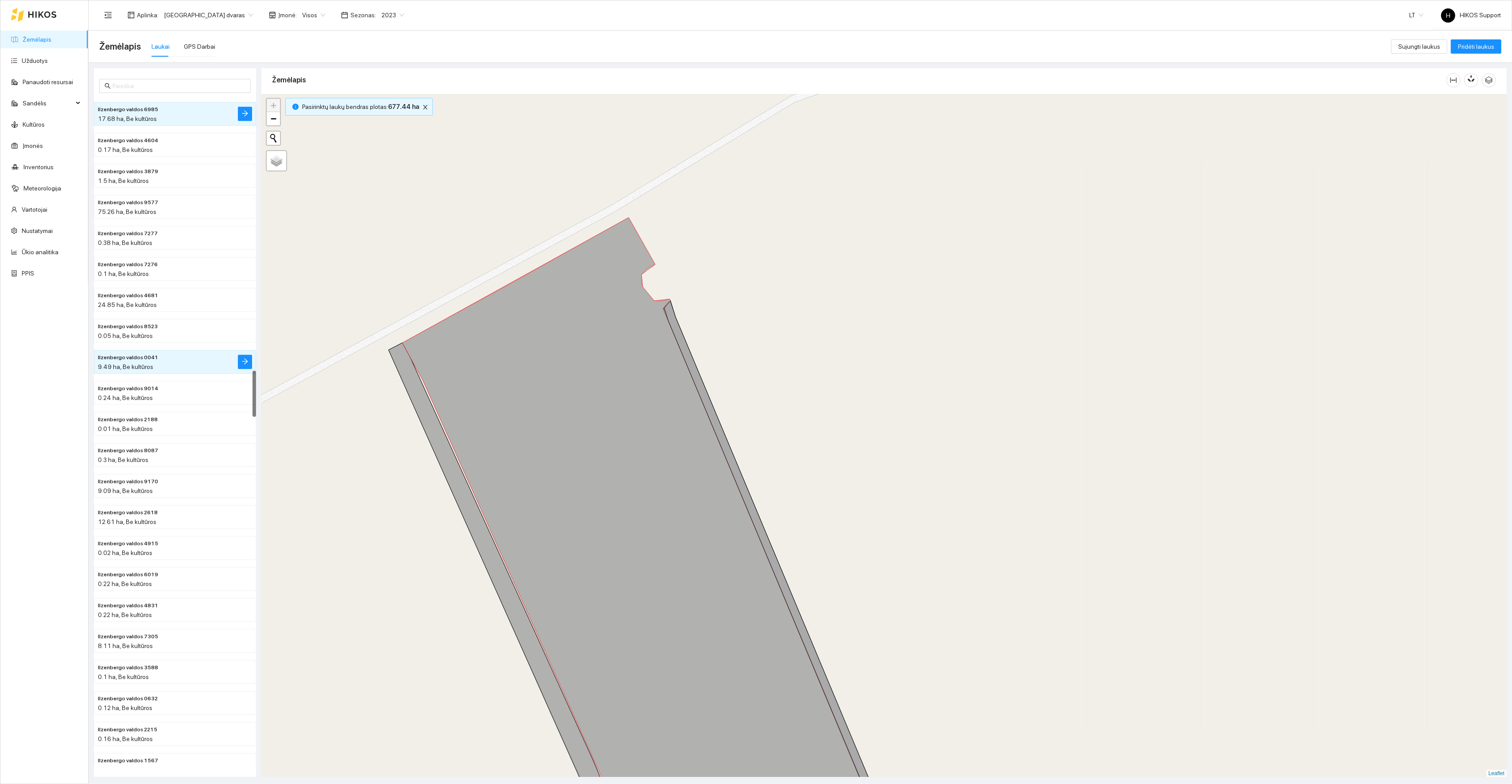
click at [632, 259] on icon at bounding box center [645, 532] width 487 height 630
click at [751, 315] on div "+ − Nieko nerasta. Bandykite dar kartą. Žemėlapis Palydovas Leaflet" at bounding box center [884, 436] width 1246 height 683
click at [589, 306] on icon at bounding box center [645, 532] width 487 height 630
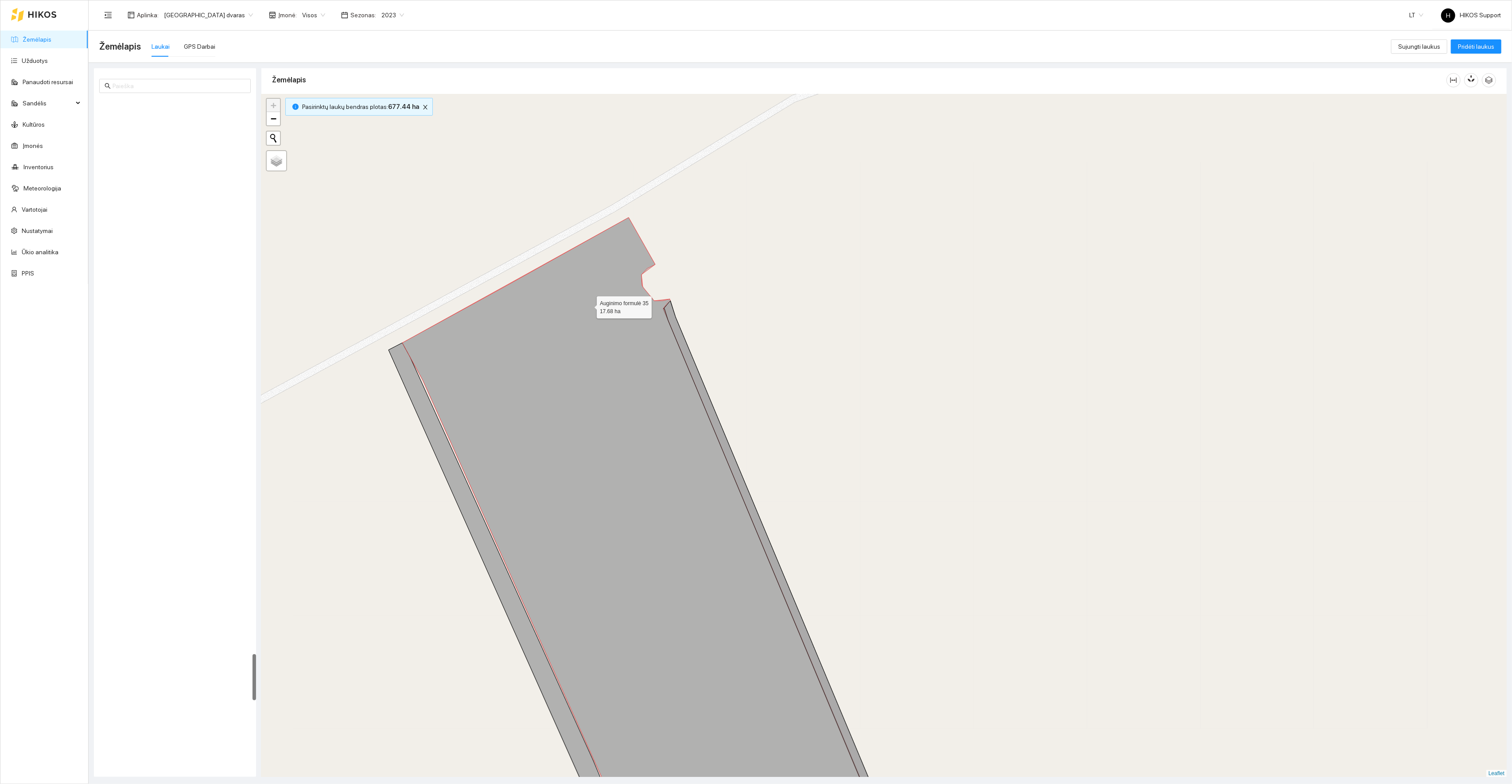
scroll to position [8015, 0]
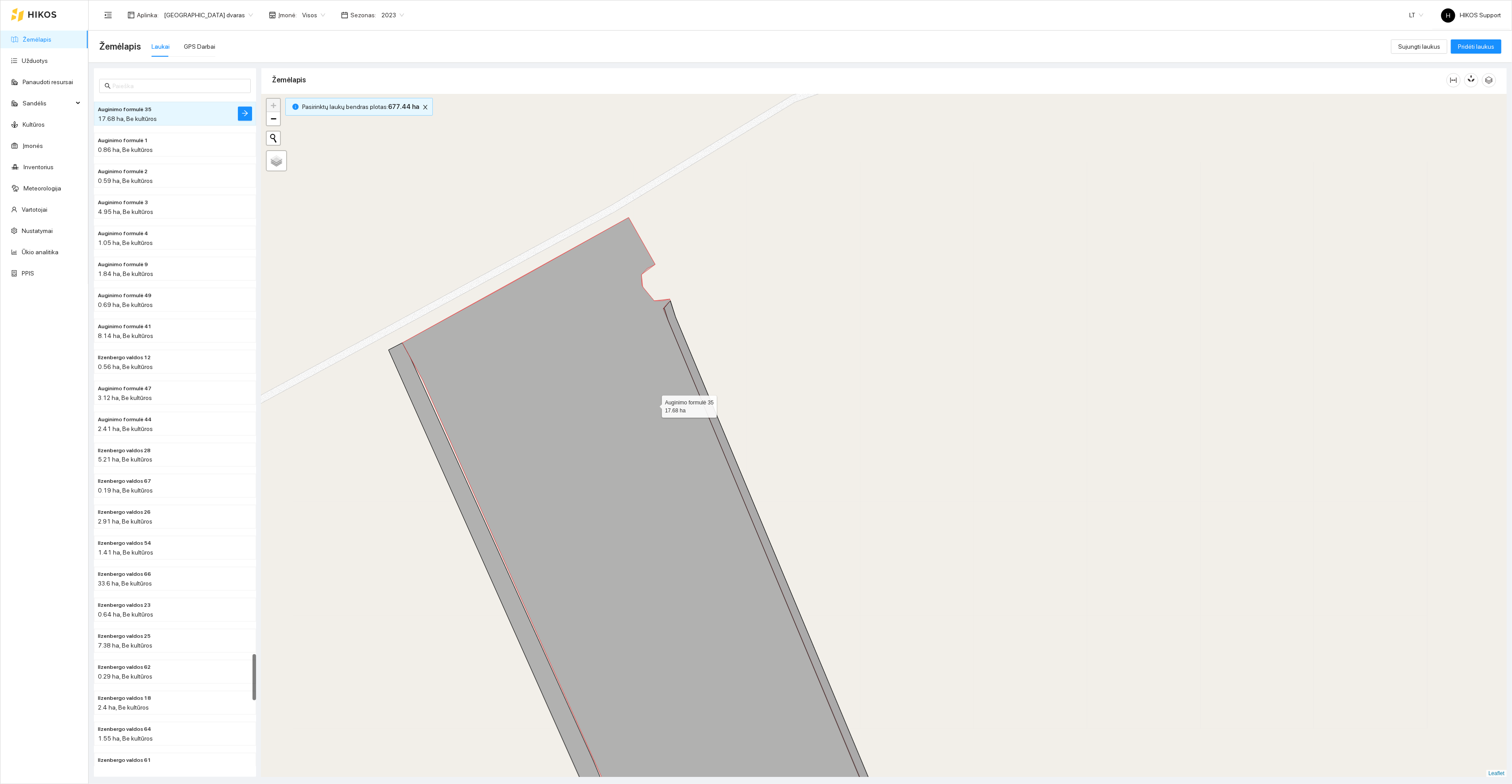
click at [654, 405] on icon at bounding box center [645, 532] width 487 height 630
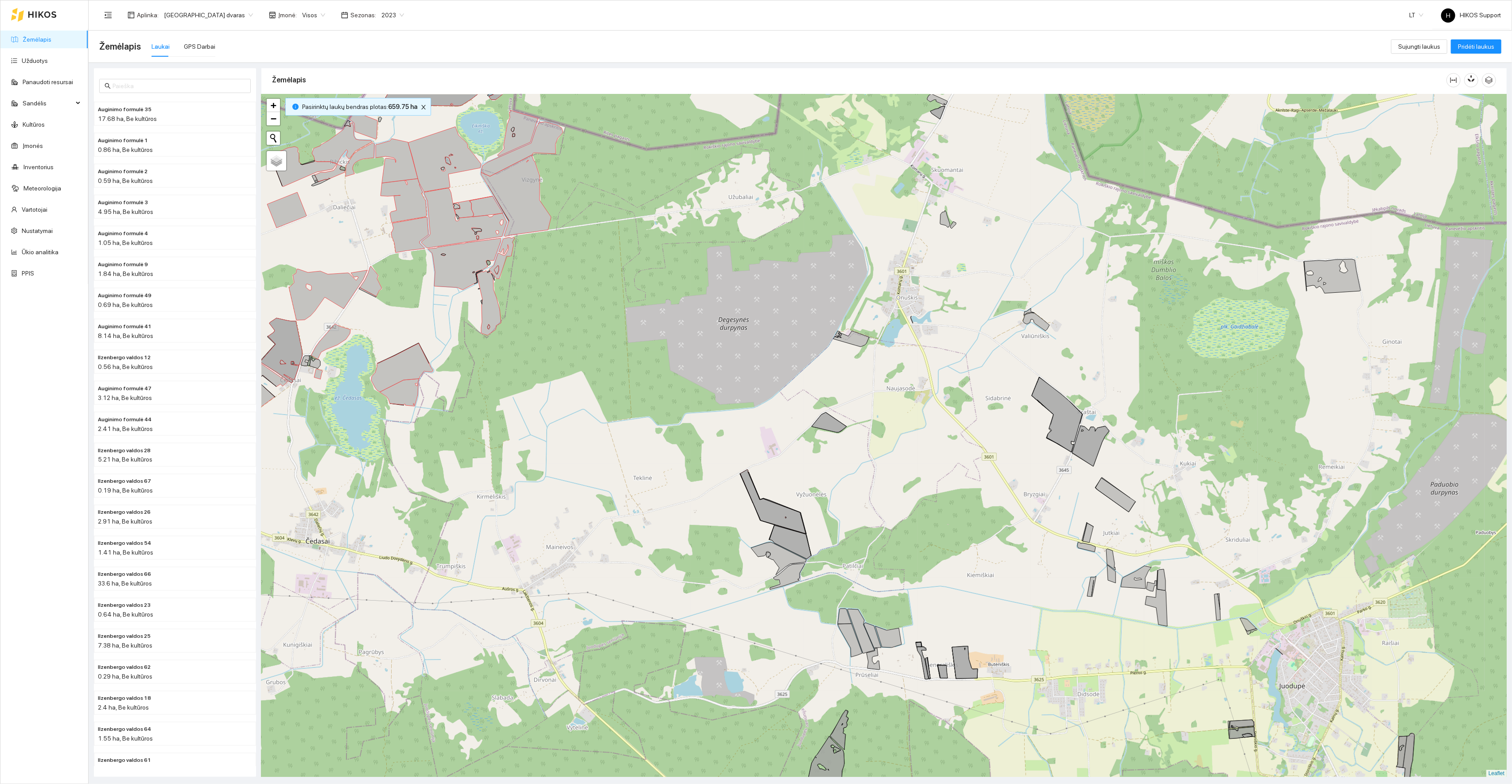
drag, startPoint x: 821, startPoint y: 611, endPoint x: 809, endPoint y: 458, distance: 153.5
click at [809, 458] on div "+ − Nieko nerasta. Bandykite dar kartą. Žemėlapis Palydovas Leaflet" at bounding box center [884, 436] width 1246 height 683
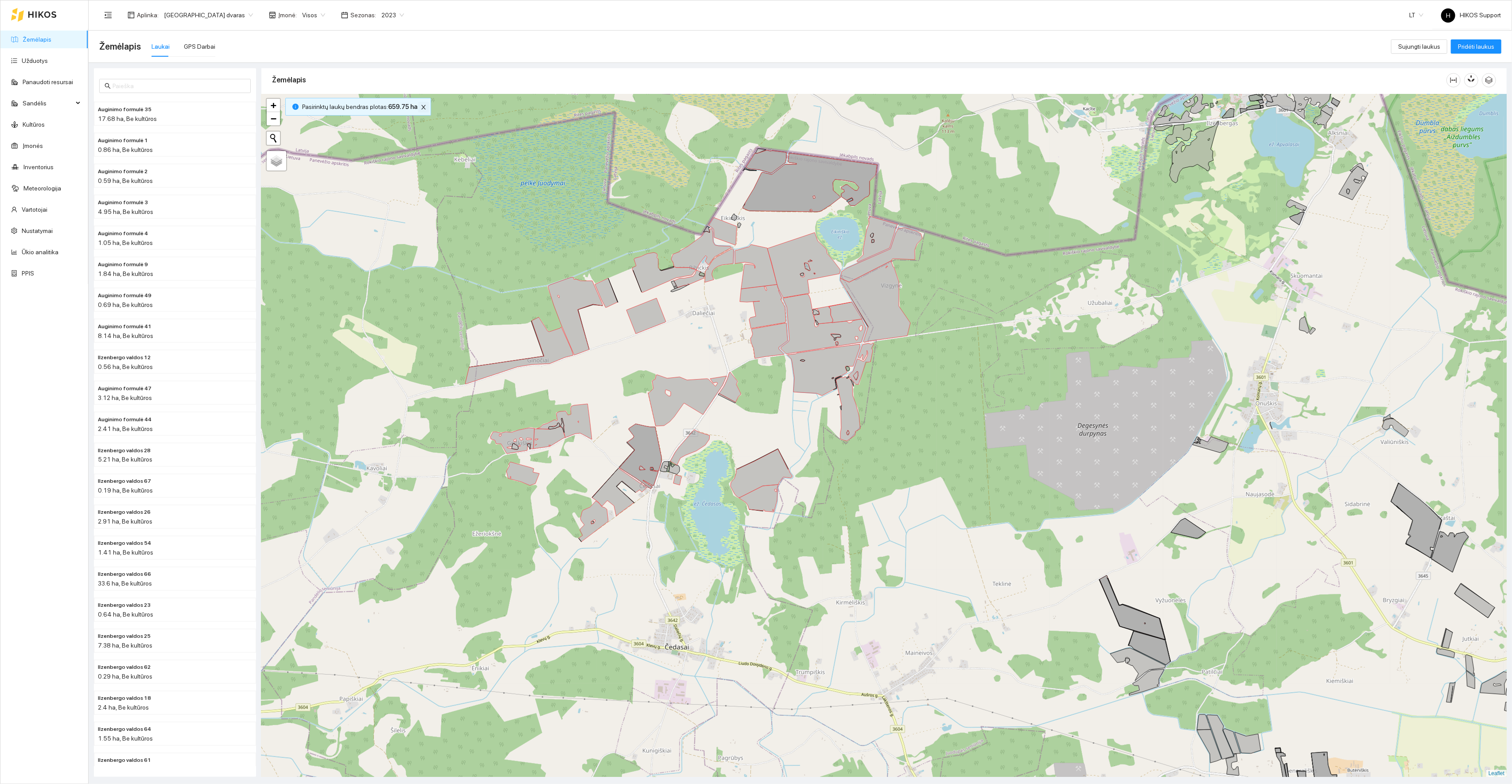
click at [422, 110] on icon "close" at bounding box center [423, 107] width 6 height 6
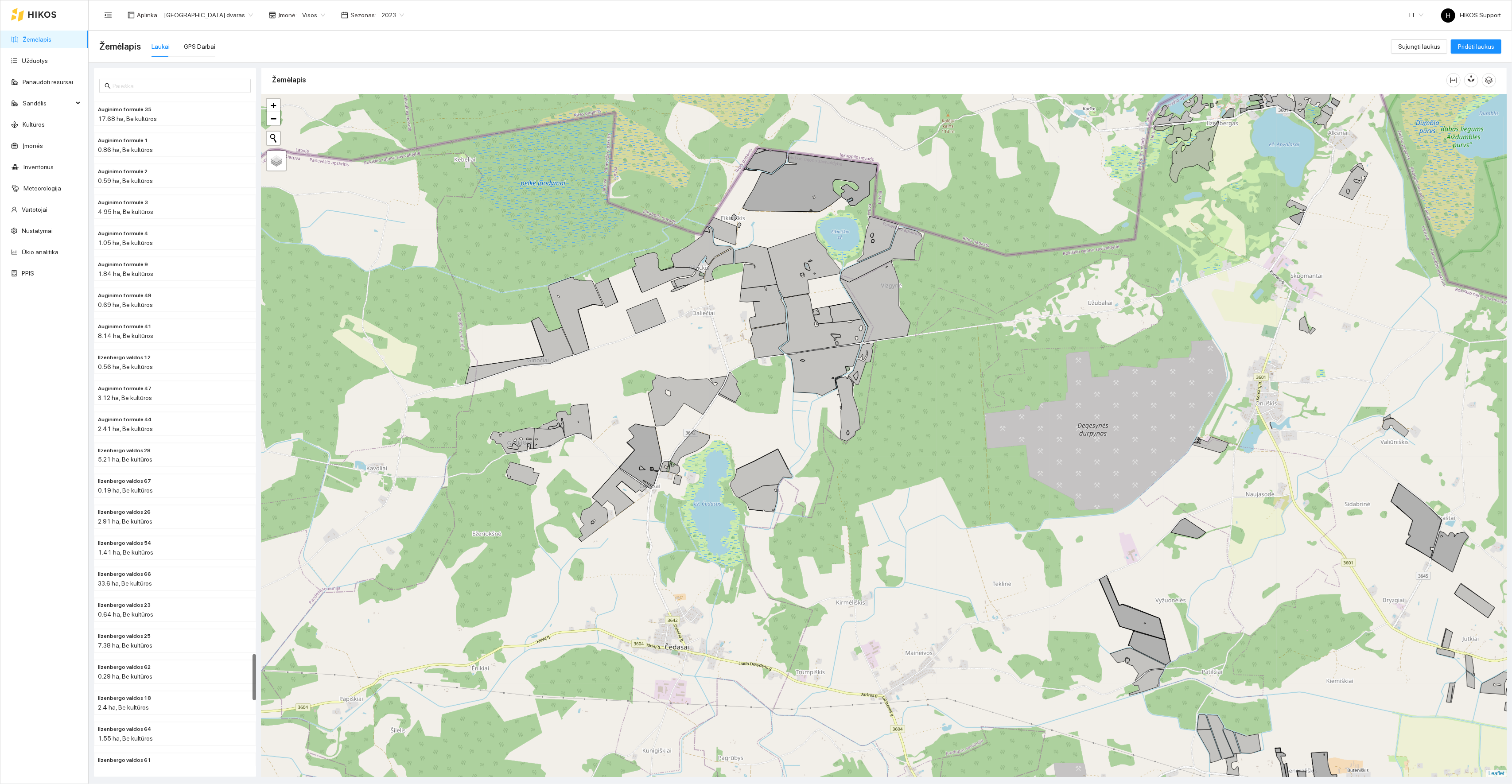
click at [52, 36] on link "Žemėlapis" at bounding box center [36, 39] width 29 height 7
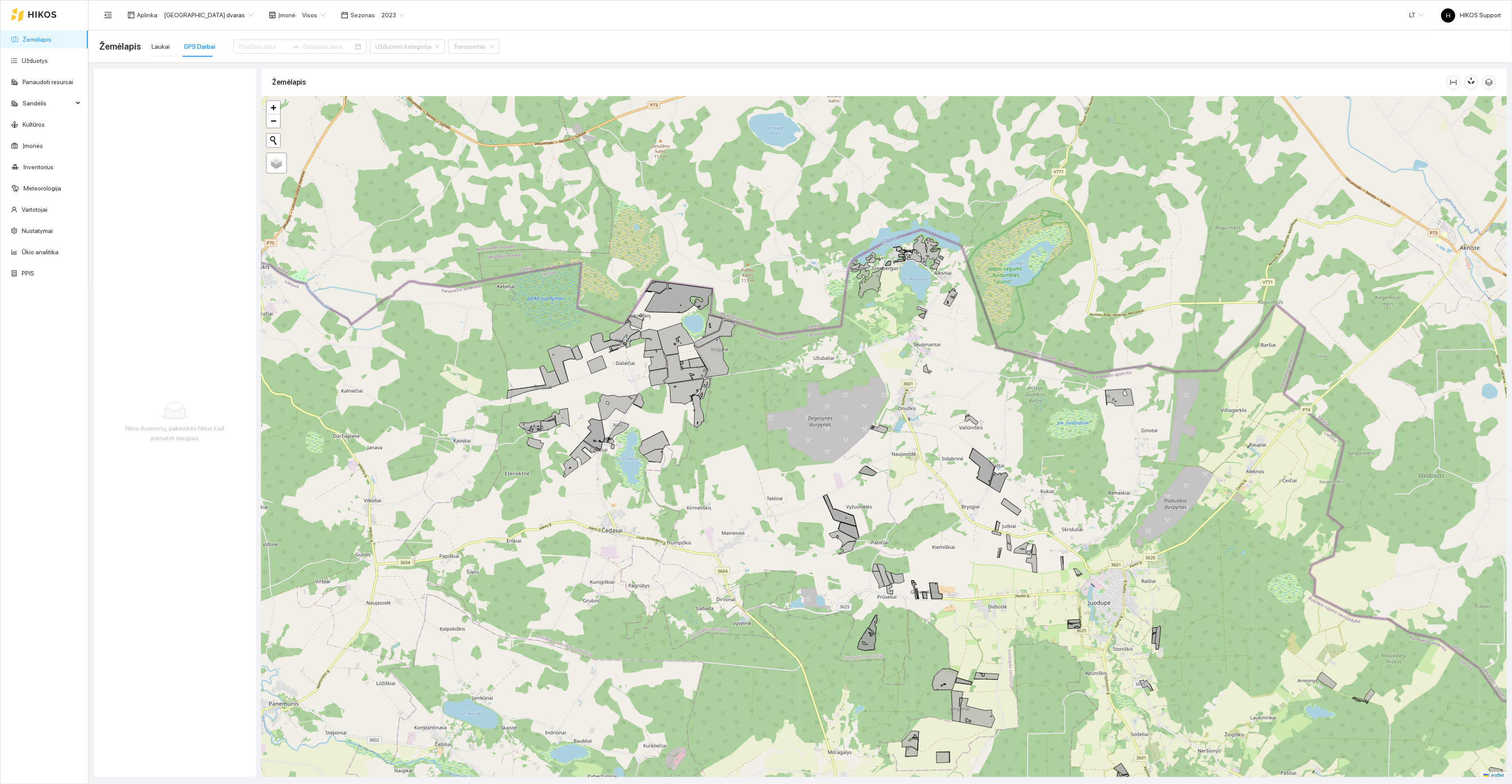
scroll to position [2, 0]
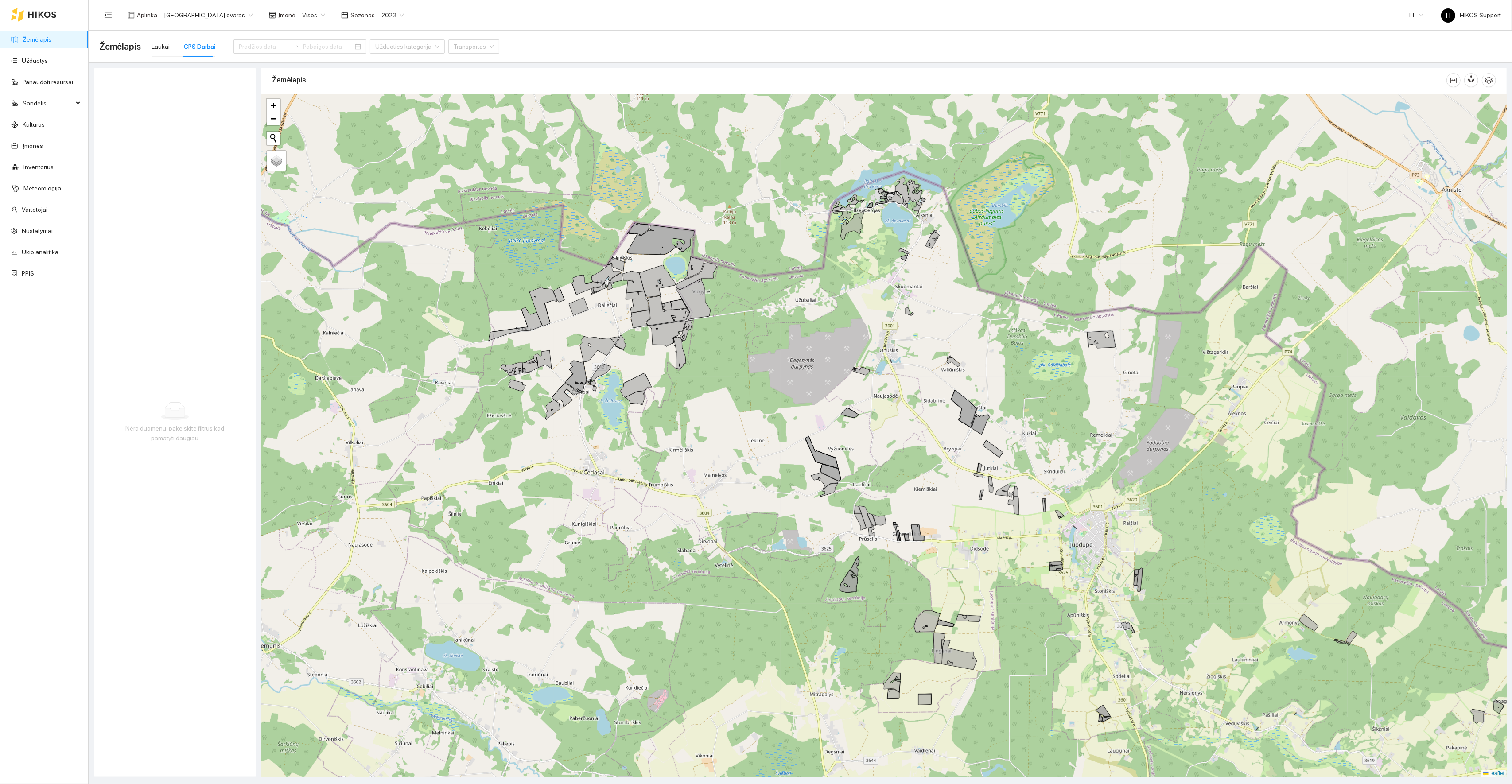
drag, startPoint x: 902, startPoint y: 502, endPoint x: 836, endPoint y: 383, distance: 136.1
click at [836, 383] on div "+ − Nieko nerasta. Bandykite dar kartą. Žemėlapis Palydovas Leaflet" at bounding box center [884, 436] width 1246 height 683
